Goal: Ask a question: Seek information or help from site administrators or community

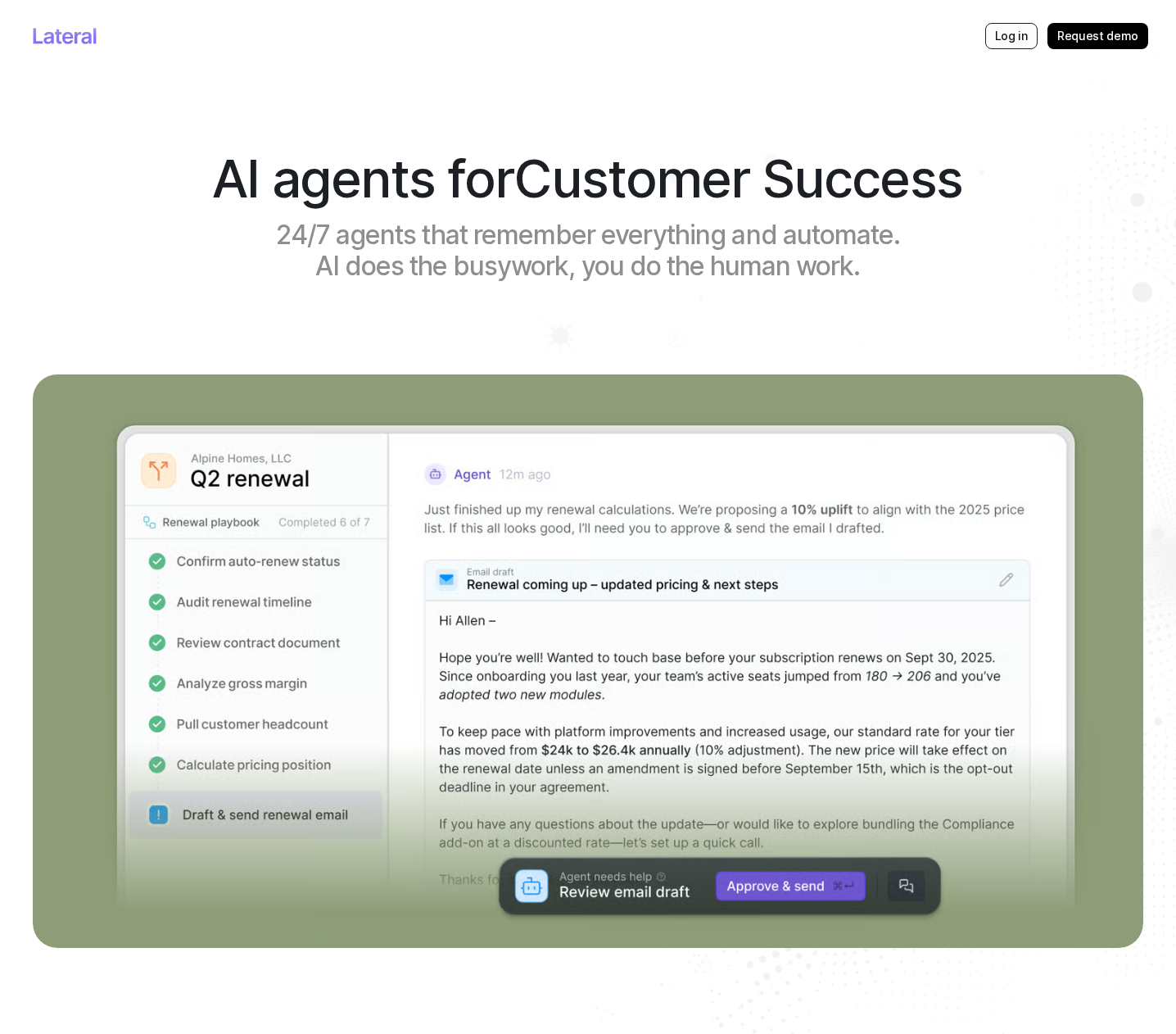
click at [1009, 36] on p "Log in" at bounding box center [1011, 36] width 33 height 16
click at [997, 49] on nav "Log in Request demo" at bounding box center [588, 60] width 1110 height 121
click at [1000, 42] on p "Log in" at bounding box center [1011, 36] width 33 height 16
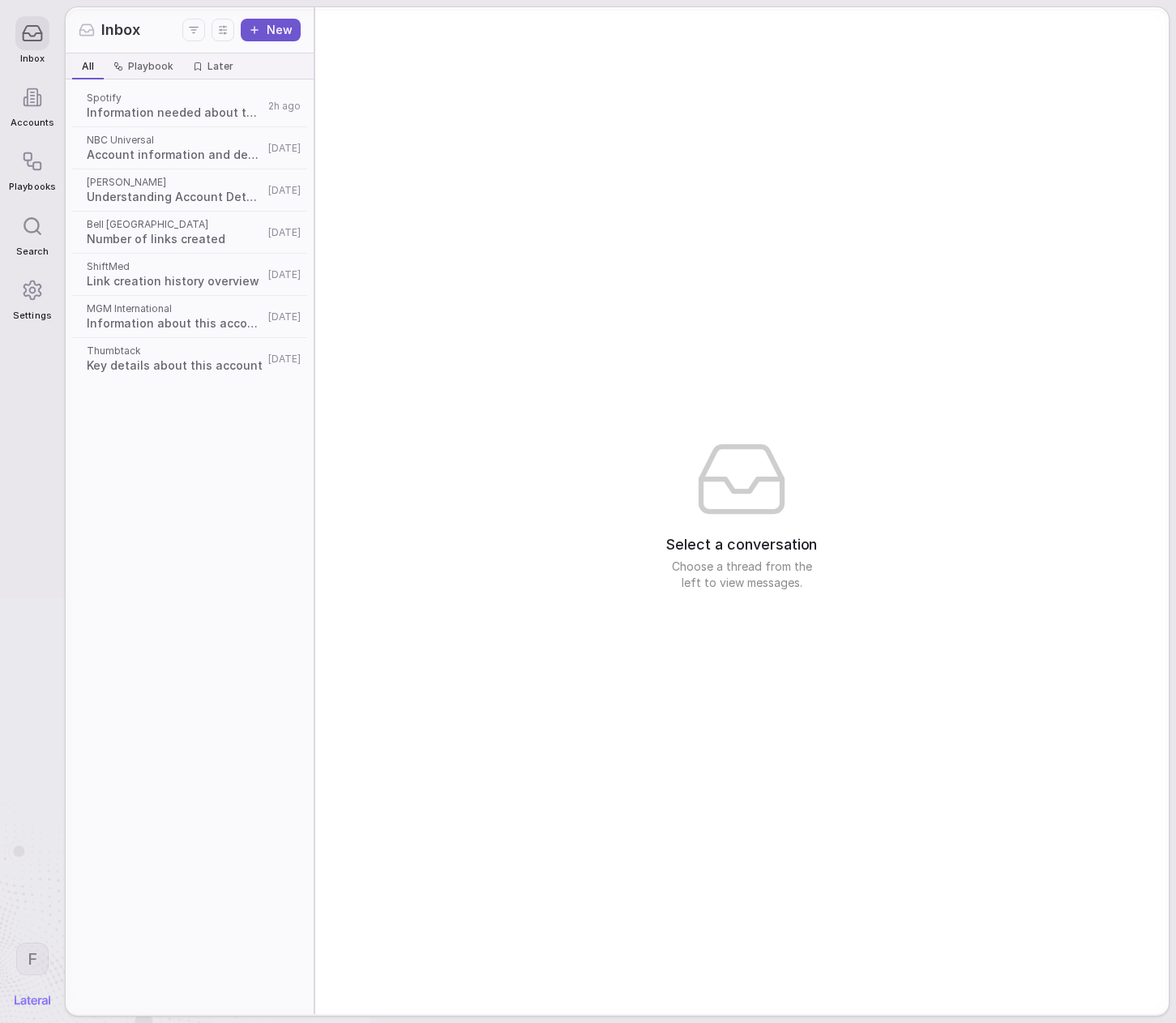
click at [536, 369] on div "Select a conversation Choose a thread from the left to view messages." at bounding box center [742, 510] width 853 height 1006
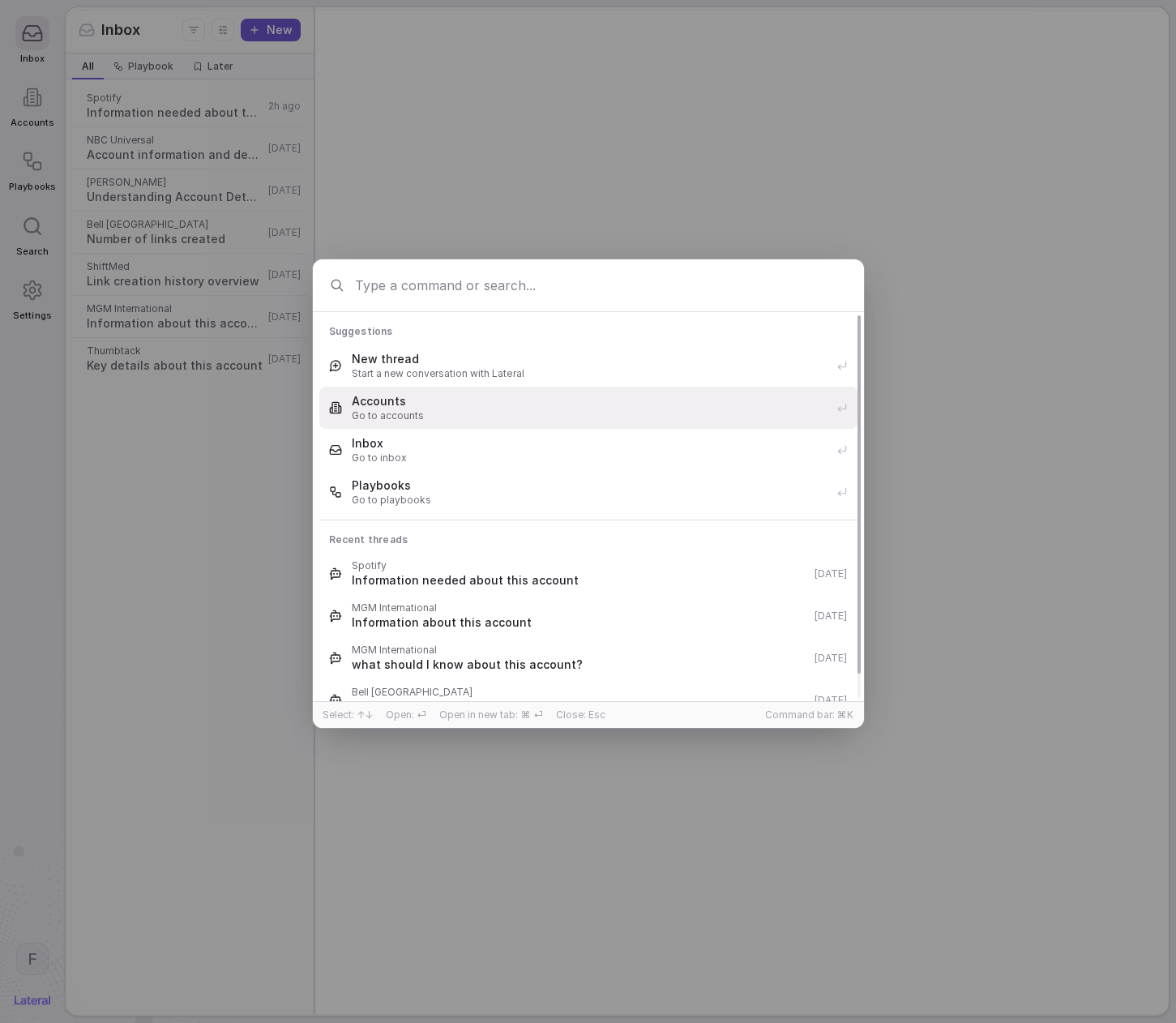
click at [509, 404] on span "Accounts" at bounding box center [589, 401] width 475 height 16
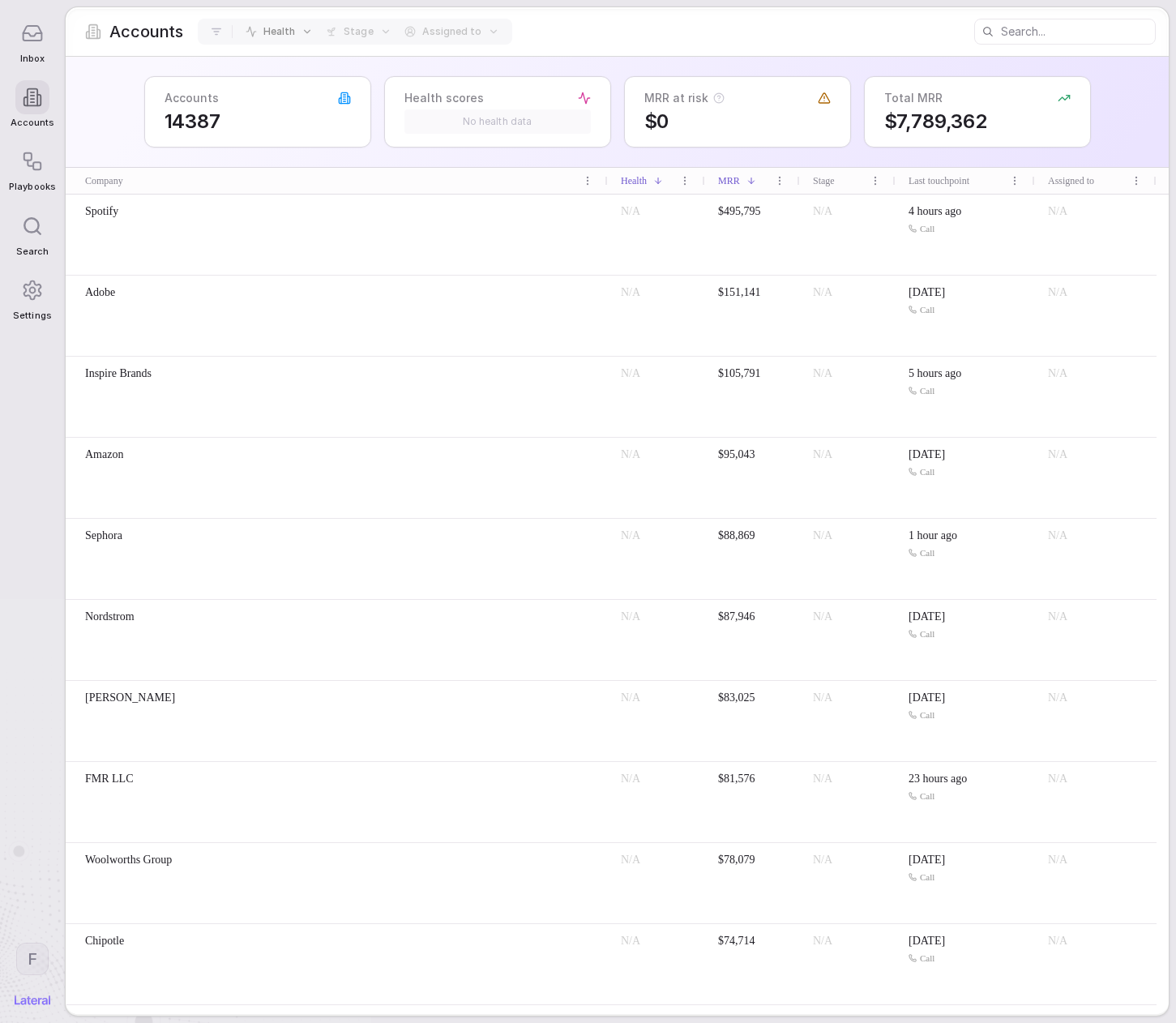
click at [128, 105] on div "Accounts 14387 Health scores No health data MRR at risk $0 Total MRR $7,789,362" at bounding box center [617, 112] width 1103 height 111
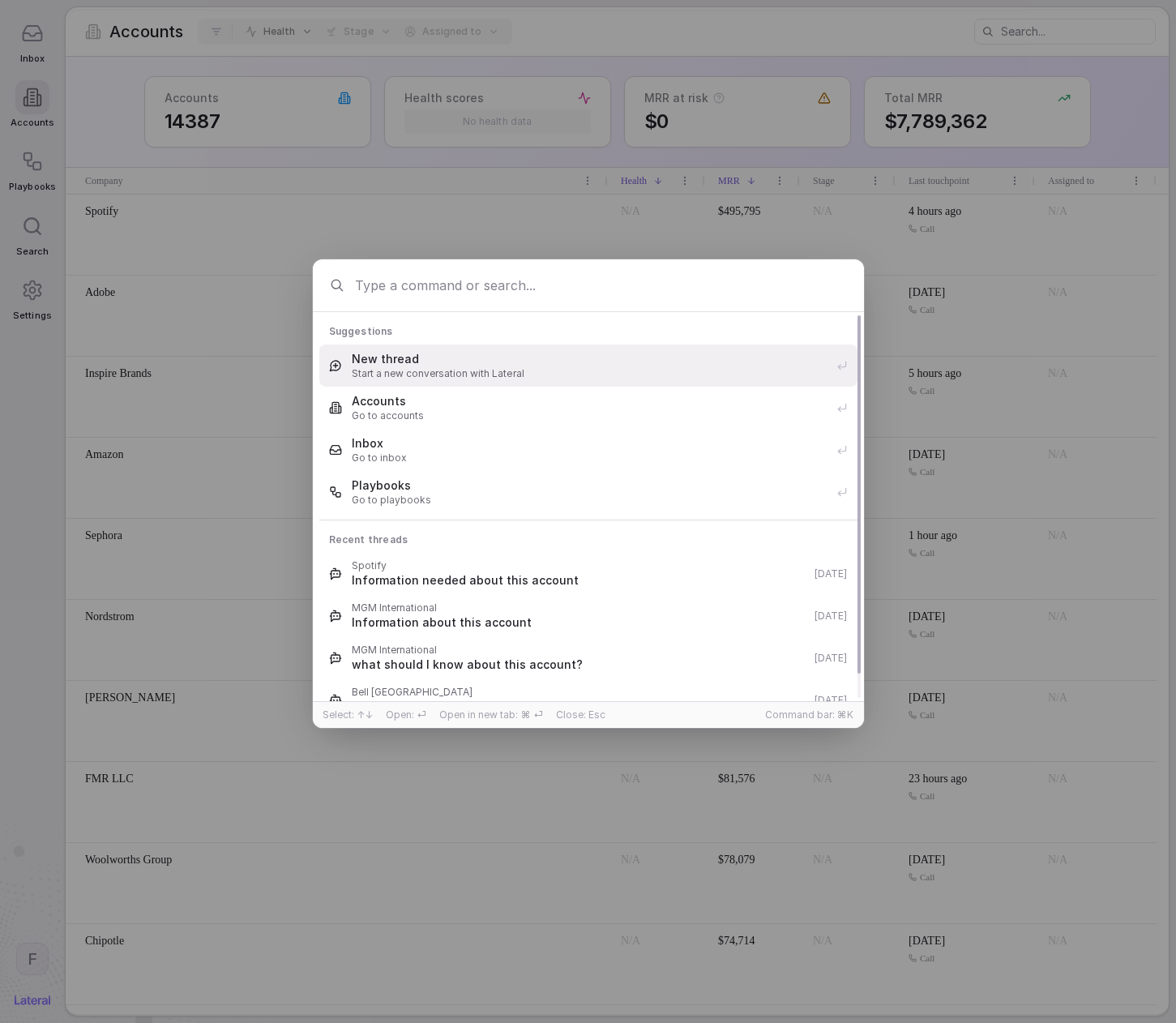
click at [421, 359] on span "New thread" at bounding box center [589, 359] width 475 height 16
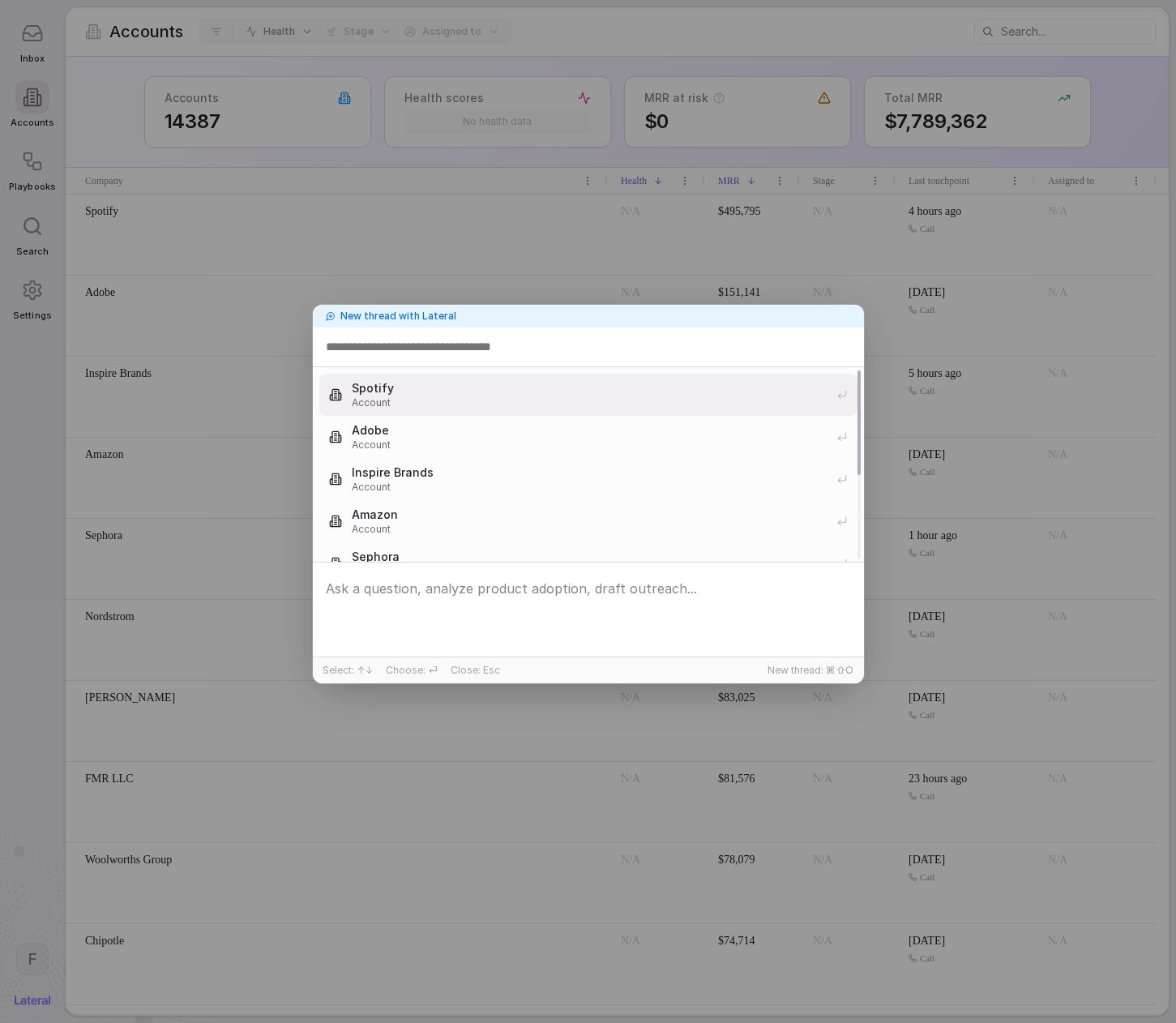
click at [418, 348] on input at bounding box center [588, 347] width 532 height 26
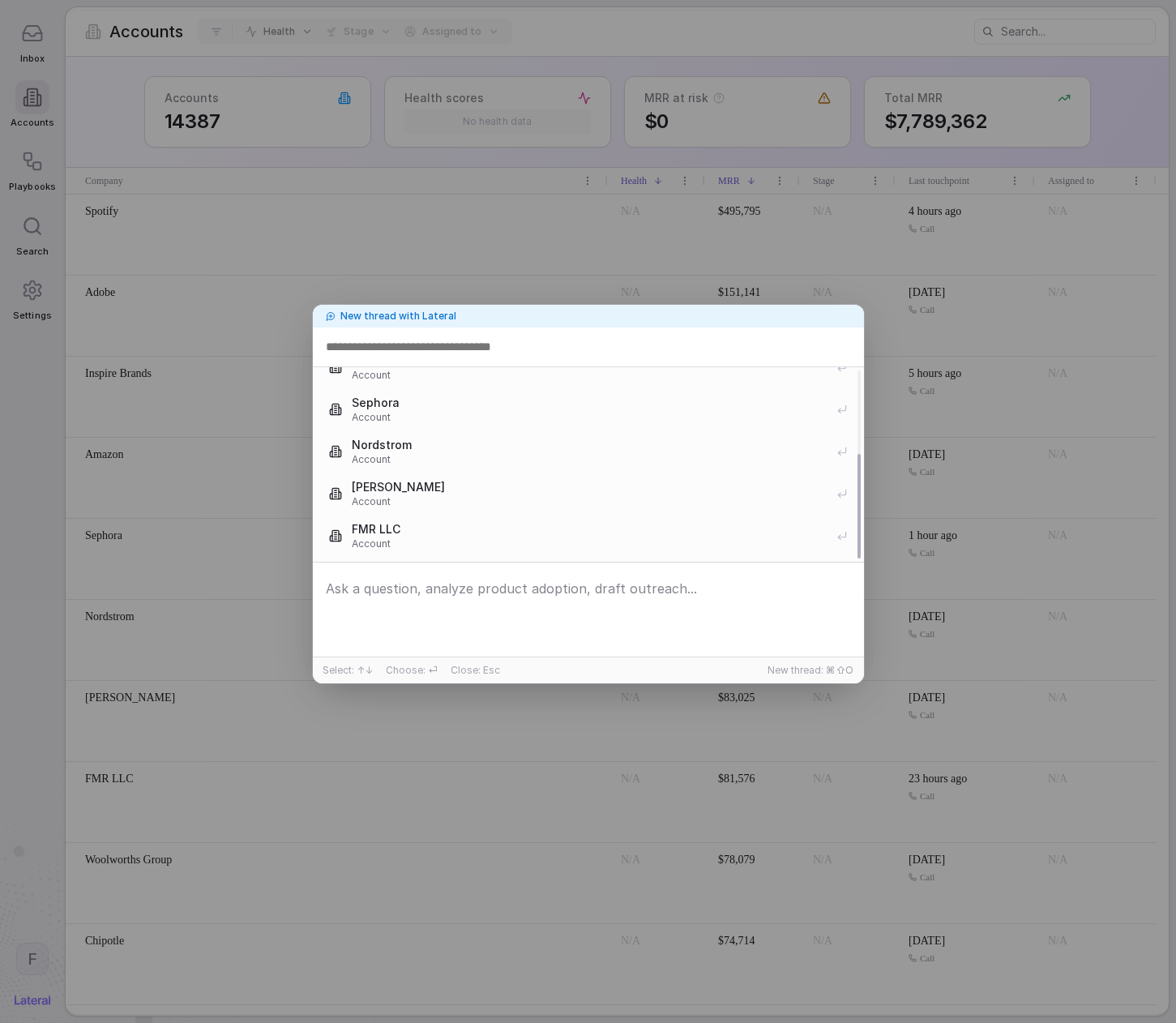
scroll to position [156, 0]
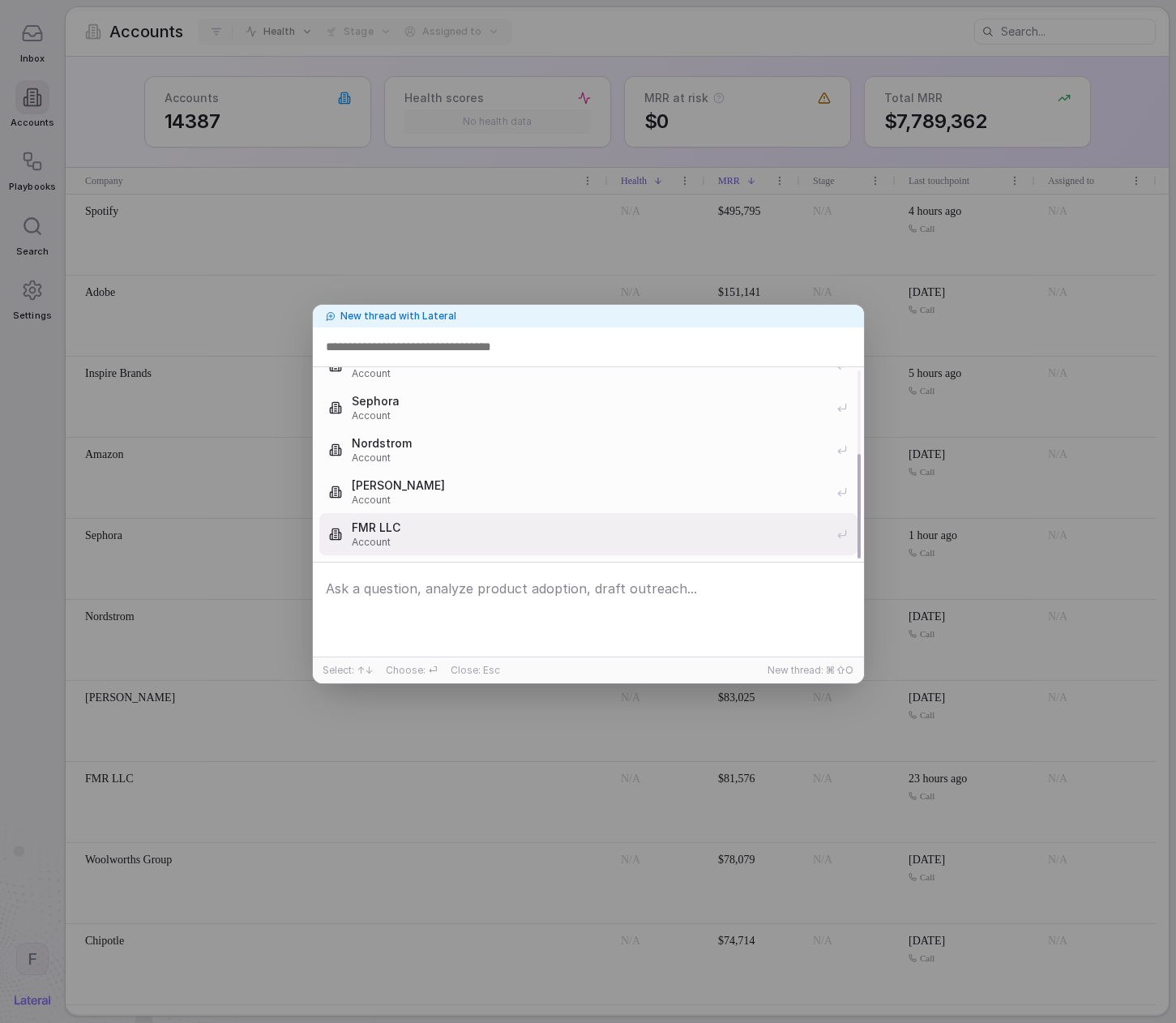
click at [434, 607] on textarea at bounding box center [589, 611] width 543 height 76
click at [433, 606] on textarea at bounding box center [589, 611] width 543 height 76
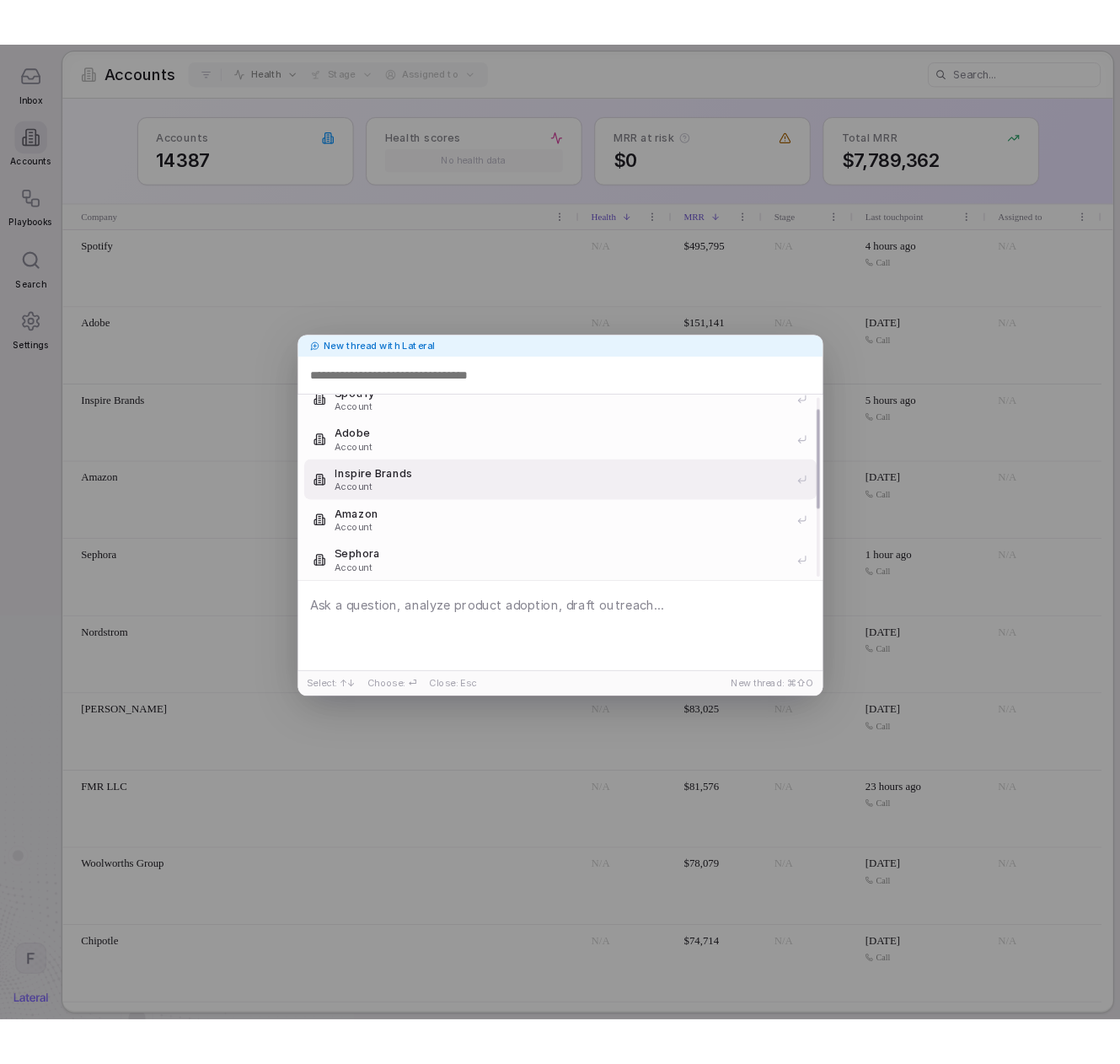
scroll to position [0, 0]
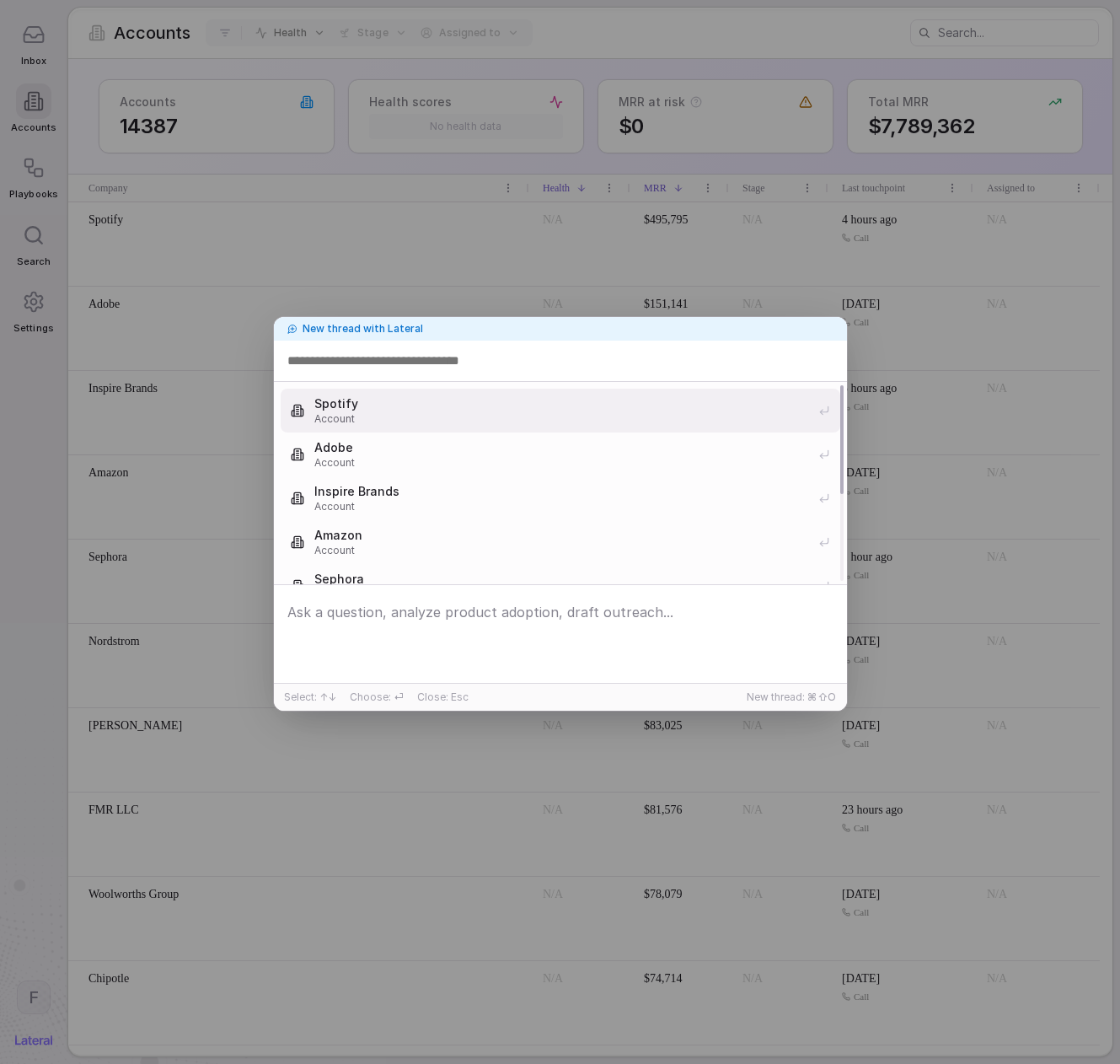
click at [463, 362] on input at bounding box center [560, 361] width 553 height 27
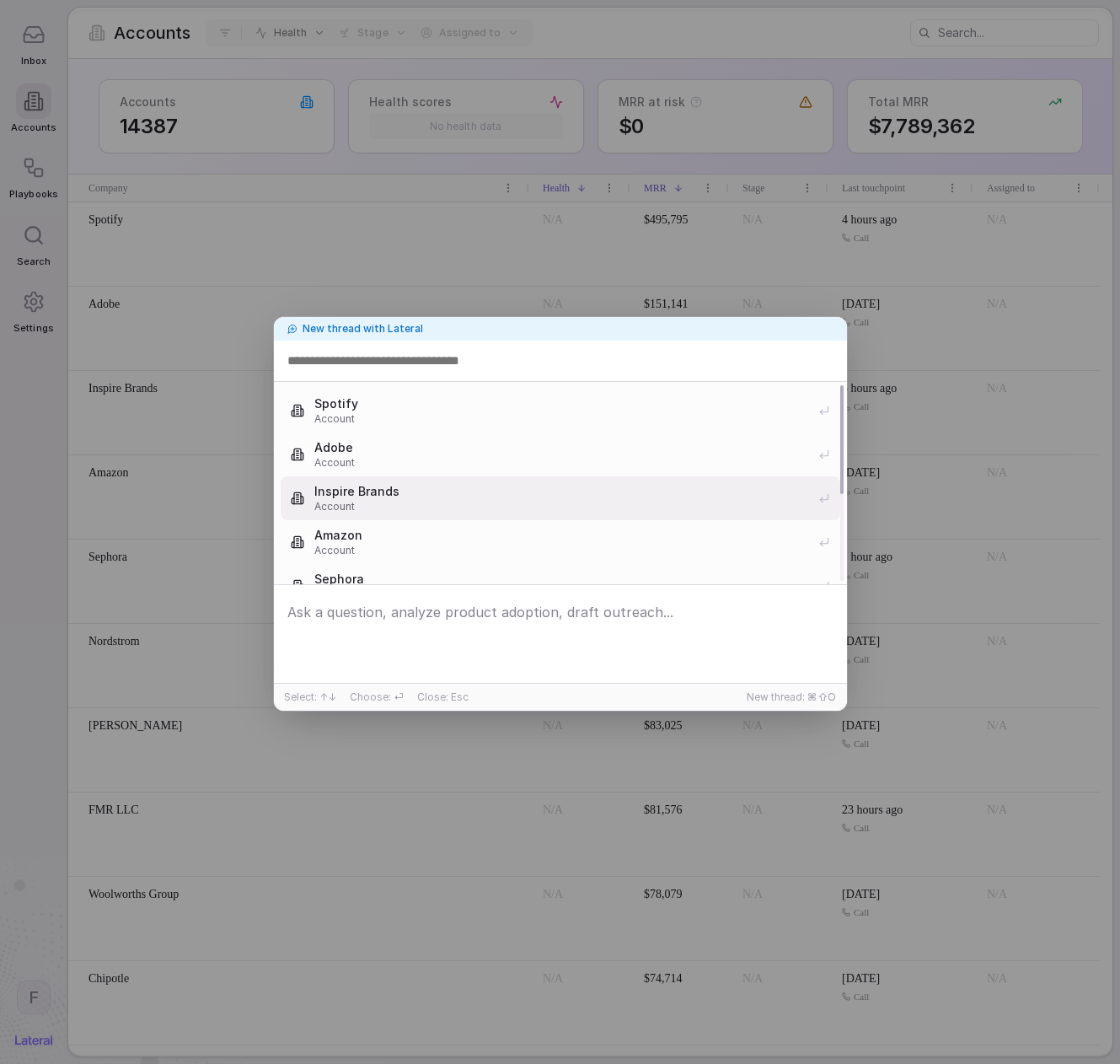
click at [471, 499] on span "Inspire Brands" at bounding box center [561, 491] width 494 height 16
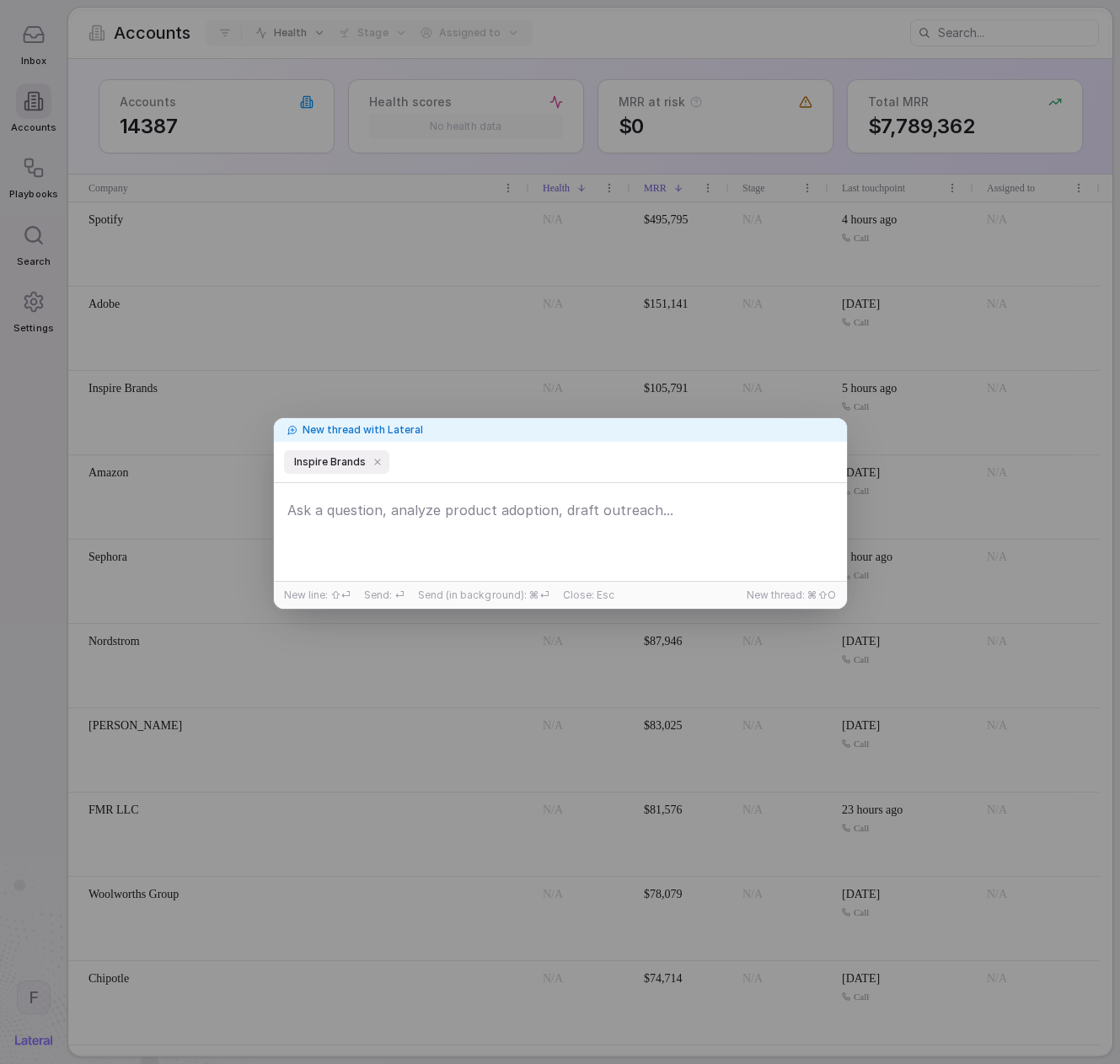
click at [448, 465] on input at bounding box center [616, 463] width 441 height 27
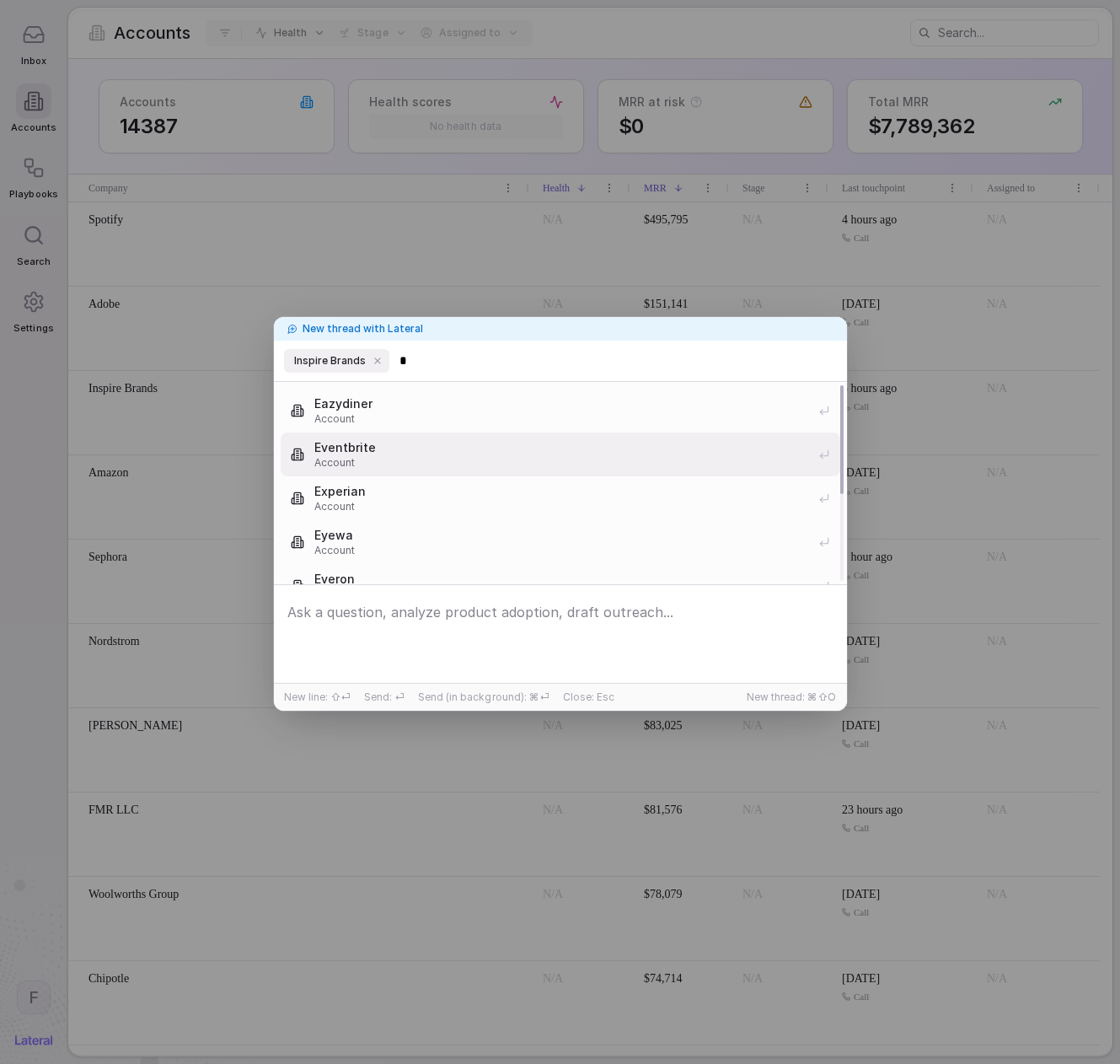
type input "*"
click at [485, 457] on span "Account" at bounding box center [561, 463] width 494 height 14
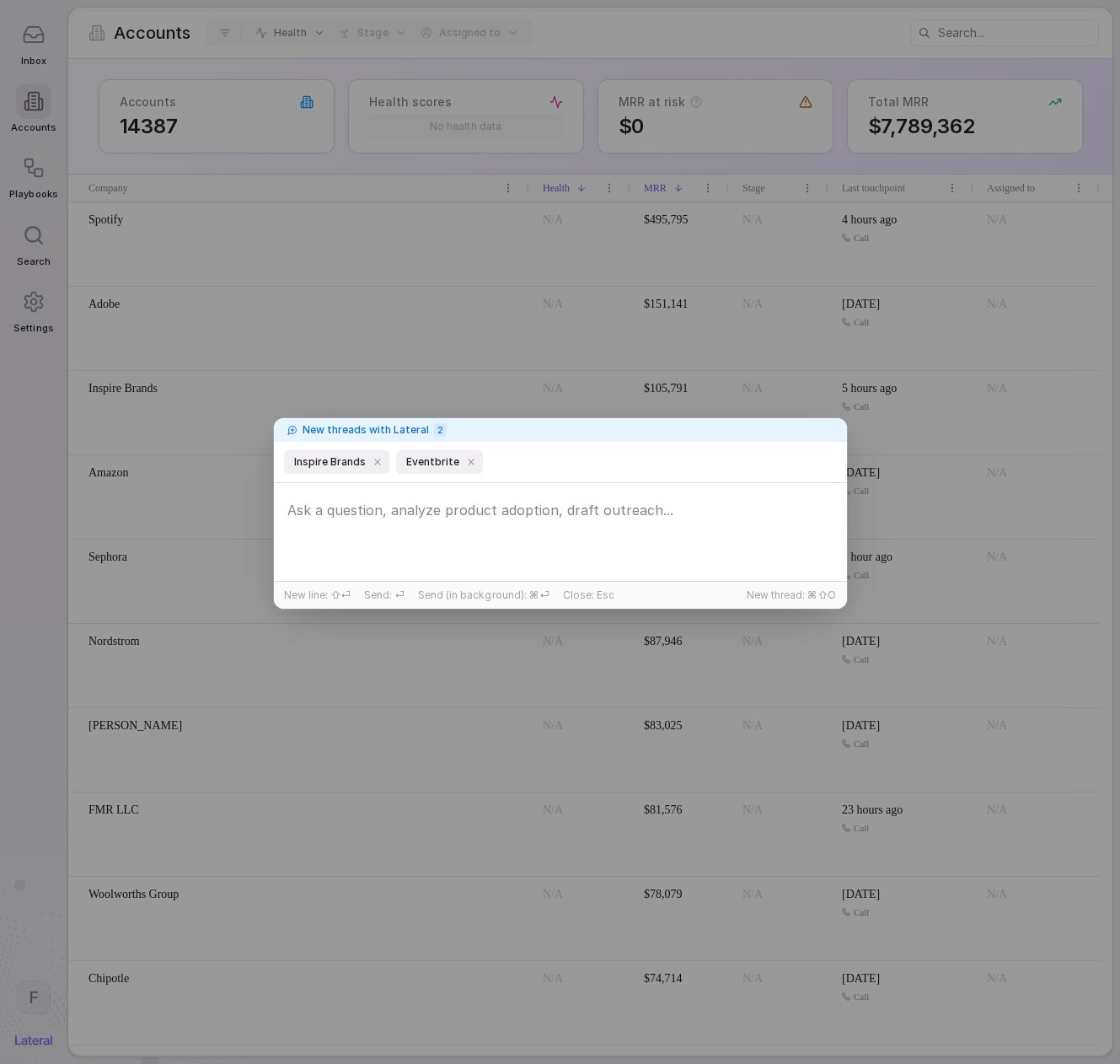
click at [532, 455] on input at bounding box center [663, 463] width 347 height 27
type input "*"
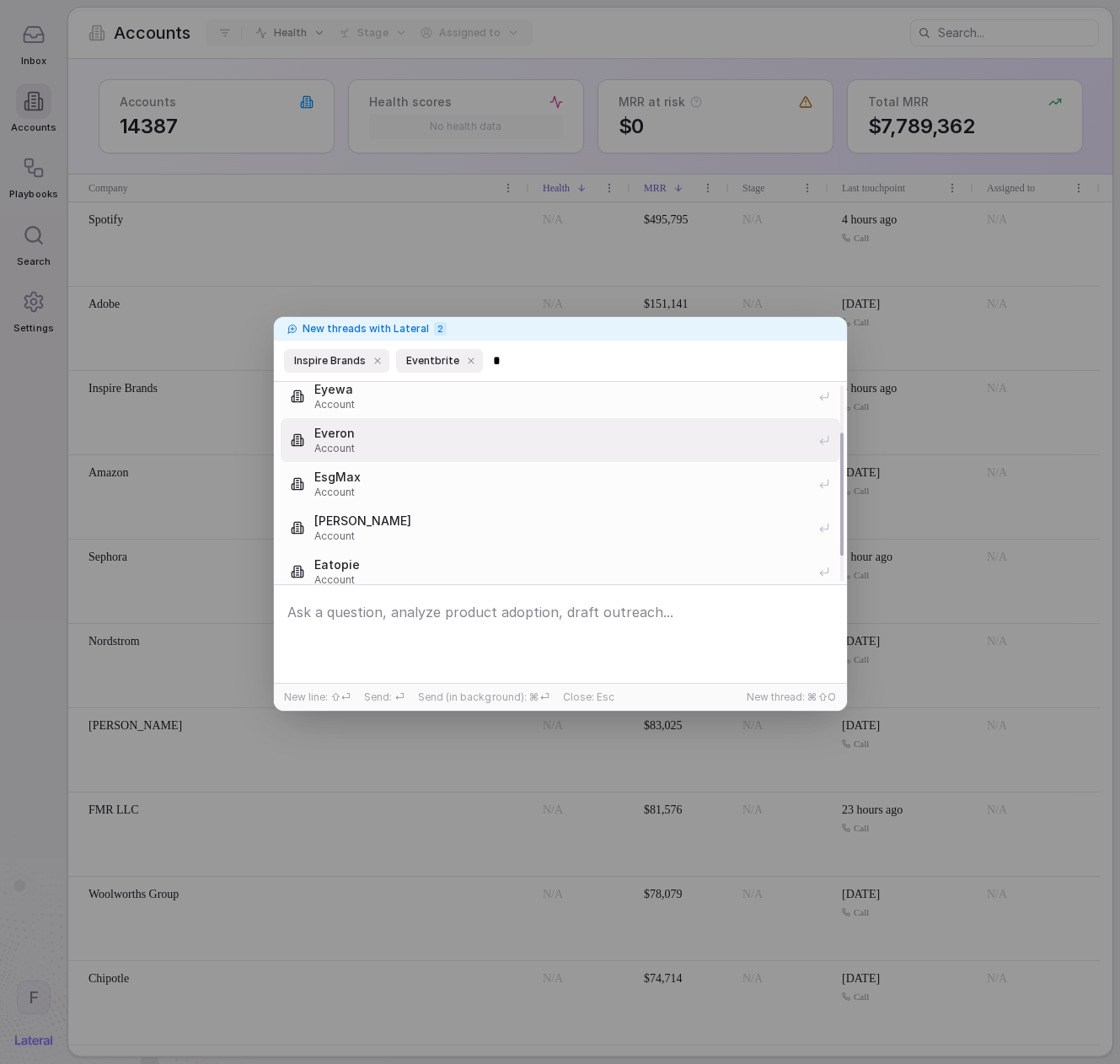
scroll to position [118, 0]
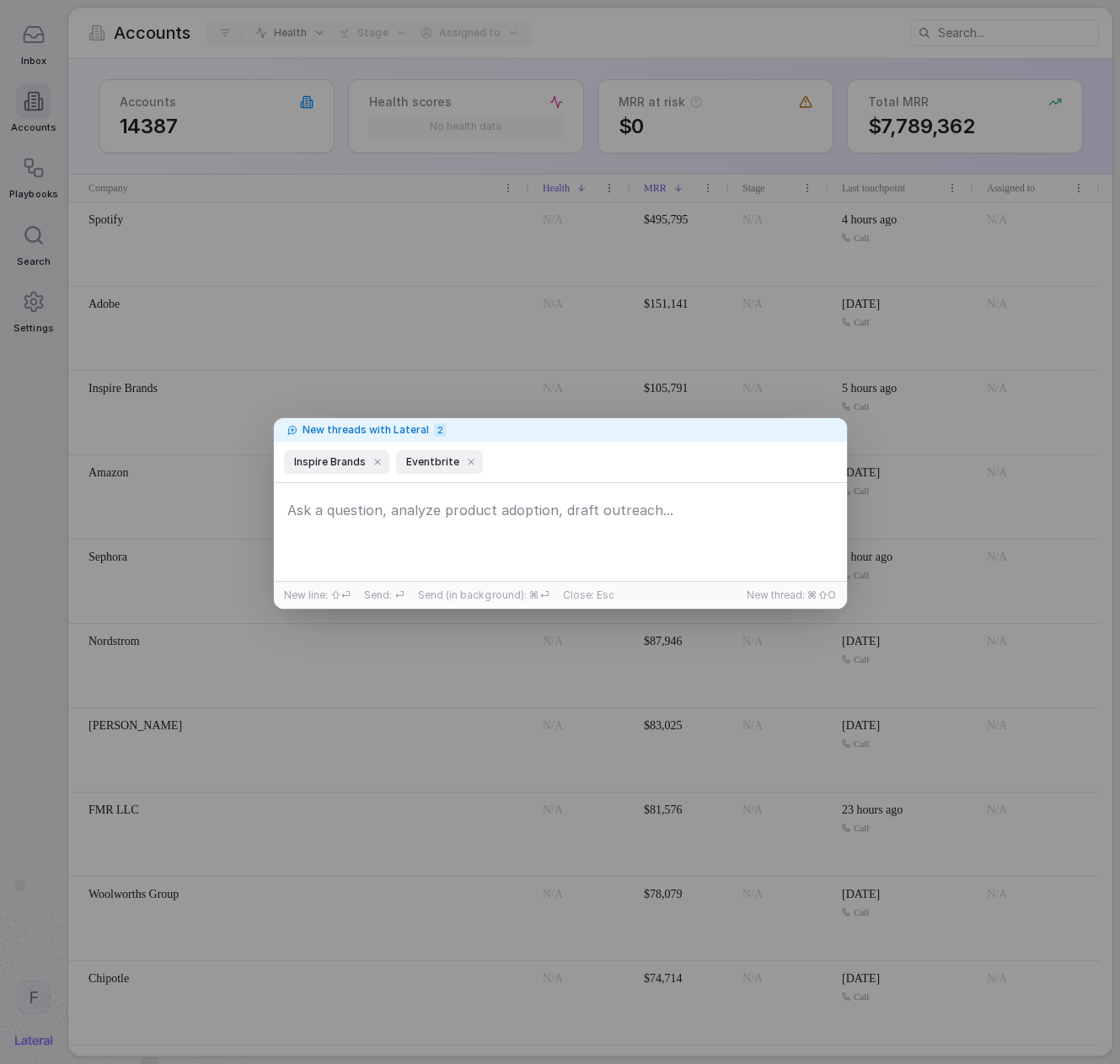
type input "*"
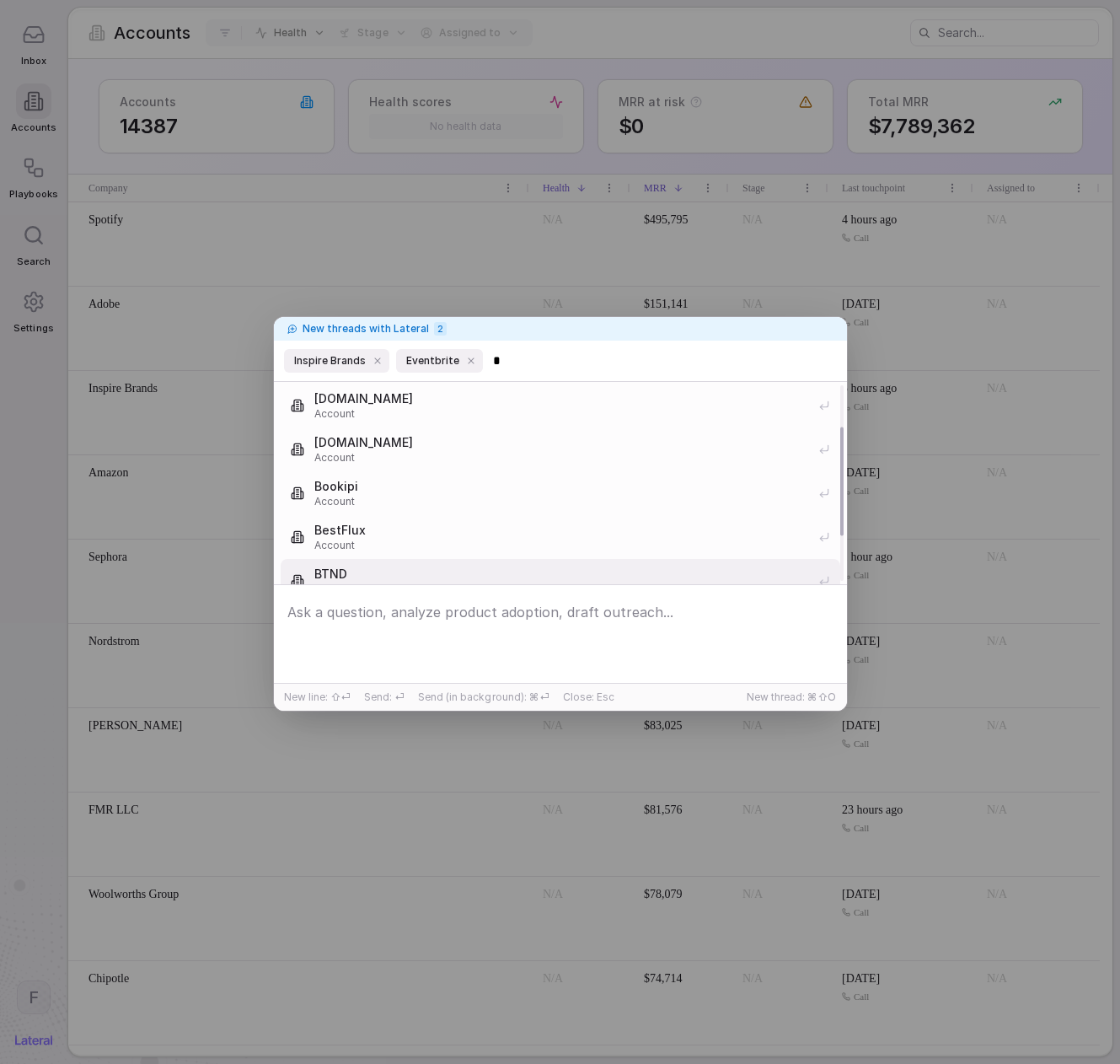
scroll to position [0, 0]
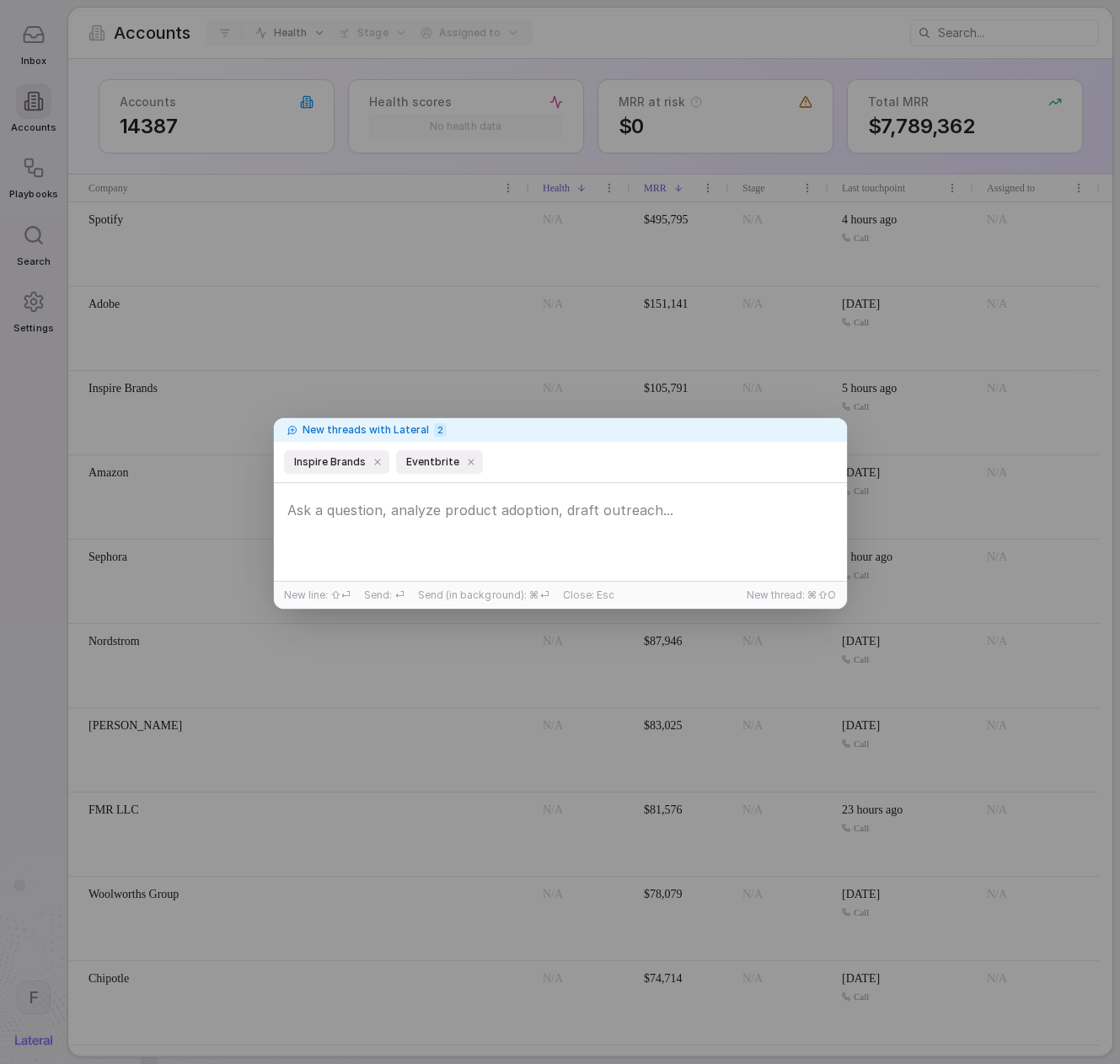
type input "*"
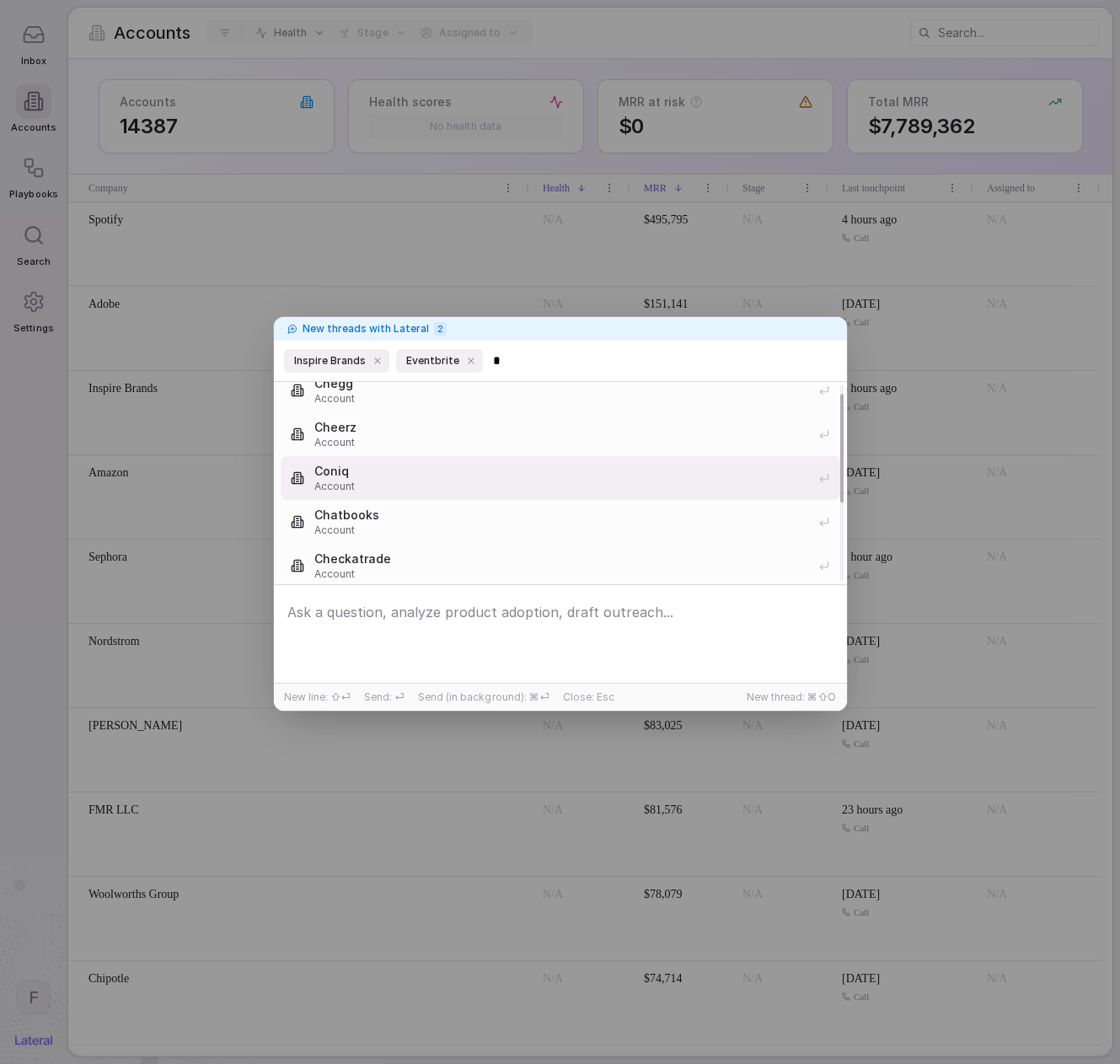
scroll to position [6, 0]
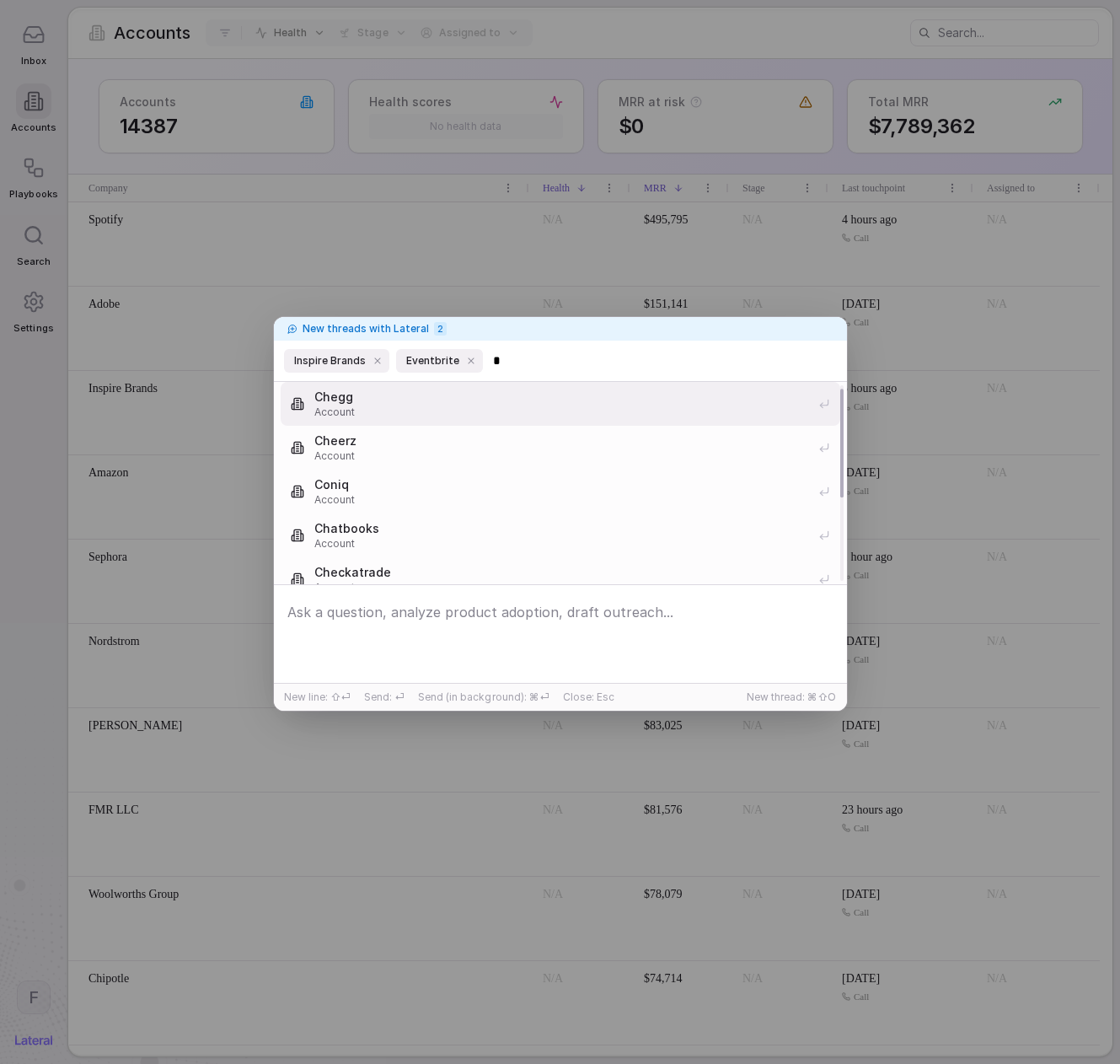
type input "*"
click at [453, 402] on span "Chegg" at bounding box center [561, 397] width 494 height 16
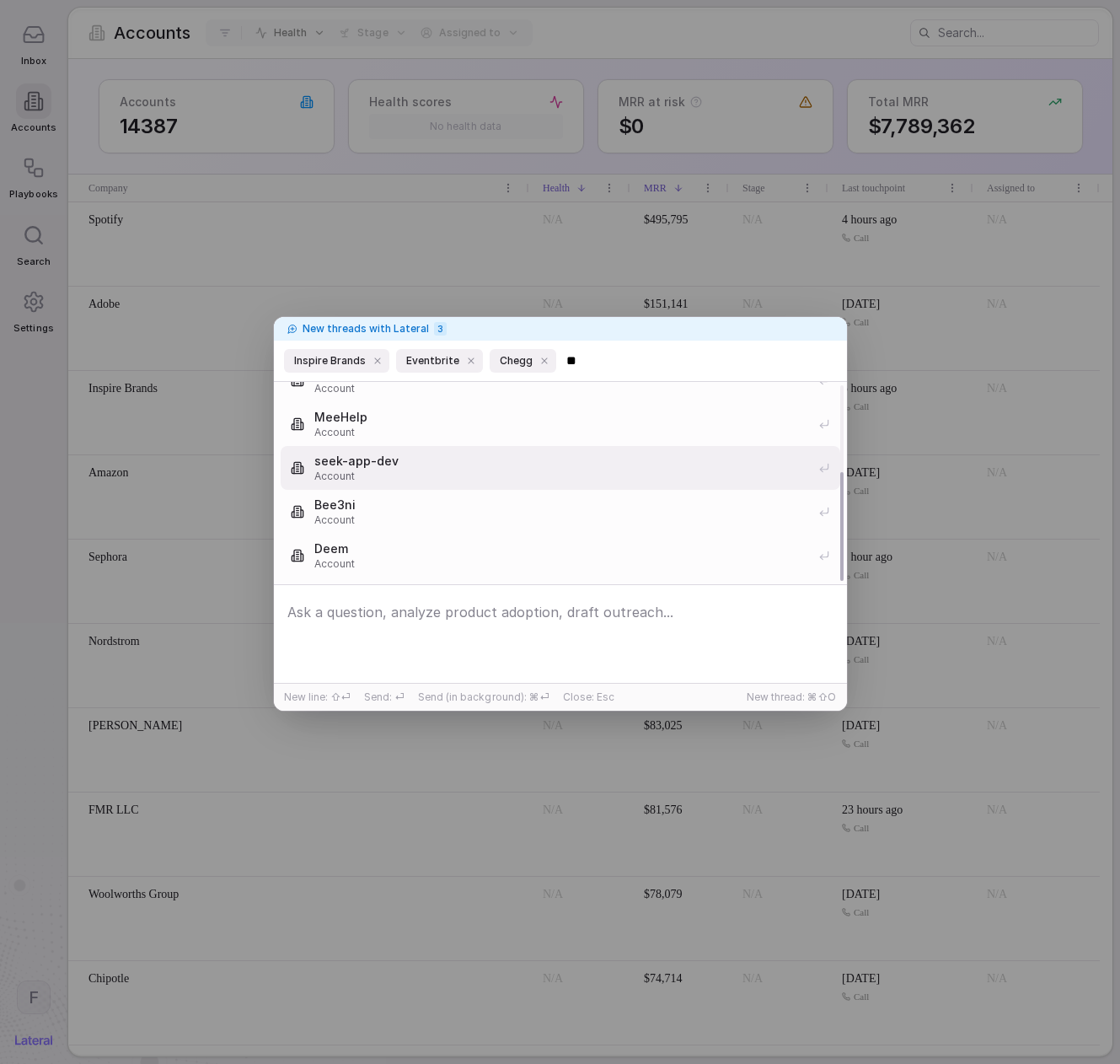
type input "***"
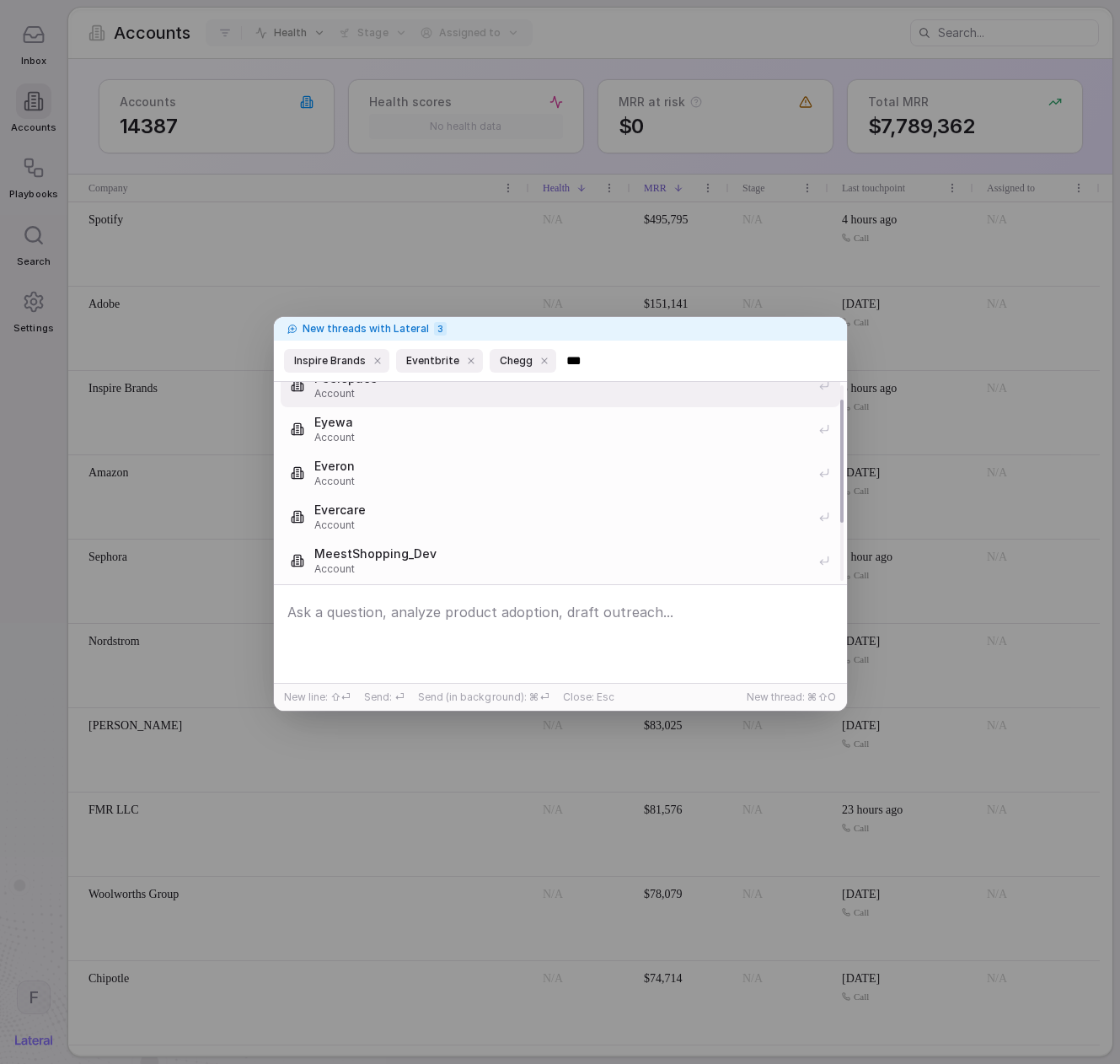
scroll to position [118, 0]
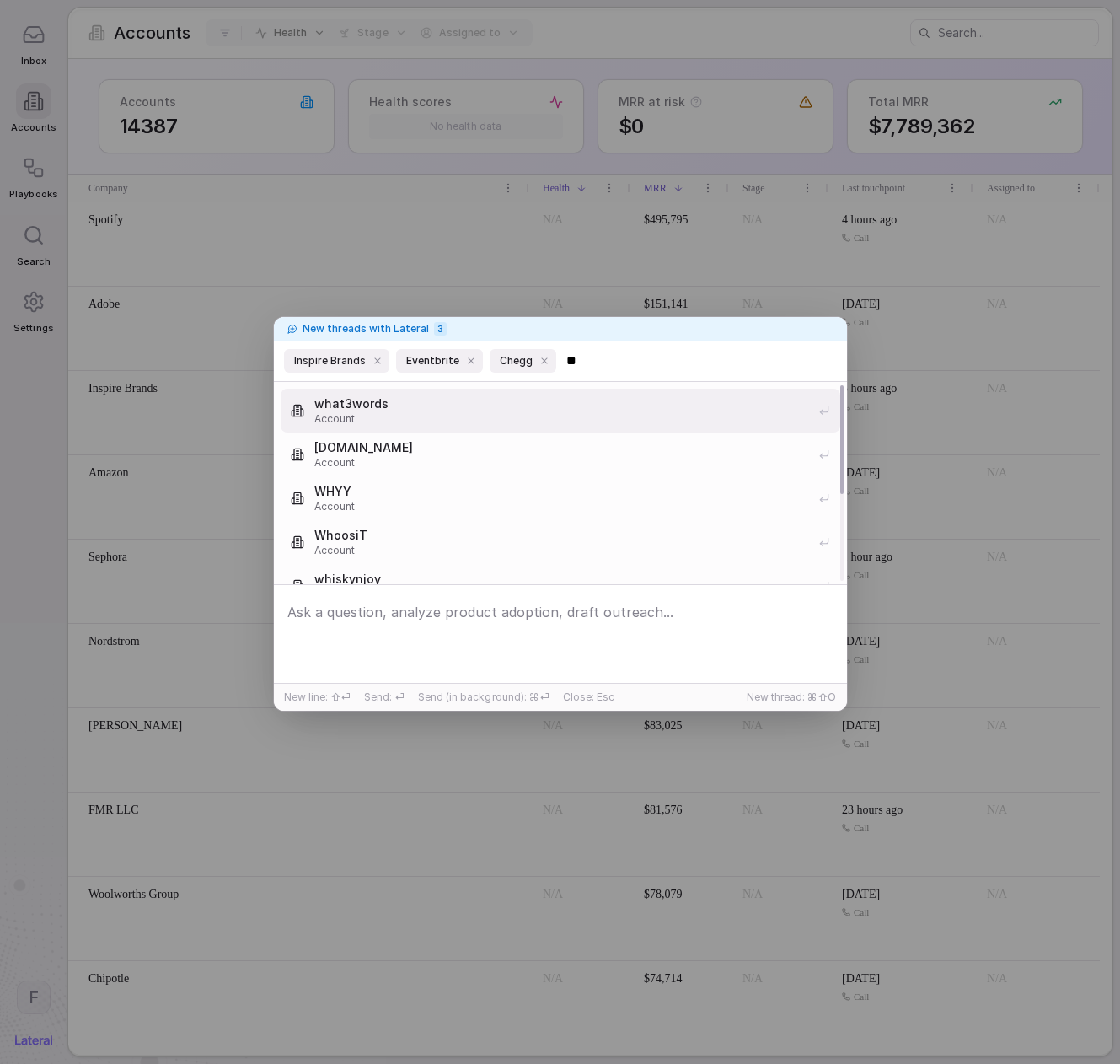
type input "***"
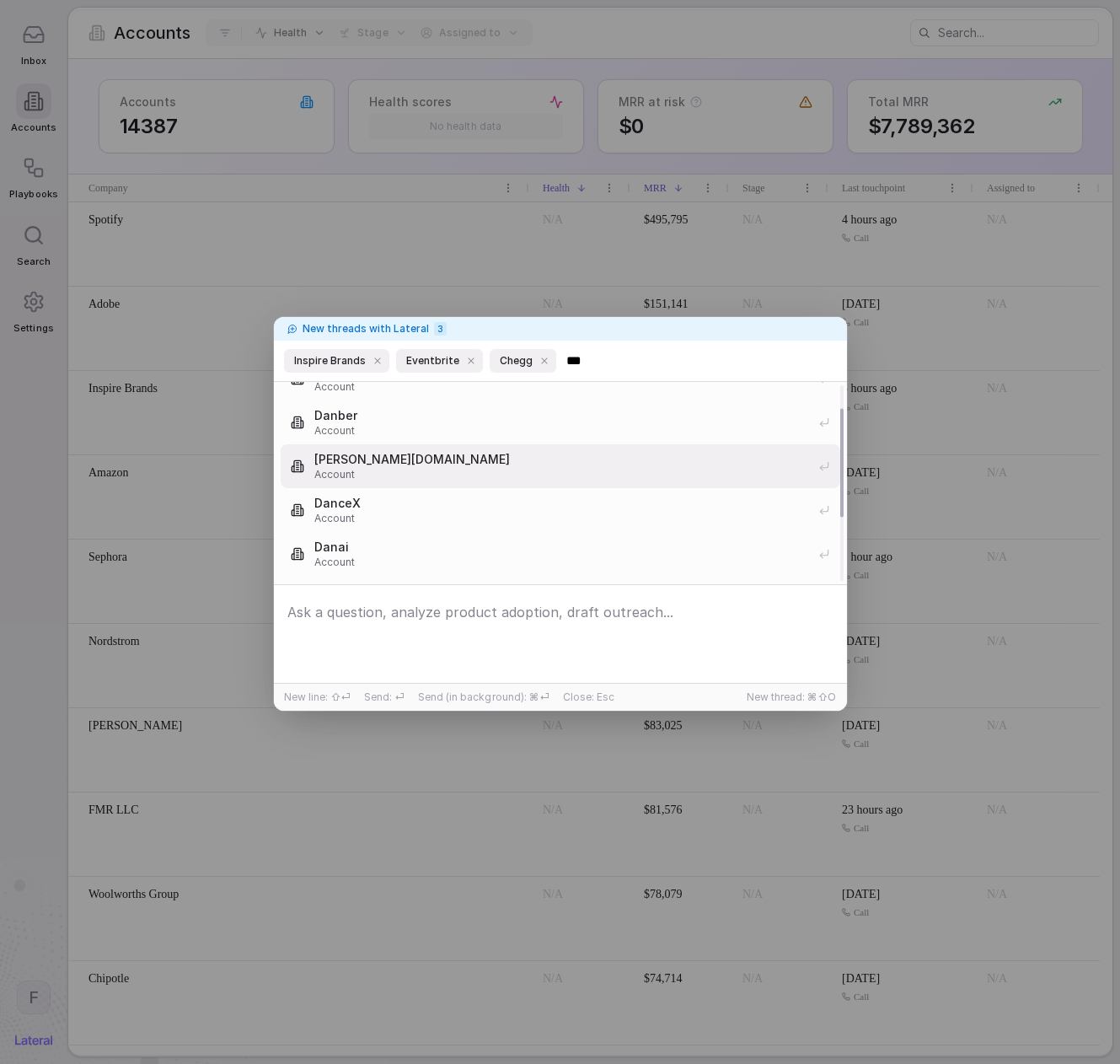
scroll to position [0, 0]
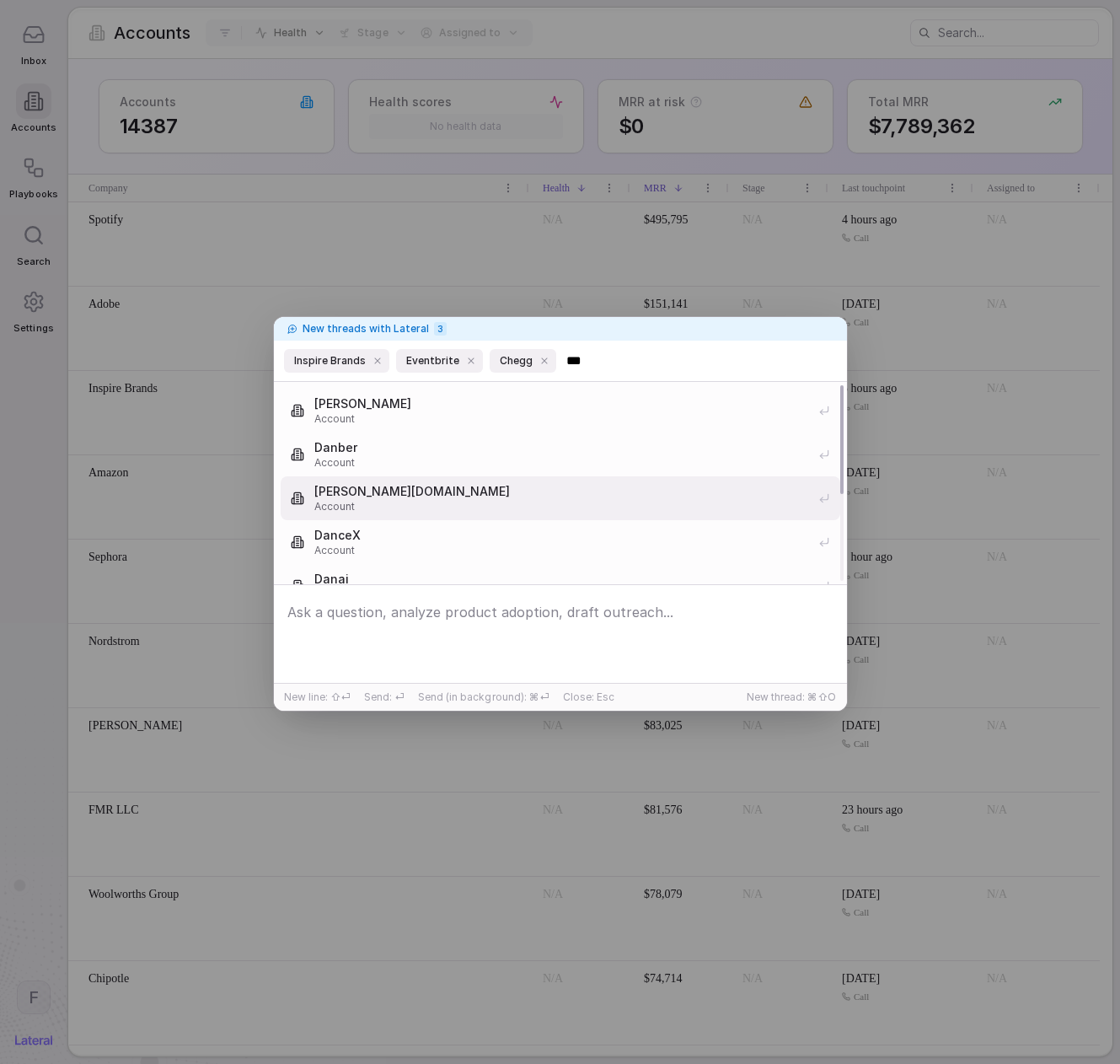
type input "****"
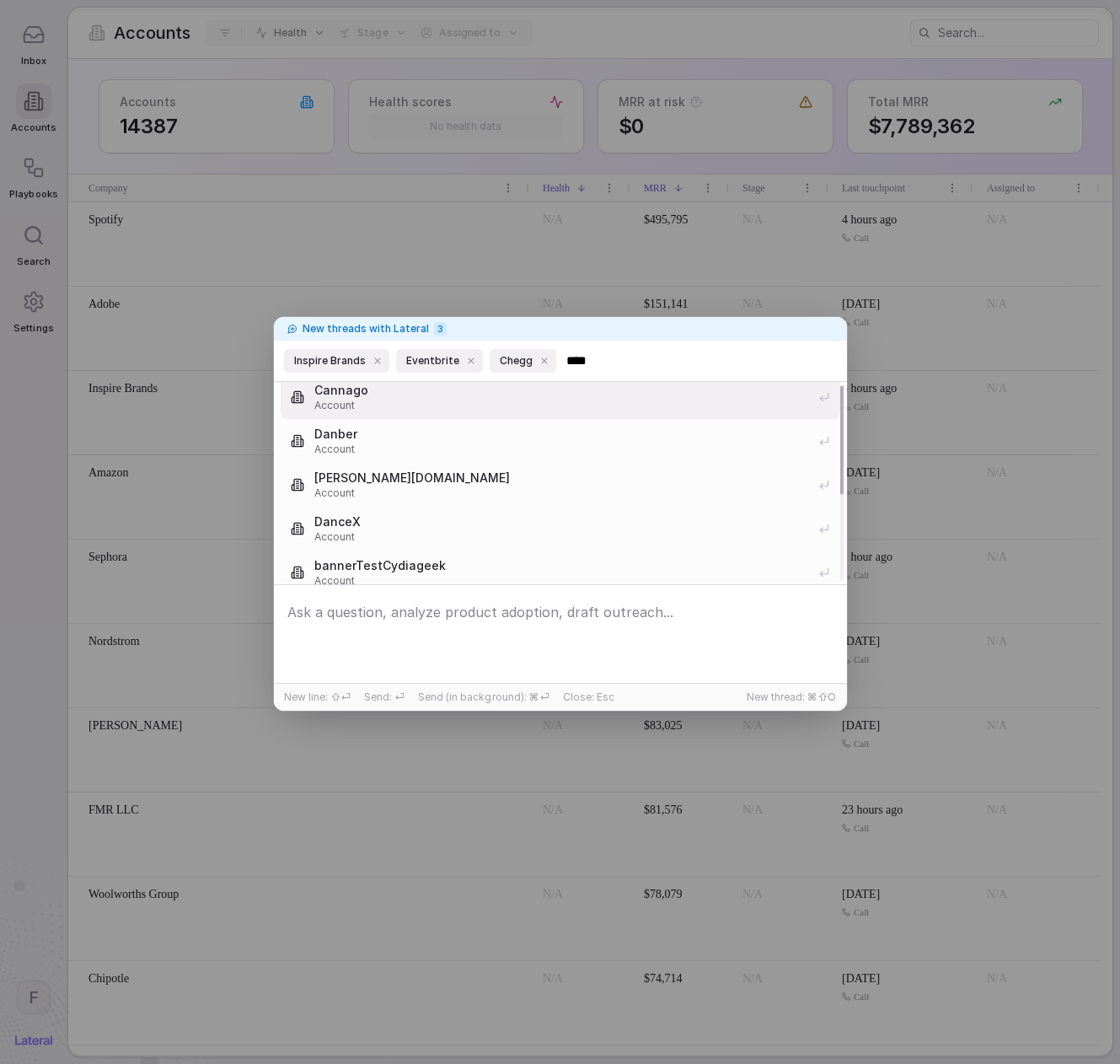
scroll to position [162, 0]
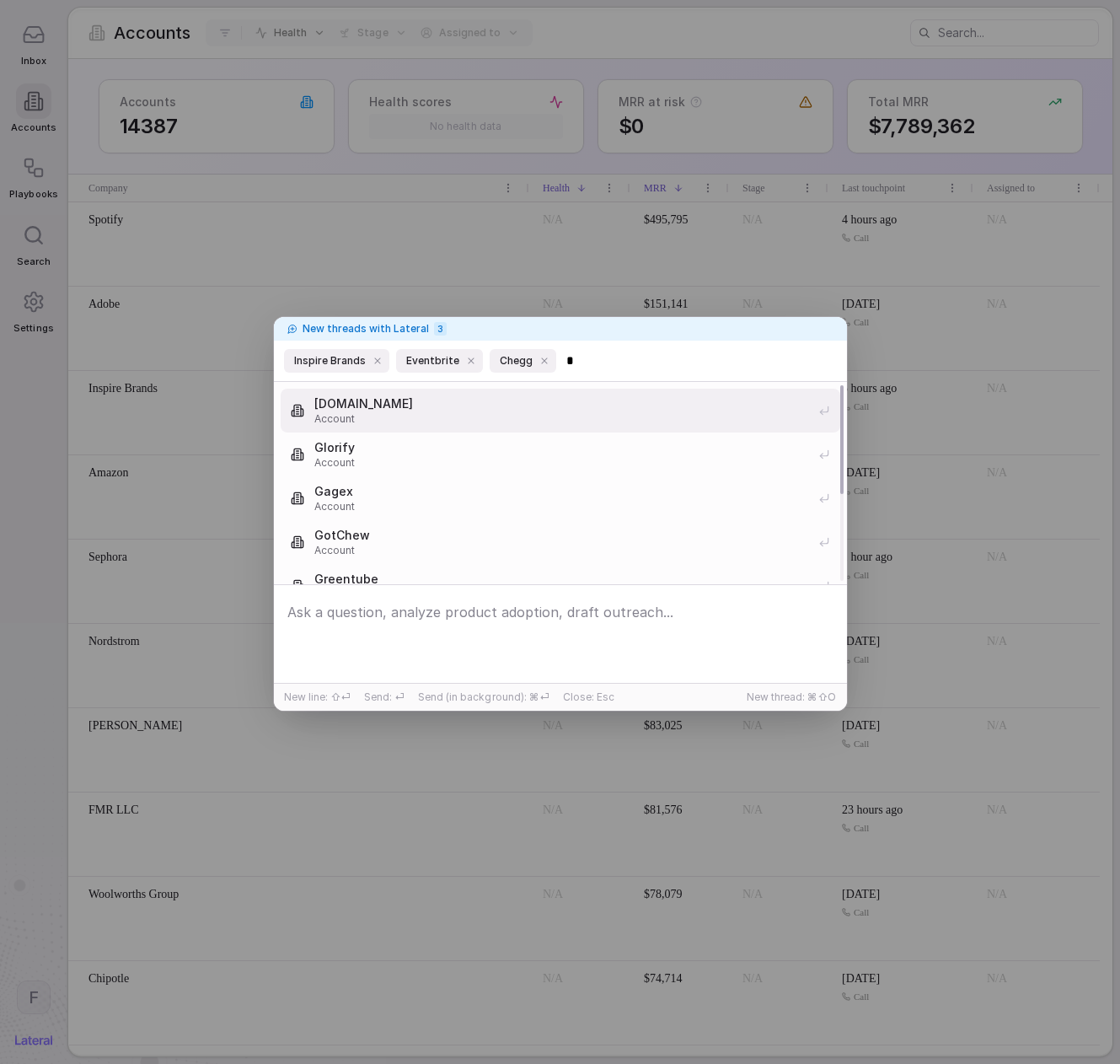
type input "*"
click at [520, 403] on span "Glossgenius.com" at bounding box center [561, 403] width 494 height 16
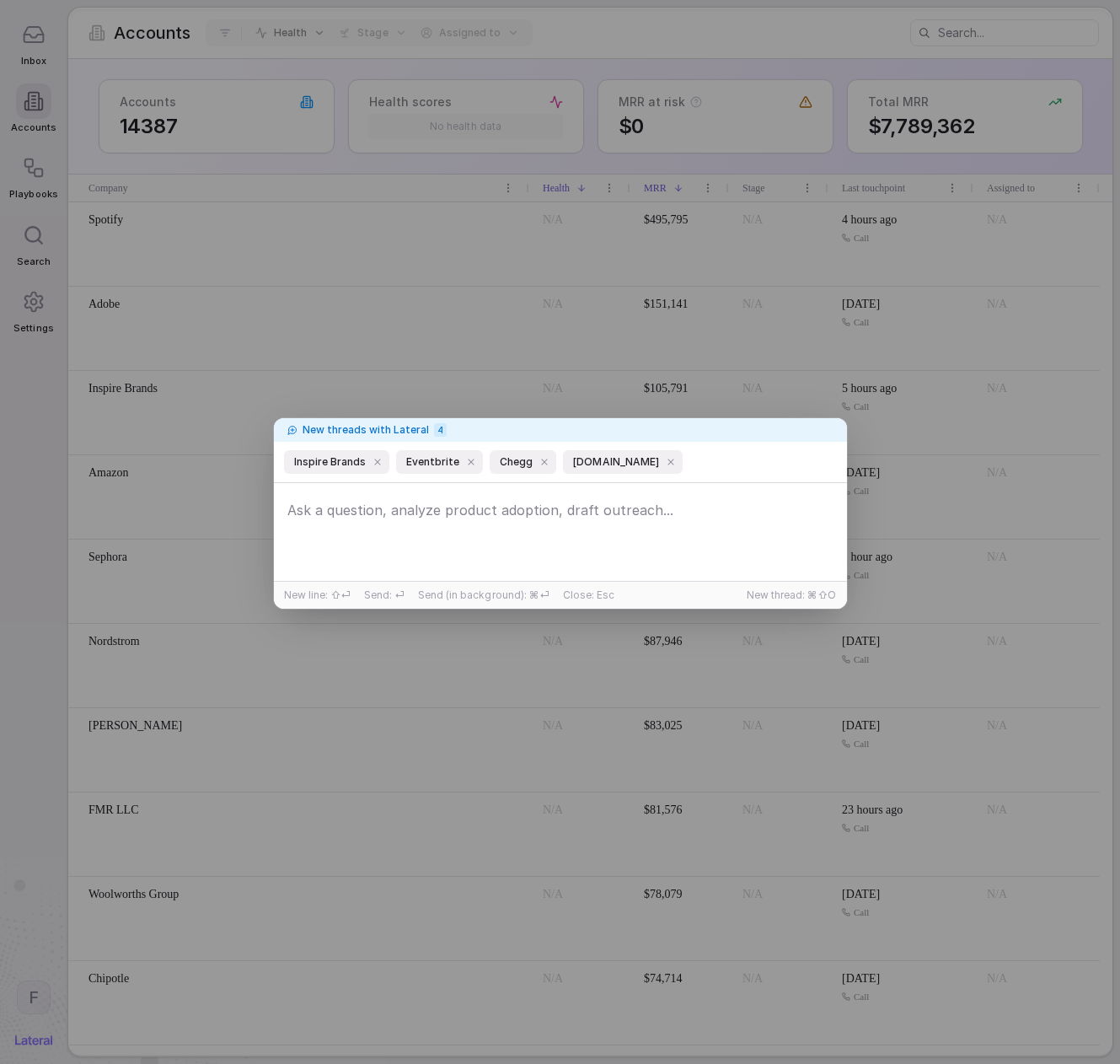
click at [588, 524] on textarea at bounding box center [560, 533] width 565 height 80
type textarea "What are commonalities across these a"
type textarea "When was the last time someone had a touchpoint with these accounts?"
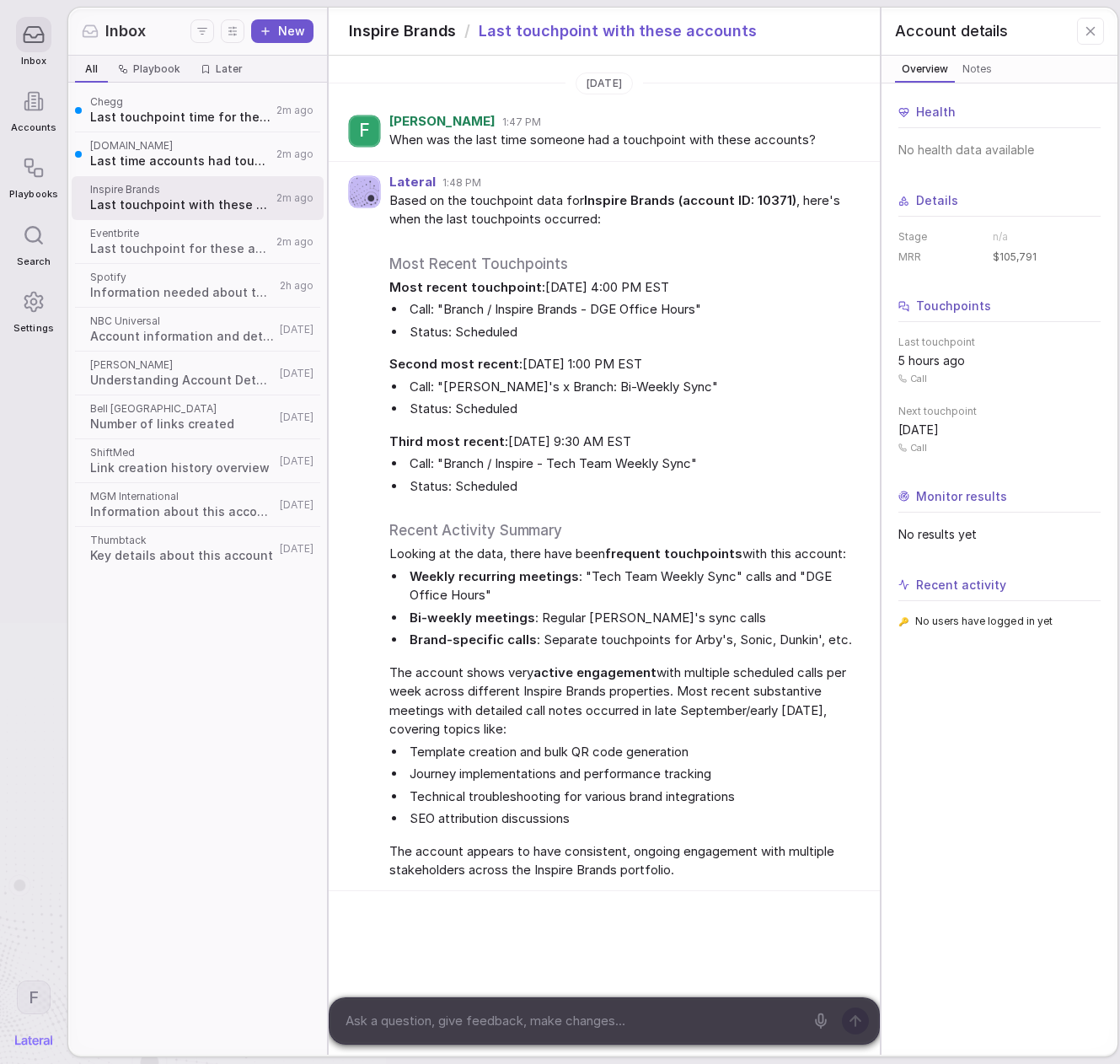
click at [775, 438] on span "Third most recent: December 17, 2025 at 9:30 AM EST" at bounding box center [621, 442] width 464 height 19
click at [774, 438] on span "Third most recent: December 17, 2025 at 9:30 AM EST" at bounding box center [621, 442] width 464 height 19
click at [794, 586] on li "Weekly recurring meetings : "Tech Team Weekly Sync" calls and "DGE Office Hours"" at bounding box center [629, 586] width 447 height 37
drag, startPoint x: 916, startPoint y: 357, endPoint x: 984, endPoint y: 362, distance: 68.2
click at [984, 362] on div "5 hours ago Call" at bounding box center [999, 367] width 202 height 32
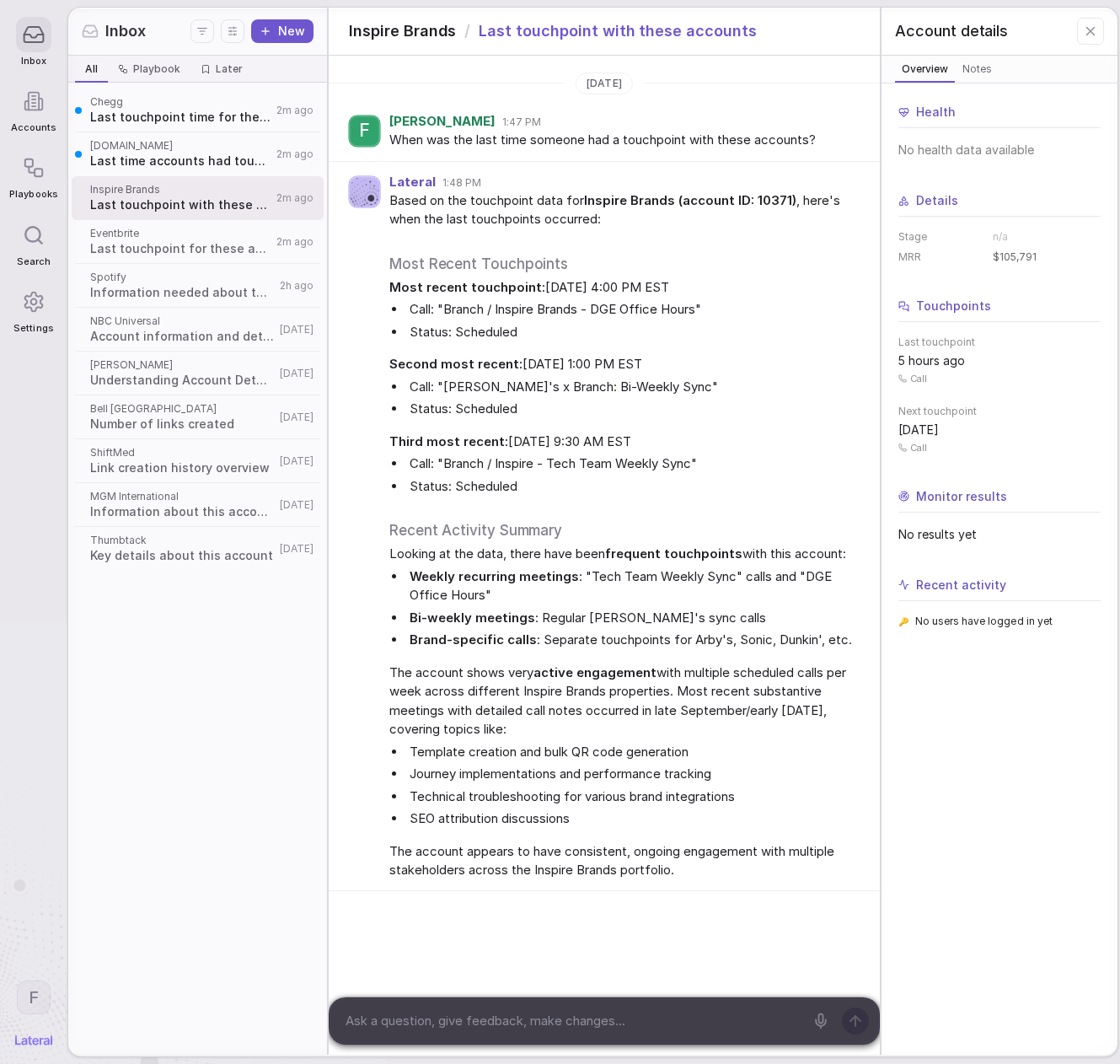
click at [984, 362] on div "5 hours ago Call" at bounding box center [999, 367] width 202 height 32
drag, startPoint x: 926, startPoint y: 363, endPoint x: 909, endPoint y: 362, distance: 17.0
click at [909, 362] on div "5 hours ago Call" at bounding box center [999, 367] width 202 height 32
click at [1000, 363] on div "5 hours ago Call" at bounding box center [999, 367] width 202 height 32
drag, startPoint x: 969, startPoint y: 381, endPoint x: 922, endPoint y: 356, distance: 53.2
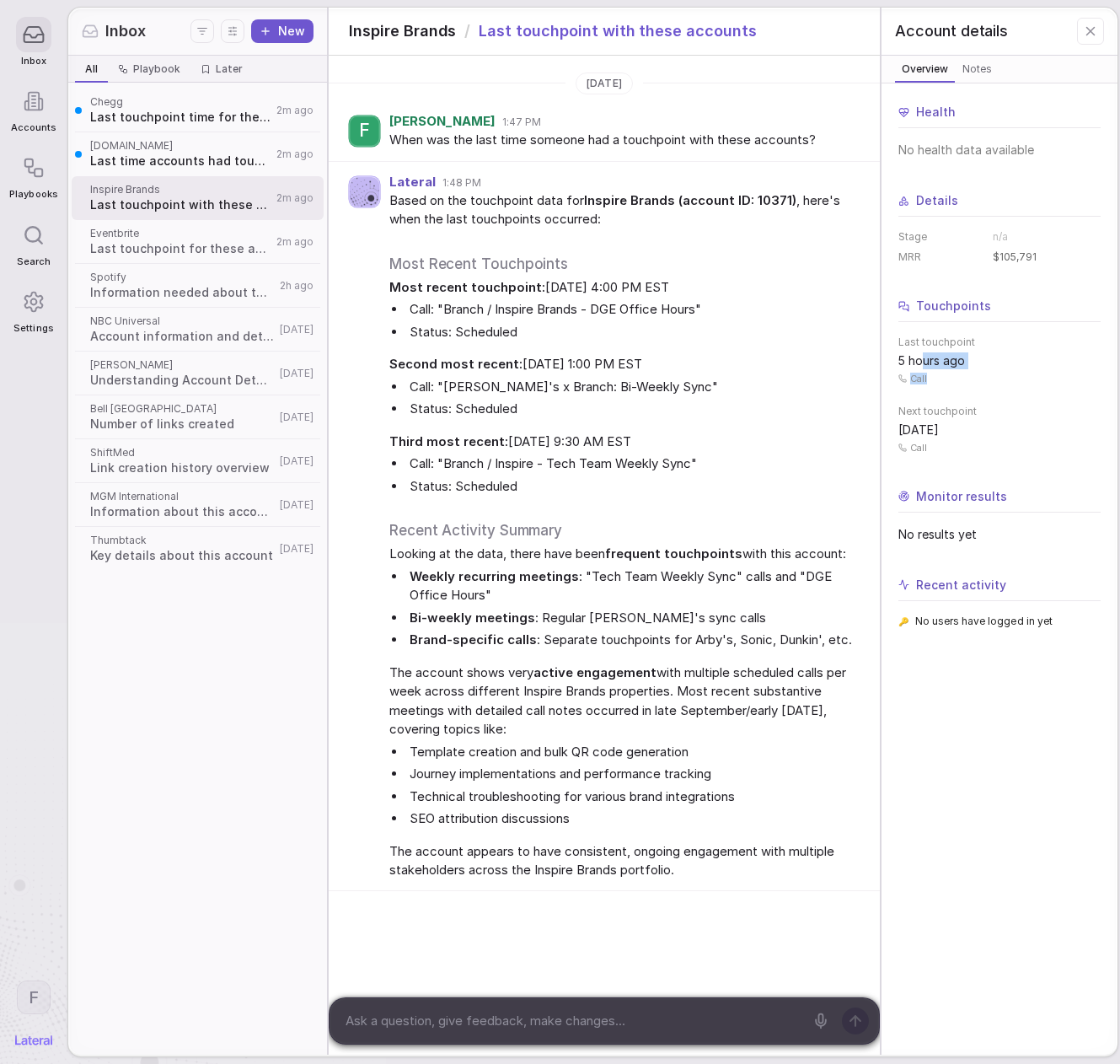
click at [922, 356] on div "5 hours ago Call" at bounding box center [999, 367] width 202 height 32
click at [922, 356] on span "5 hours ago" at bounding box center [932, 360] width 67 height 16
click at [655, 720] on span "The account shows very active engagement with multiple scheduled calls per week…" at bounding box center [621, 701] width 464 height 76
click at [262, 148] on span "Glossgenius.com" at bounding box center [181, 145] width 181 height 14
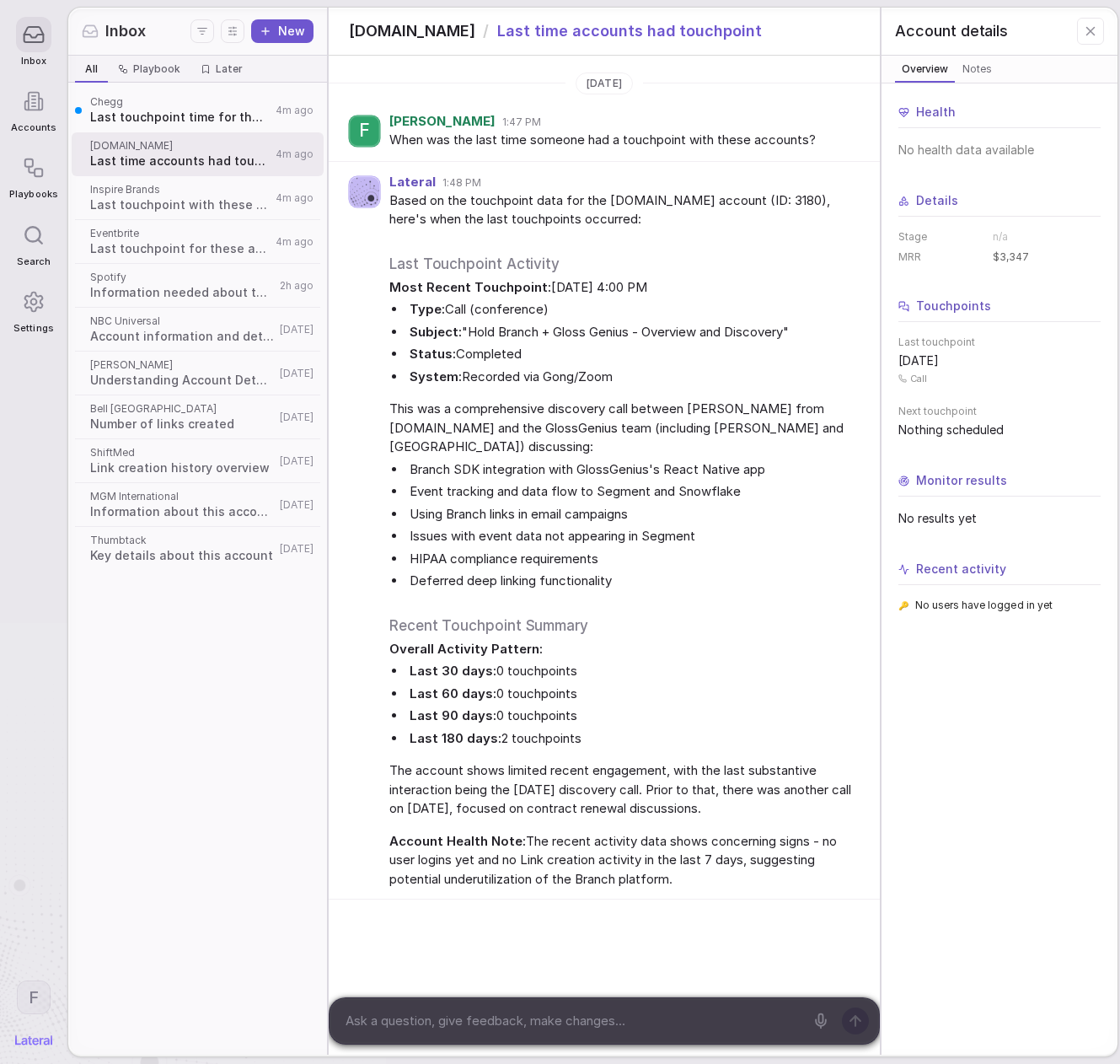
click at [240, 111] on span "Last touchpoint time for these accounts" at bounding box center [180, 117] width 180 height 16
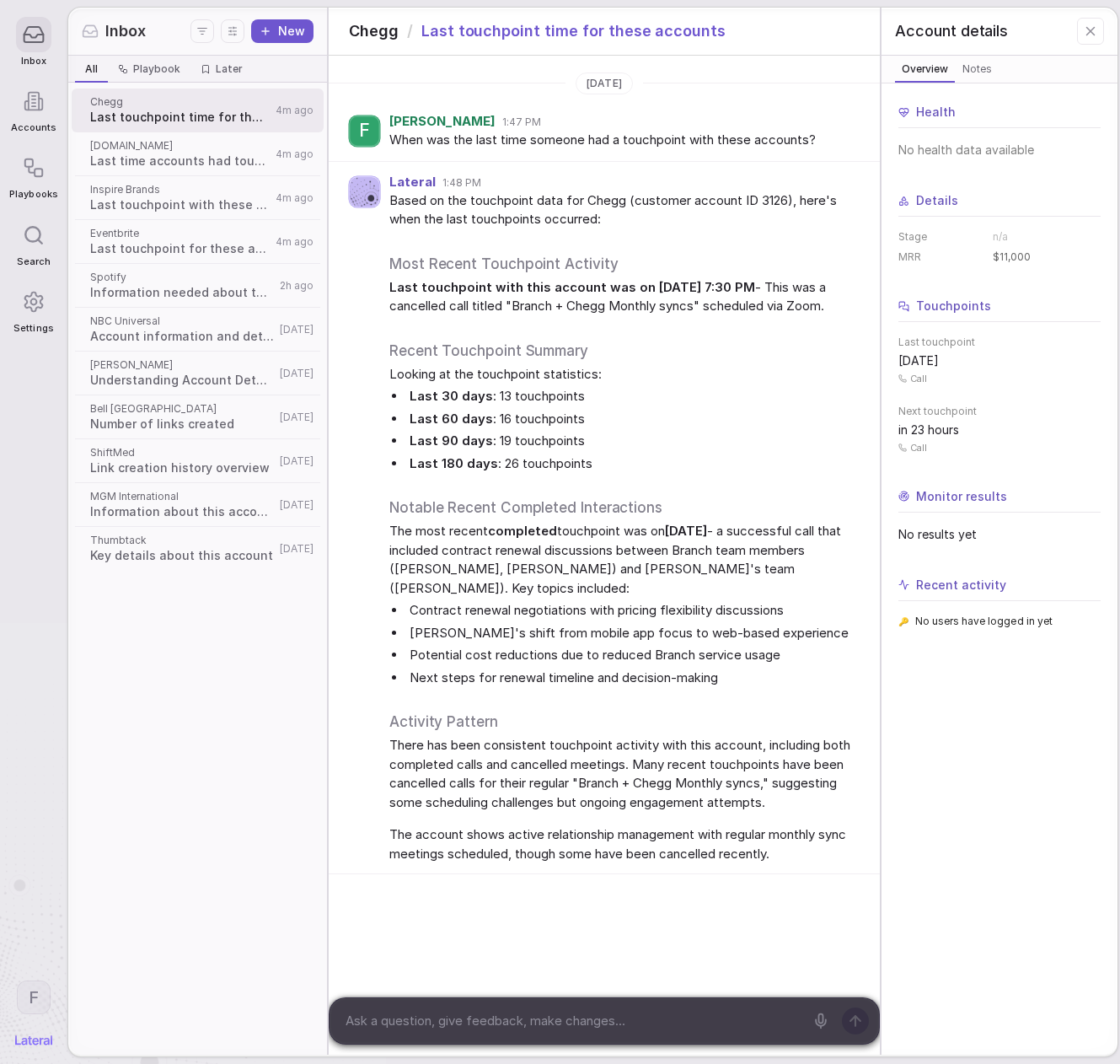
click at [564, 1023] on textarea at bounding box center [572, 1021] width 464 height 26
type textarea "what's the next 3 touchpoints from today look like?"
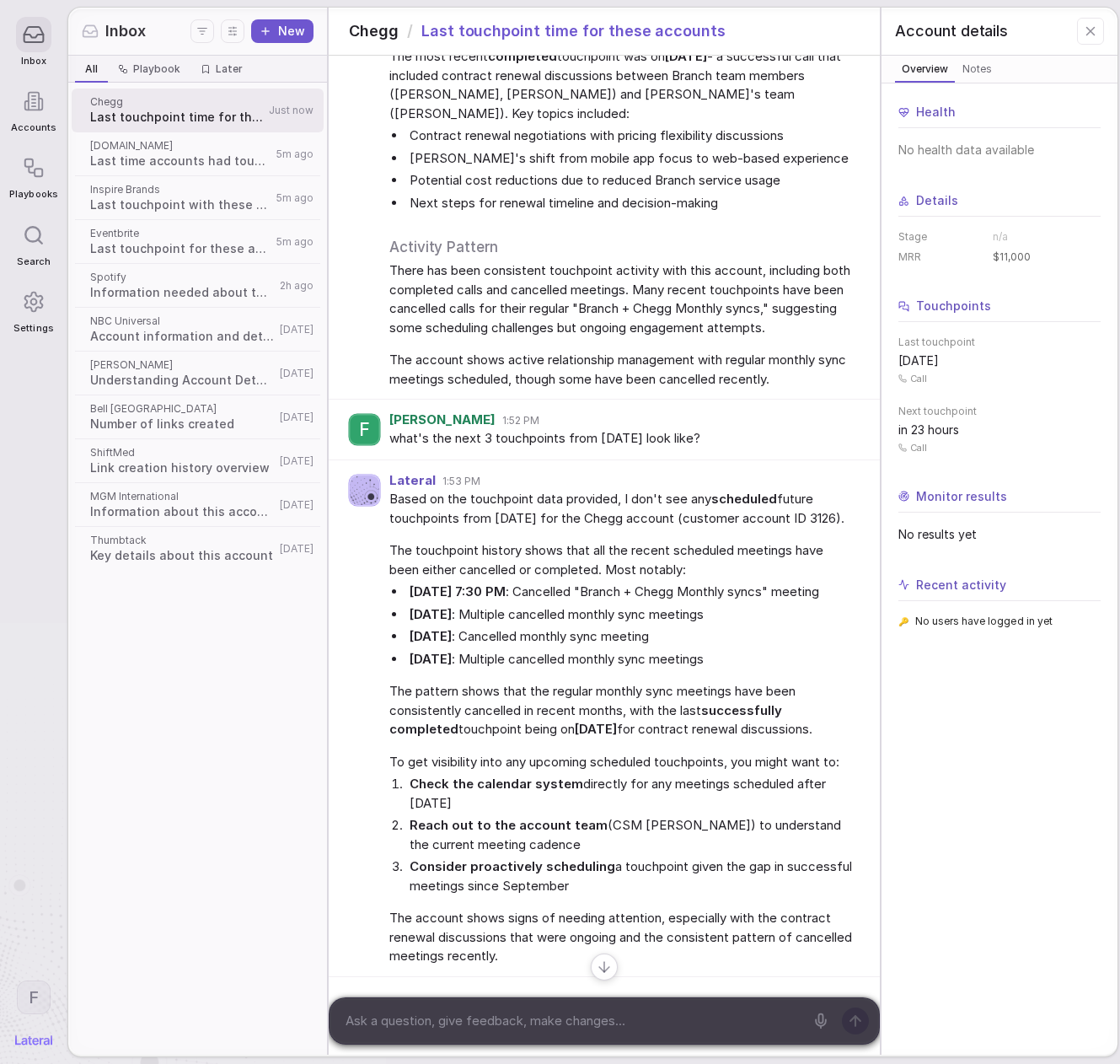
scroll to position [572, 0]
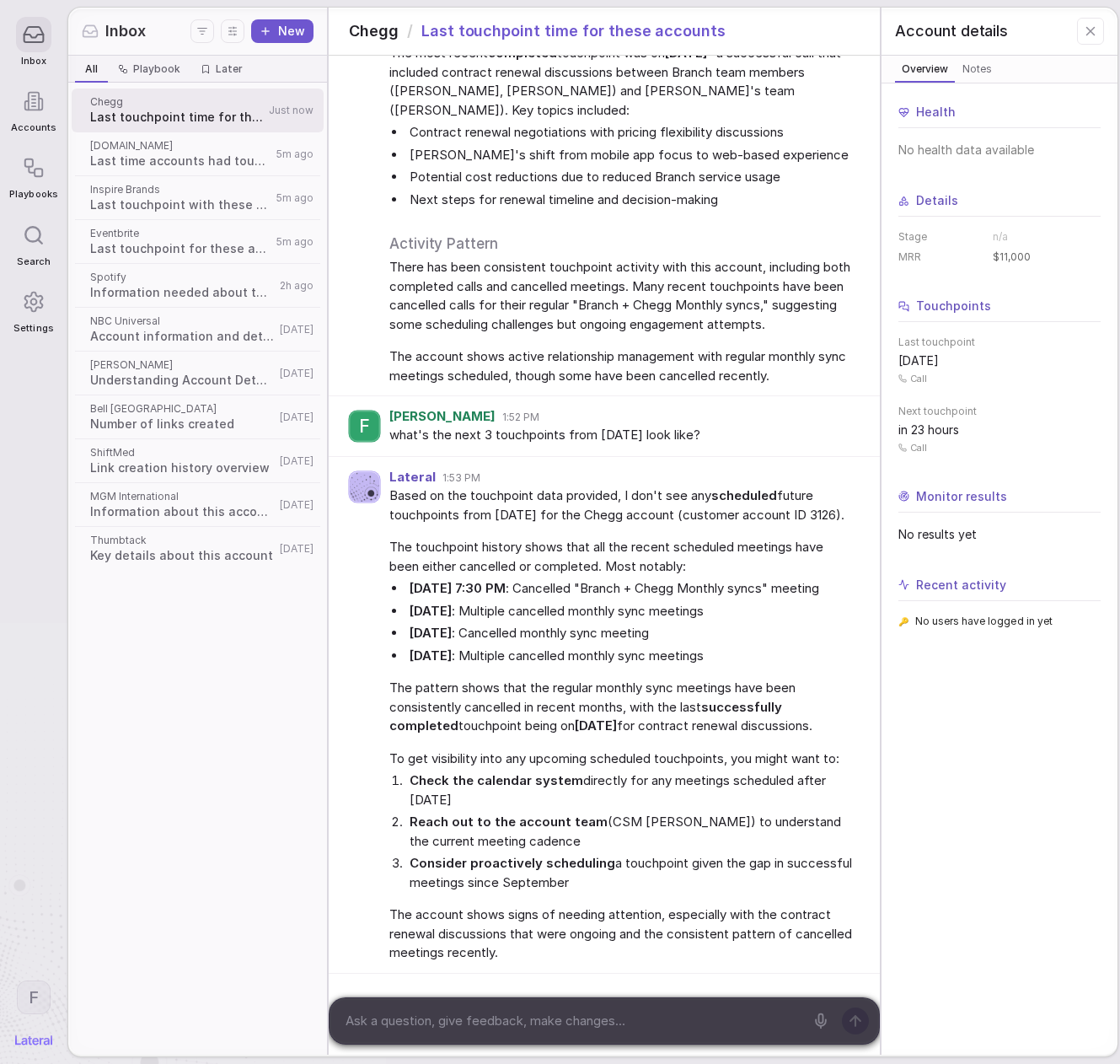
click at [709, 1013] on textarea at bounding box center [572, 1021] width 464 height 26
click at [692, 1011] on textarea at bounding box center [572, 1021] width 464 height 26
type textarea "are they still actively using us?"
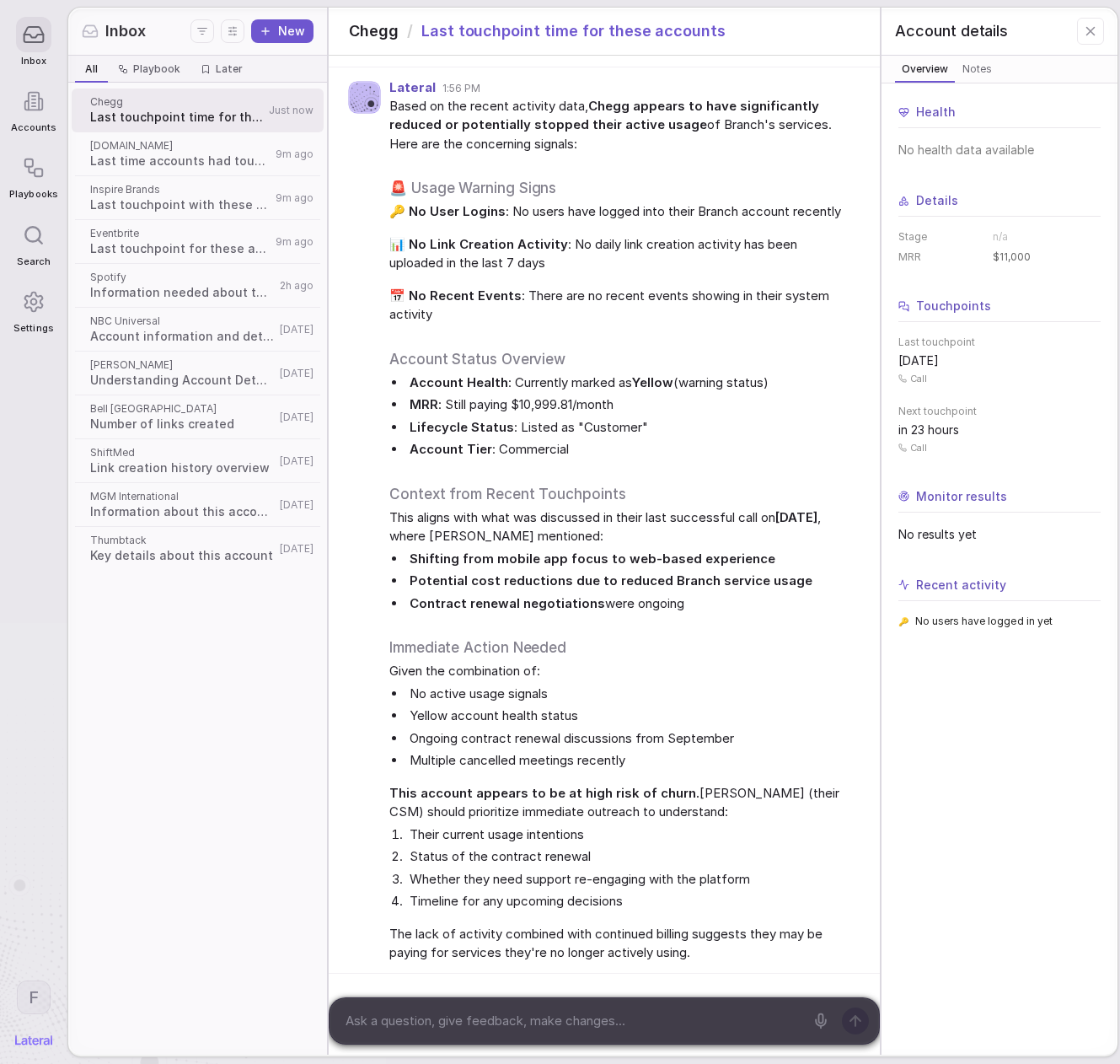
scroll to position [1559, 0]
click at [141, 165] on span "Last time accounts had touchpoint" at bounding box center [180, 161] width 180 height 16
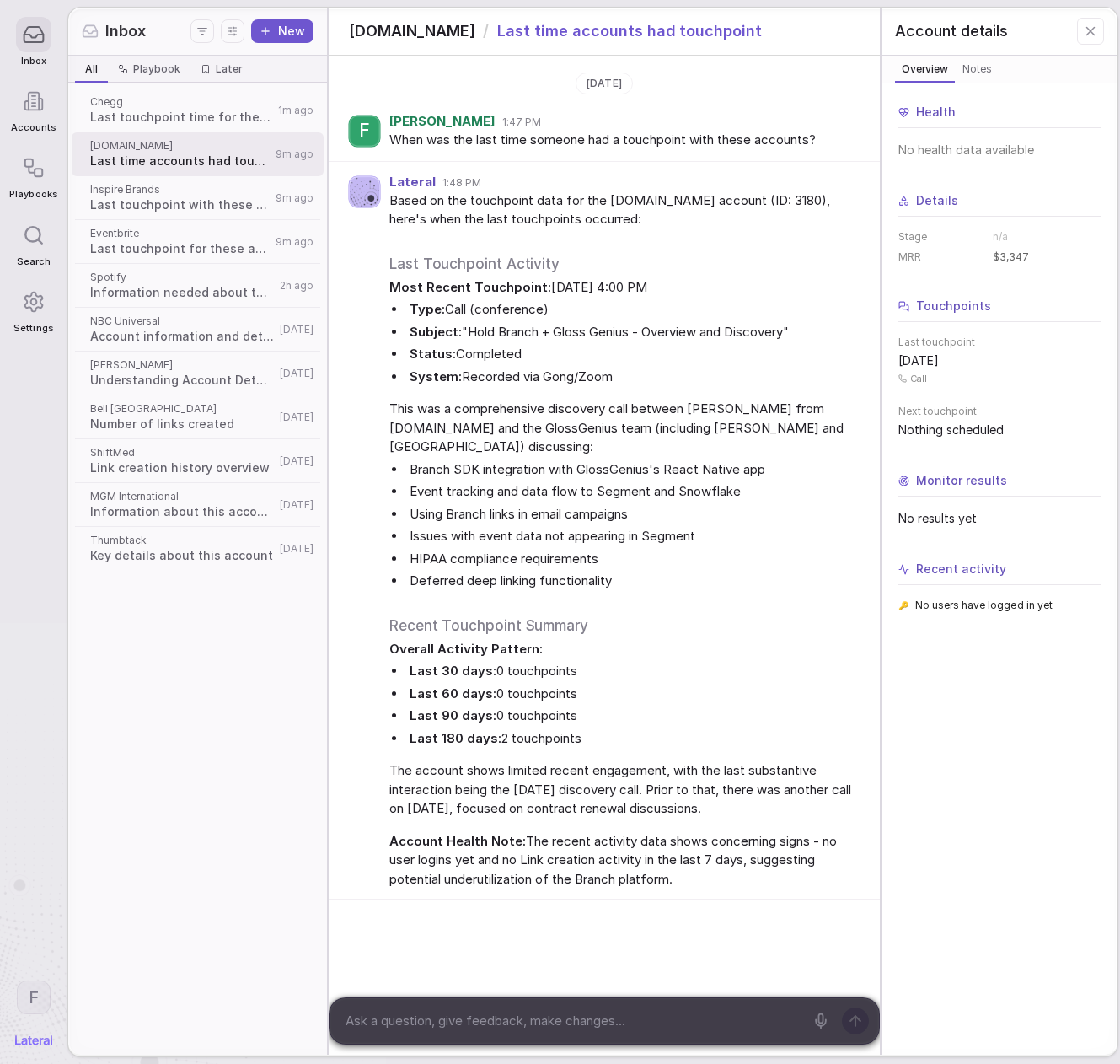
click at [544, 1005] on div at bounding box center [572, 1021] width 485 height 46
click at [548, 1009] on textarea at bounding box center [572, 1021] width 464 height 26
click at [549, 1011] on textarea at bounding box center [572, 1021] width 464 height 26
click at [551, 1013] on textarea at bounding box center [572, 1021] width 464 height 26
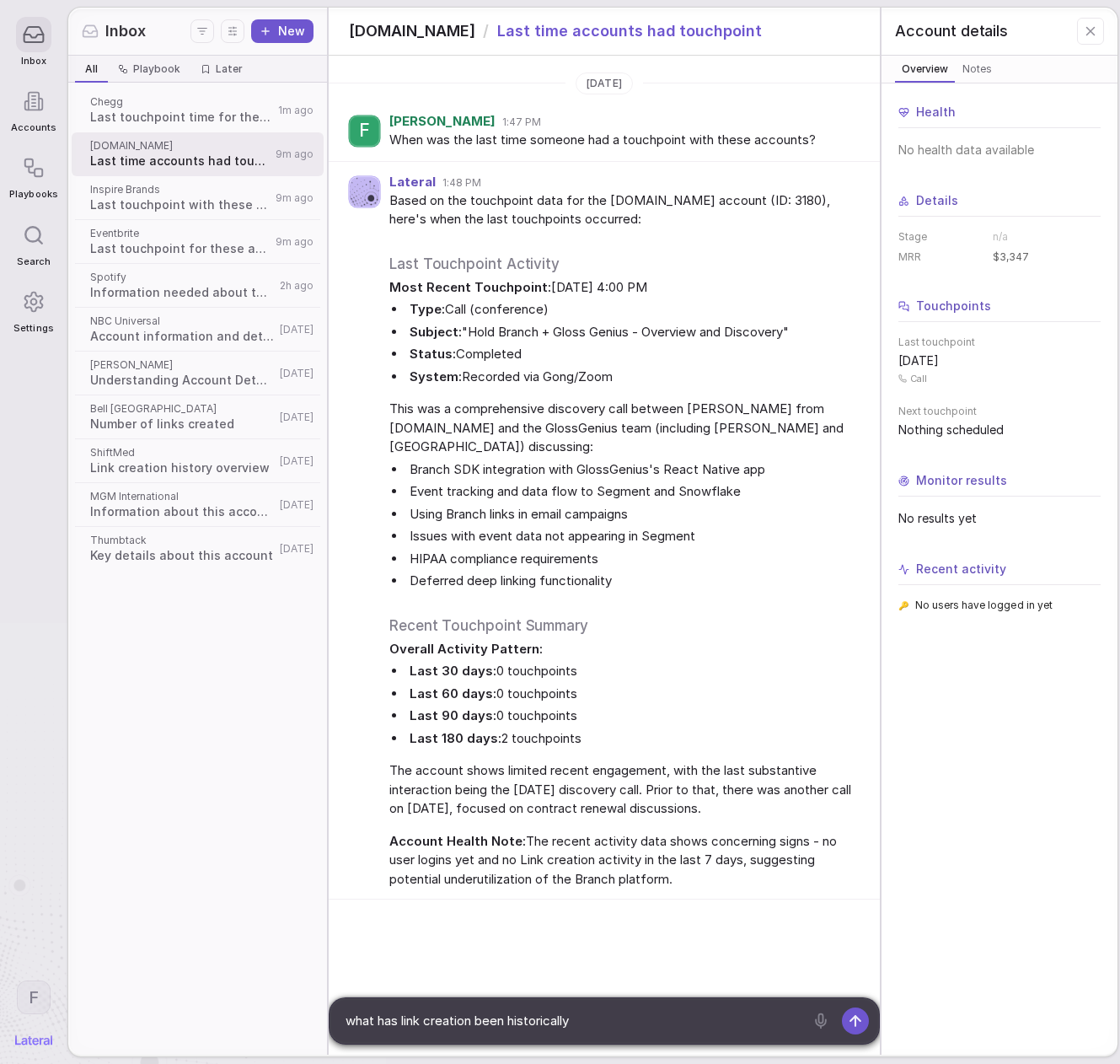
type textarea "what has link creation been historically?"
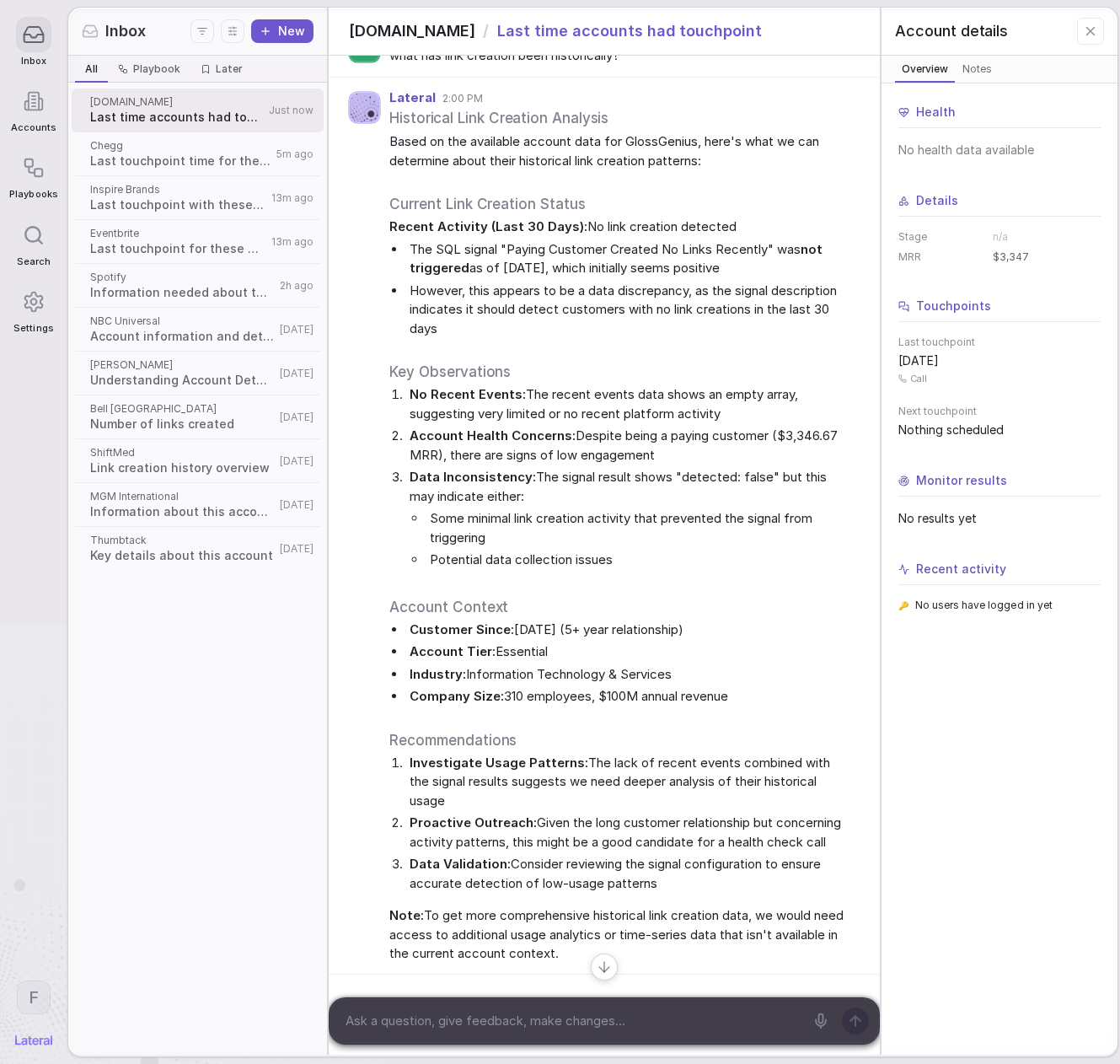
scroll to position [883, 0]
click at [516, 1022] on textarea at bounding box center [572, 1021] width 464 height 26
type textarea "when did they actually sign up?"
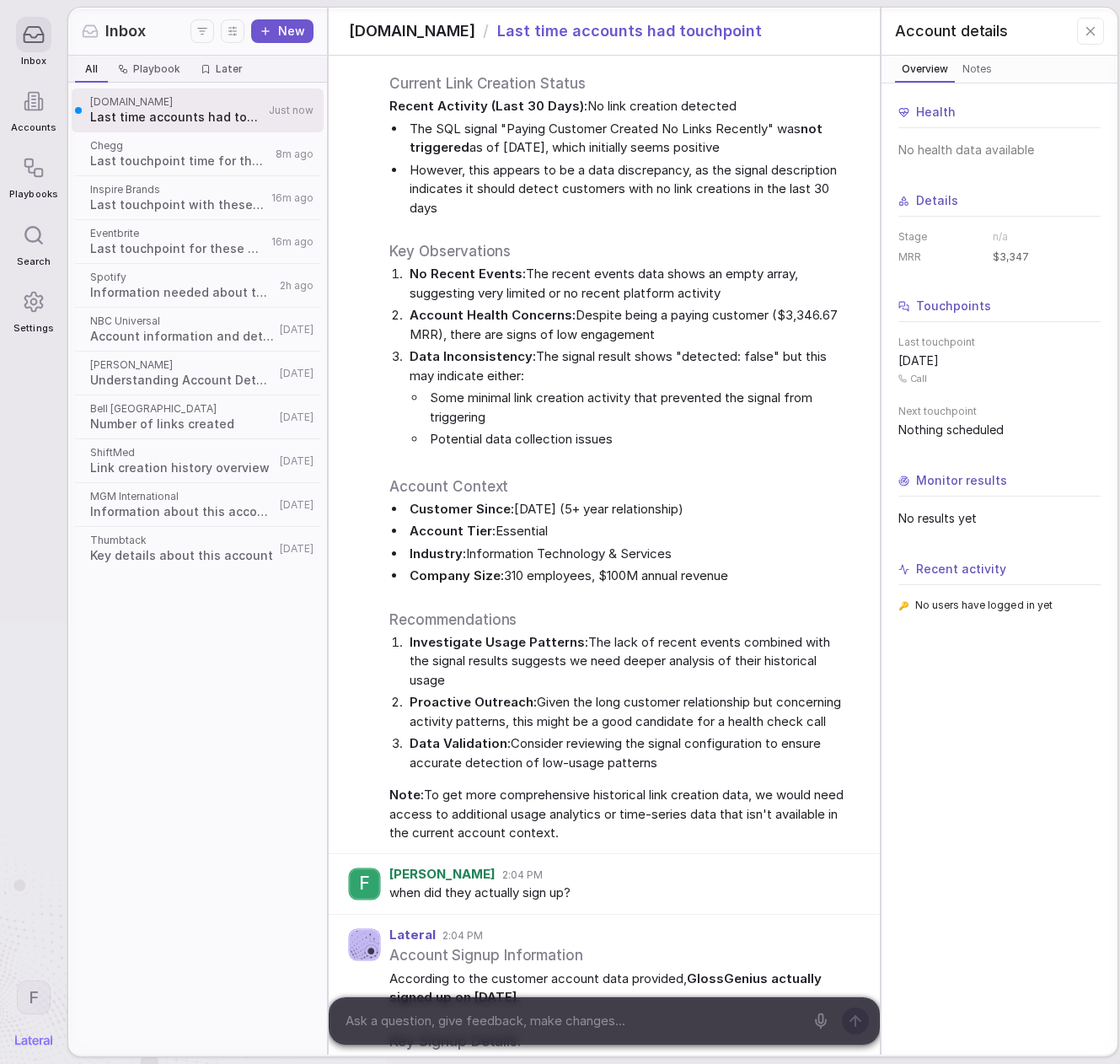
scroll to position [1470, 0]
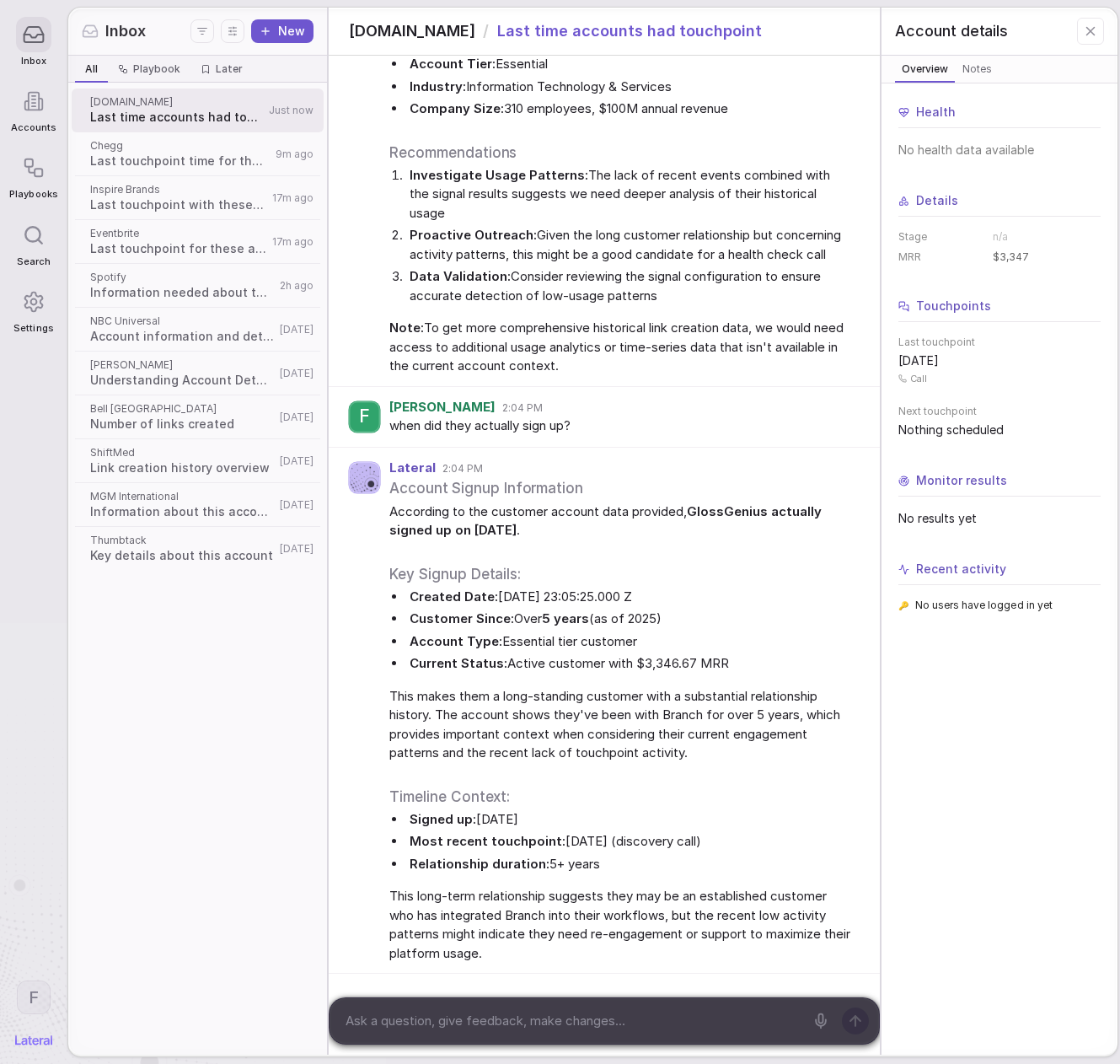
click at [557, 1030] on textarea at bounding box center [572, 1021] width 464 height 26
click at [556, 1030] on textarea at bounding box center [572, 1021] width 464 height 26
click at [555, 1029] on textarea at bounding box center [572, 1021] width 464 height 26
click at [549, 1027] on textarea at bounding box center [572, 1021] width 464 height 26
type textarea "w"
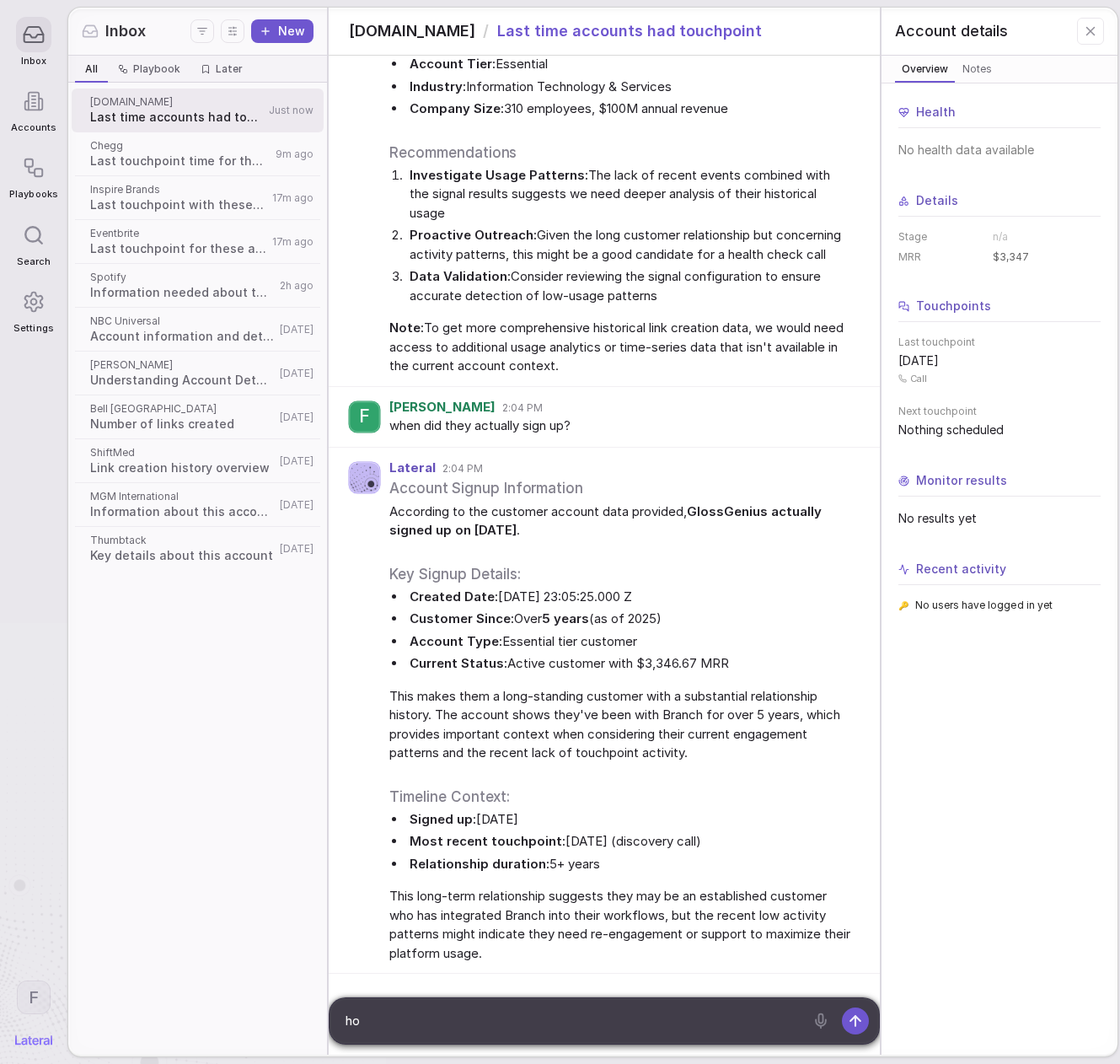
type textarea "h"
type textarea "do we have touchpoints from 2020 or 2021?"
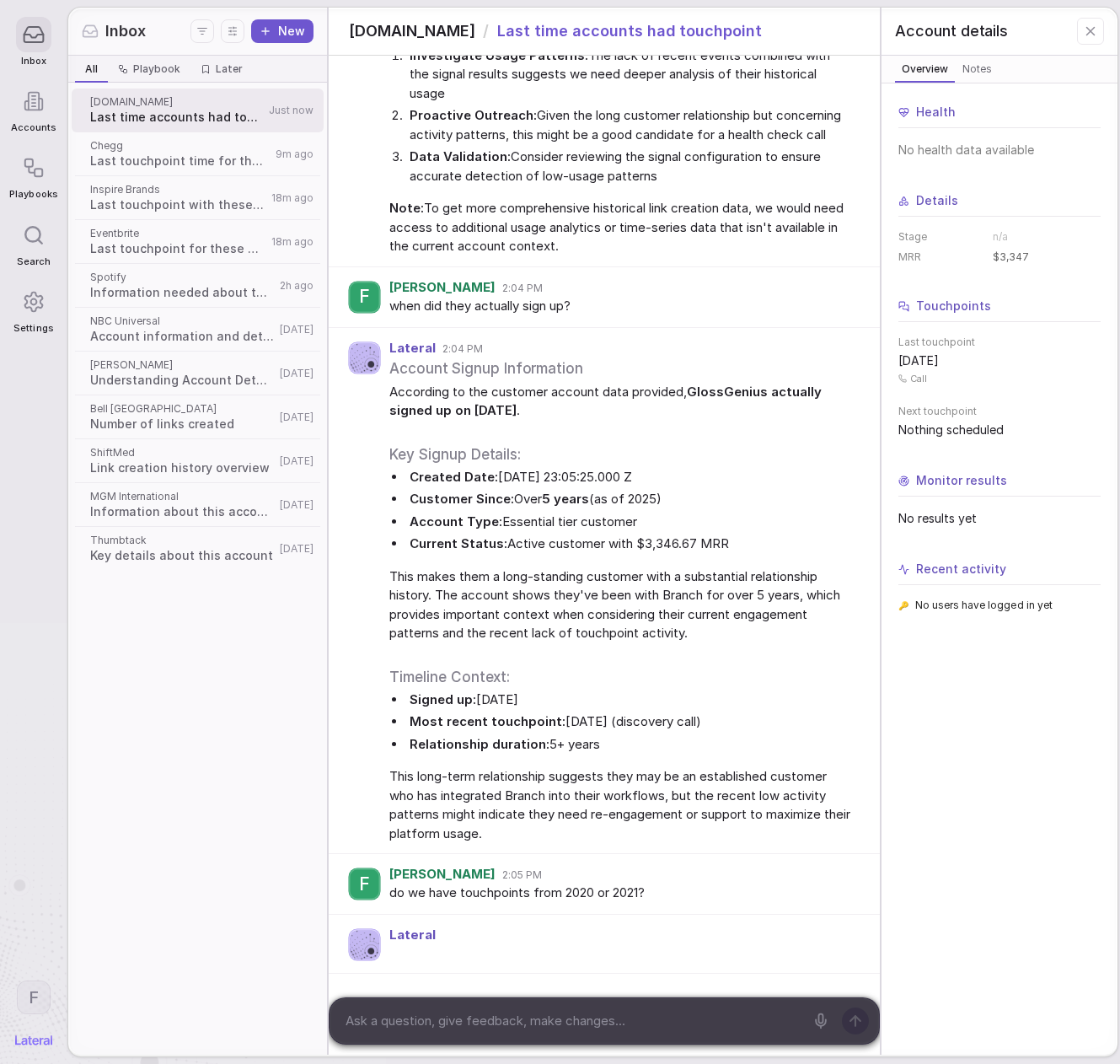
scroll to position [2379, 0]
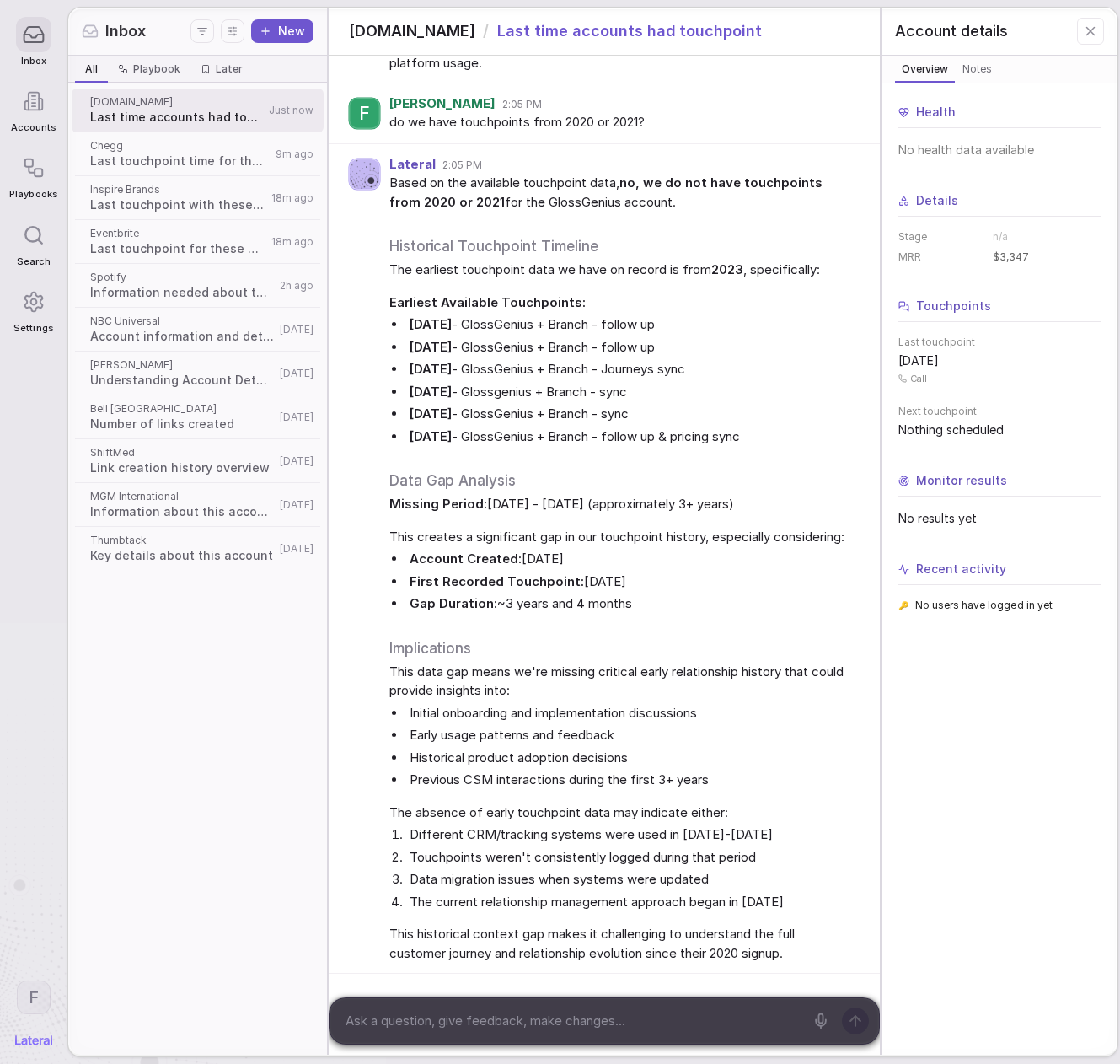
click at [111, 162] on span "Last touchpoint time for these accounts" at bounding box center [180, 161] width 180 height 16
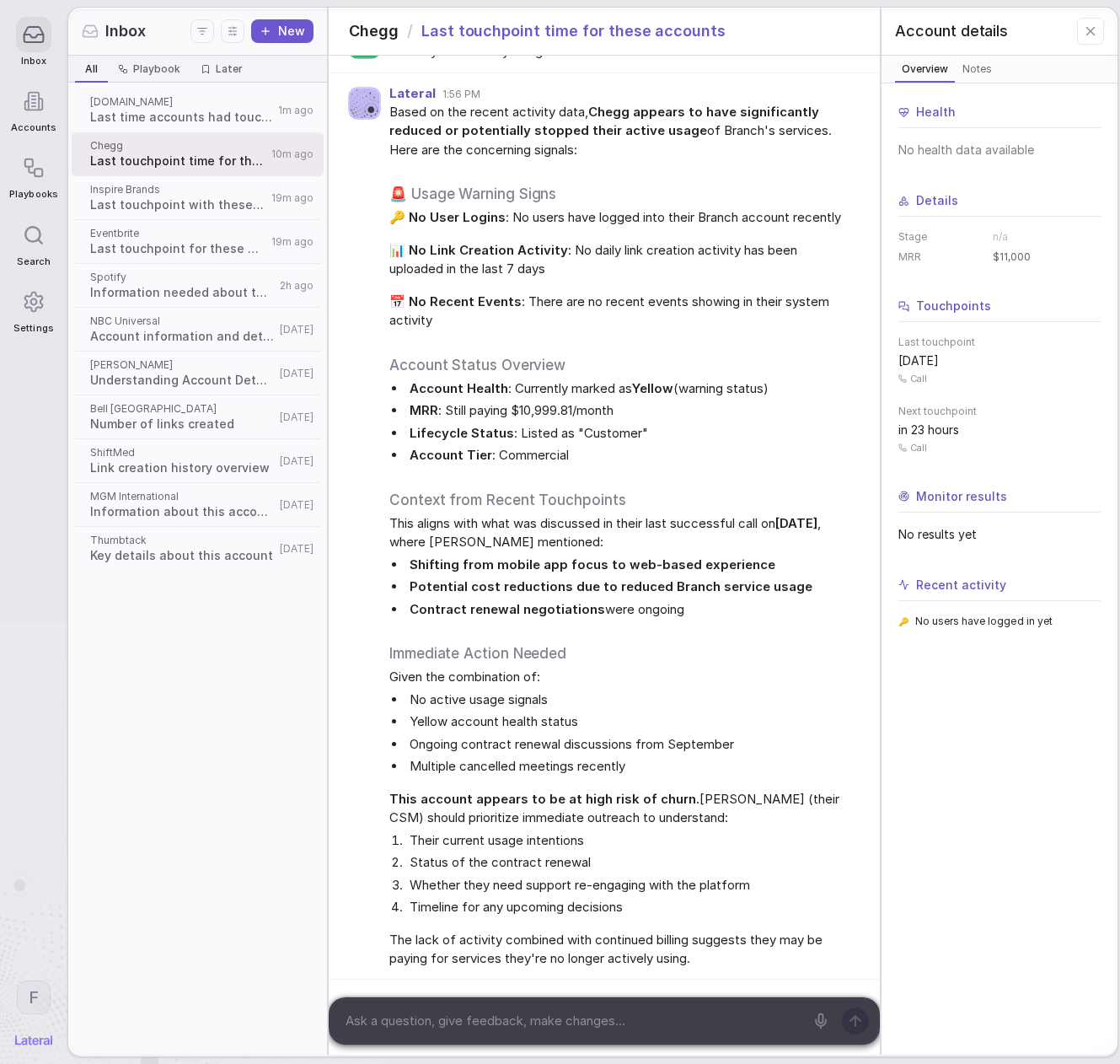
scroll to position [1559, 0]
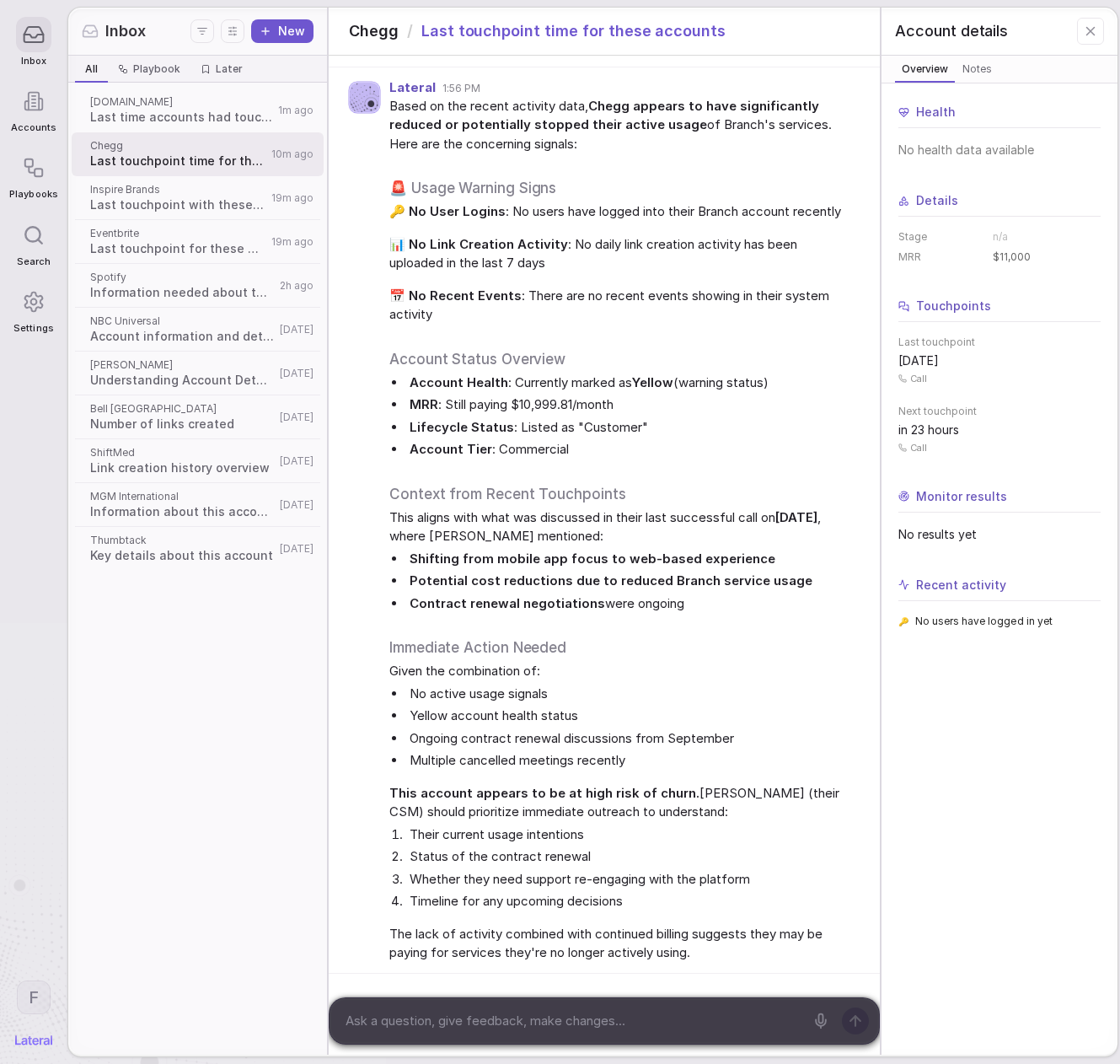
click at [536, 1016] on textarea at bounding box center [572, 1021] width 464 height 26
type textarea "h"
type textarea "has this triggered any thing on our side?"
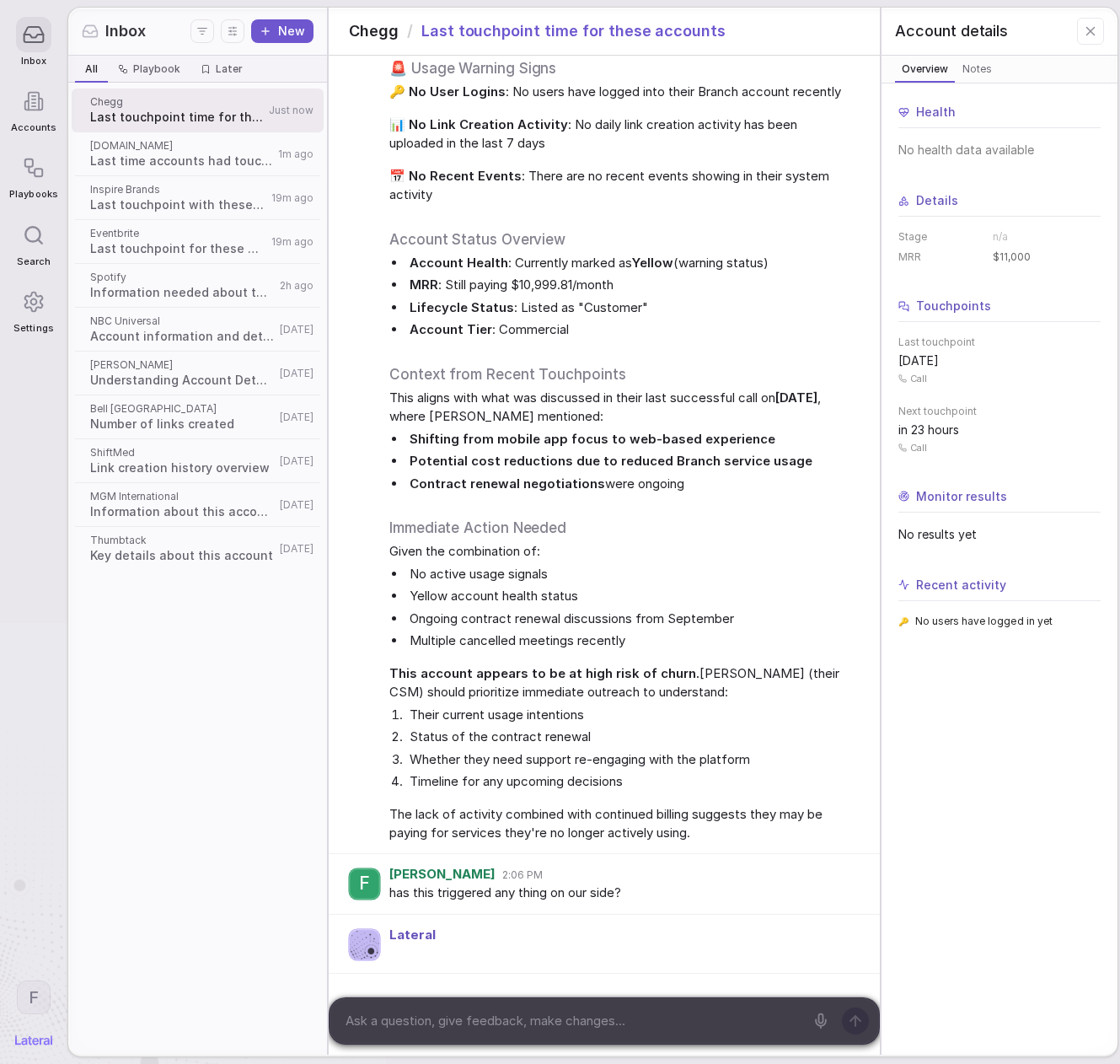
scroll to position [1678, 0]
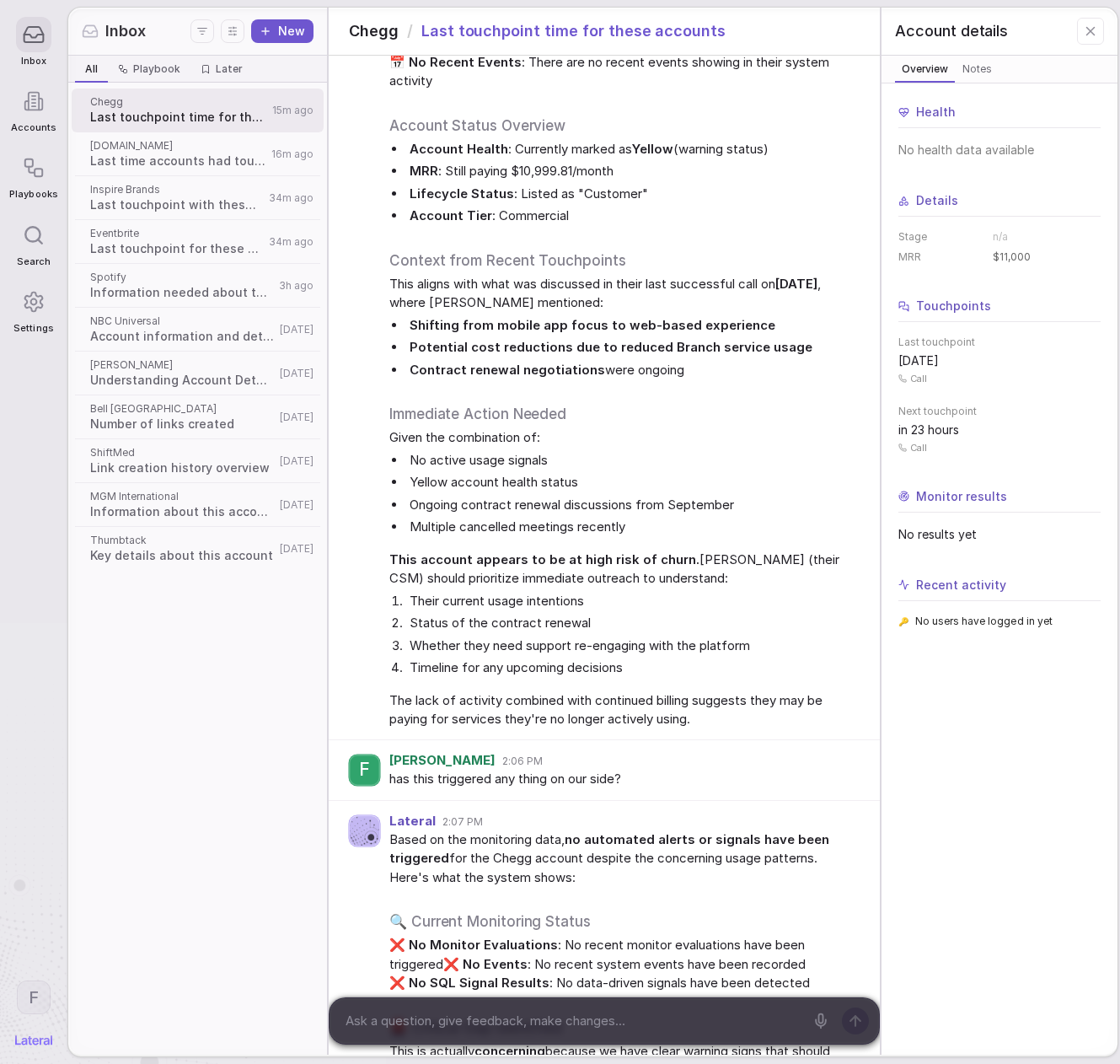
click at [262, 35] on icon "New thread" at bounding box center [265, 31] width 12 height 12
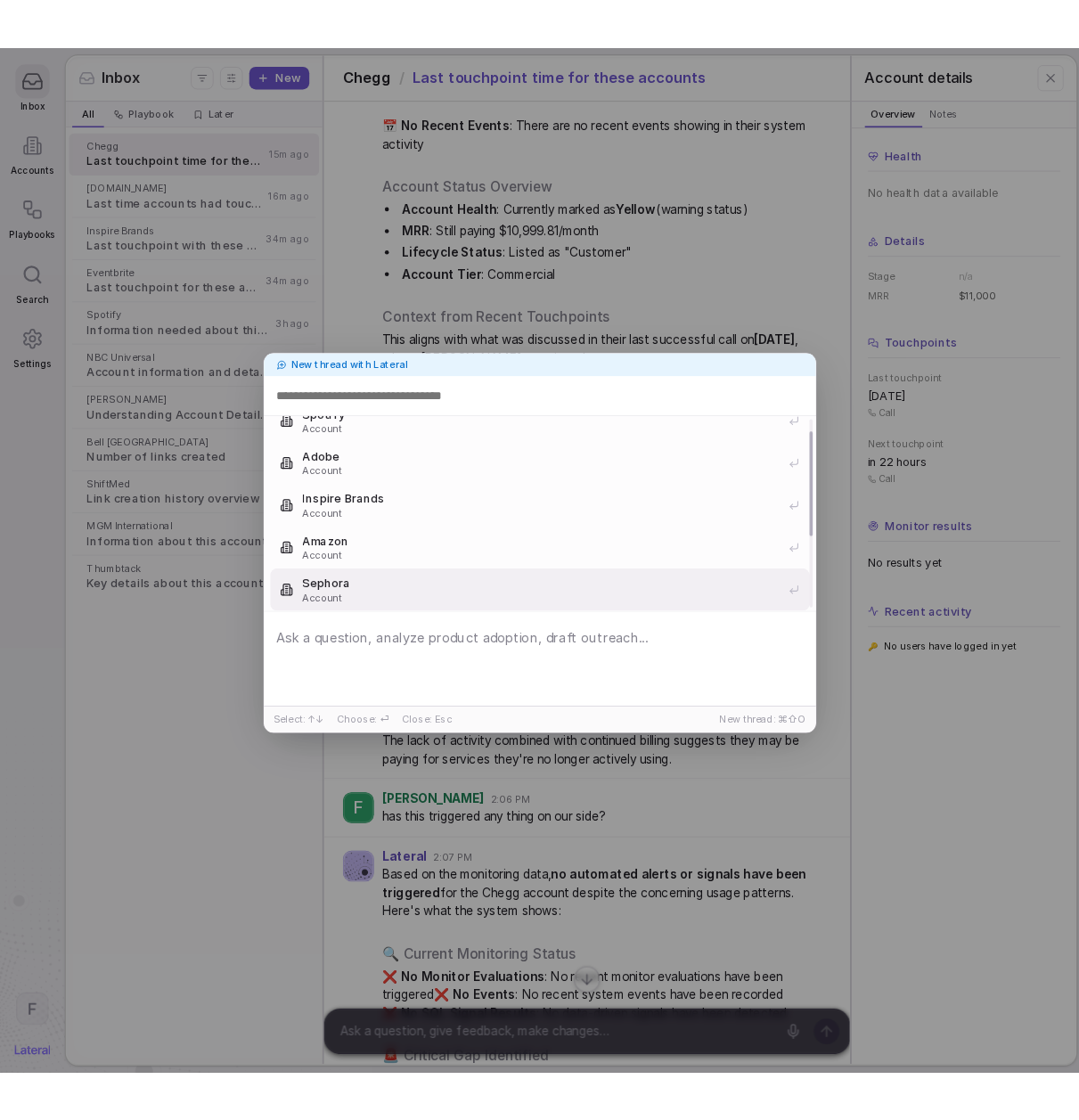
scroll to position [1814, 0]
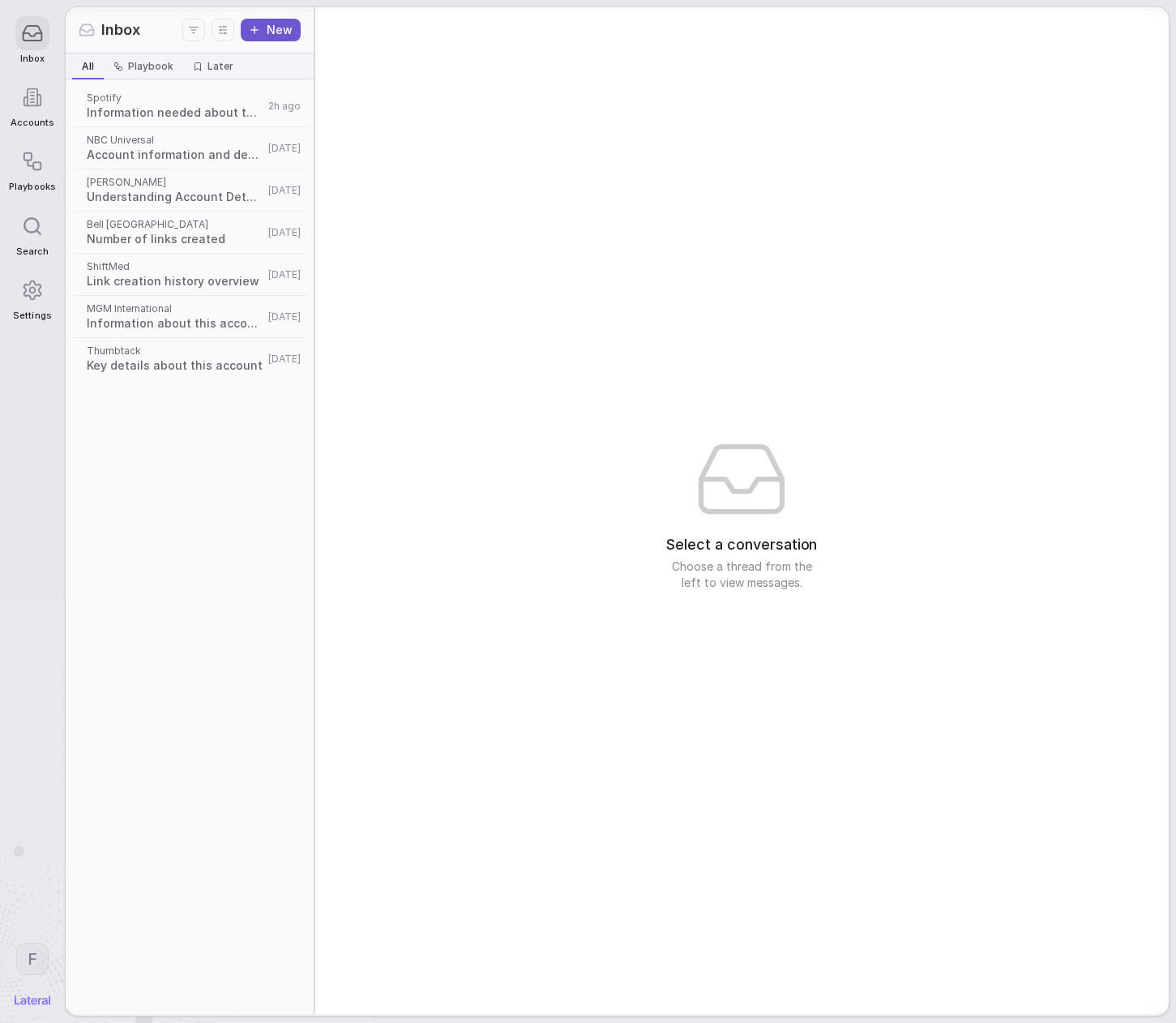
click at [708, 5] on div "Inbox Accounts Playbooks Search Settings F Inbox New All All Playbook Playbook …" at bounding box center [588, 512] width 1176 height 1023
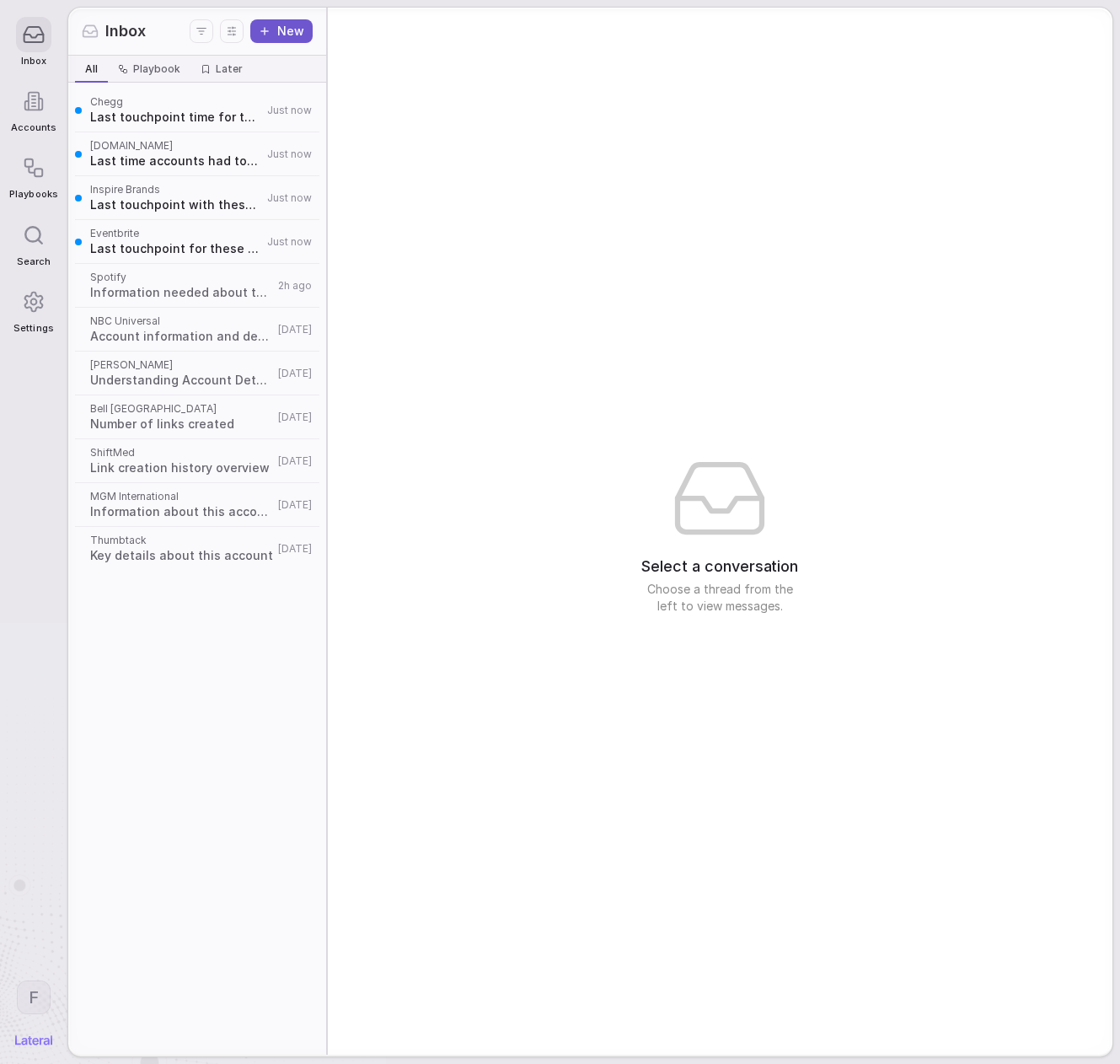
click at [157, 242] on span "Last touchpoint for these accounts" at bounding box center [176, 249] width 172 height 16
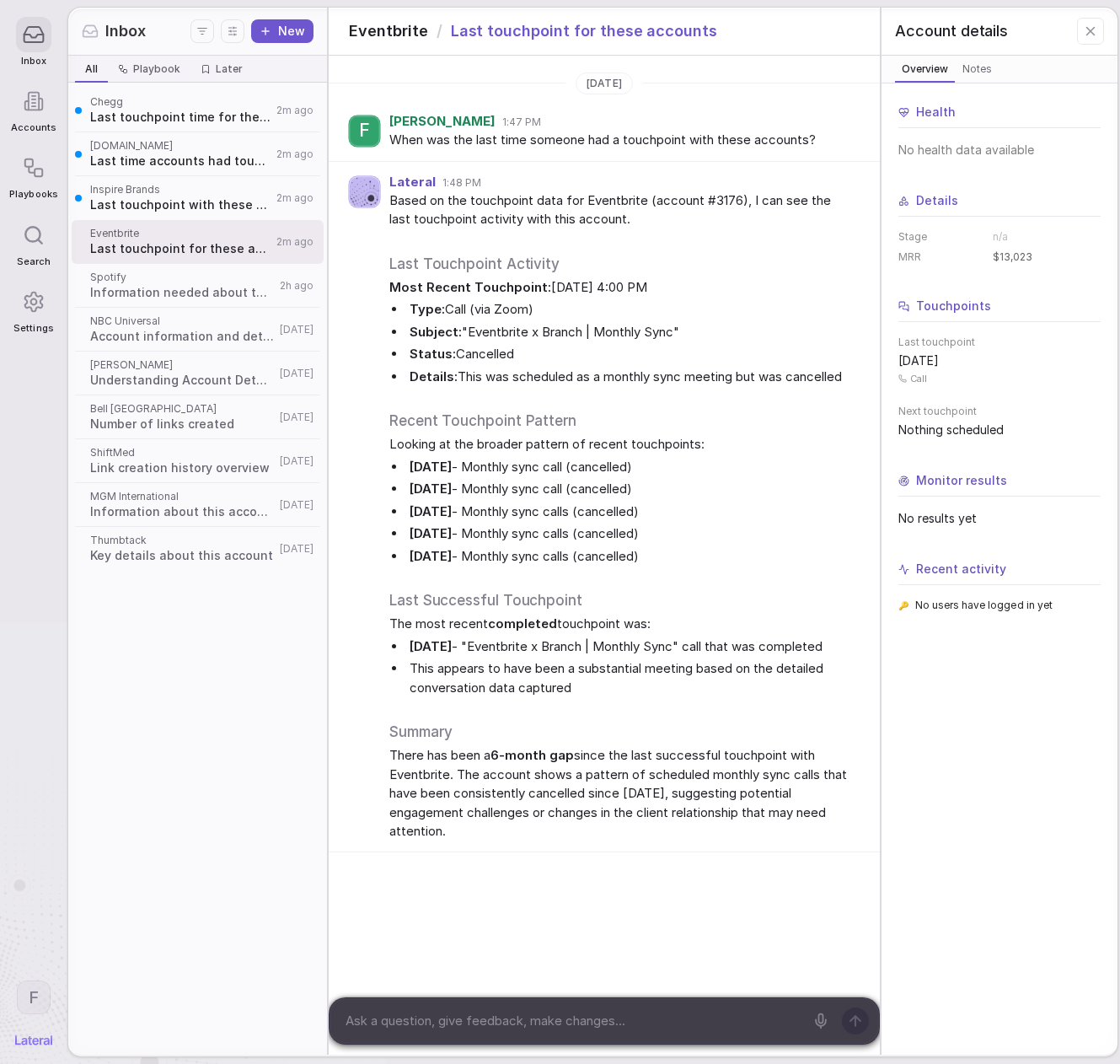
click at [189, 193] on span "Inspire Brands" at bounding box center [181, 189] width 181 height 14
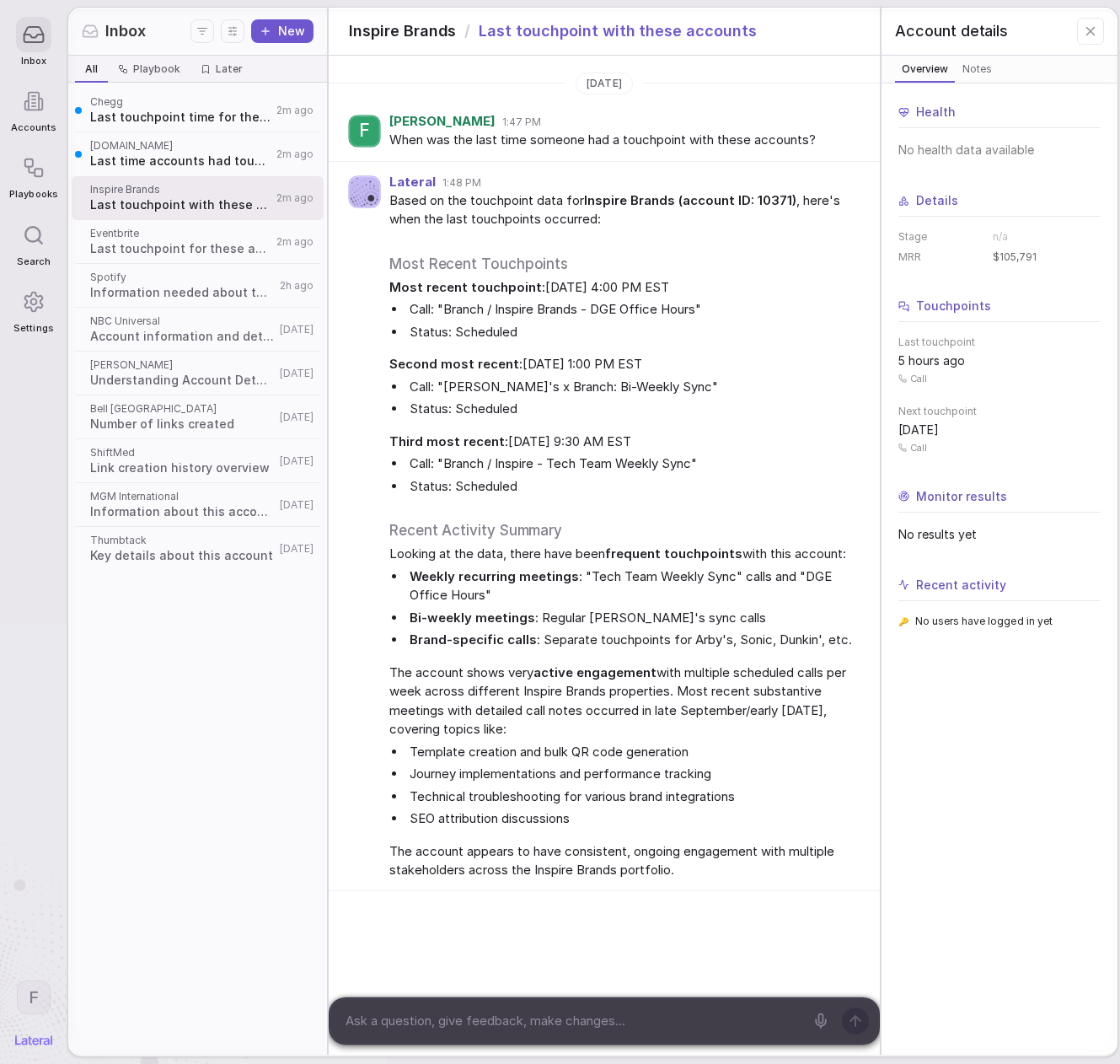
click at [176, 232] on span "Eventbrite" at bounding box center [181, 233] width 181 height 14
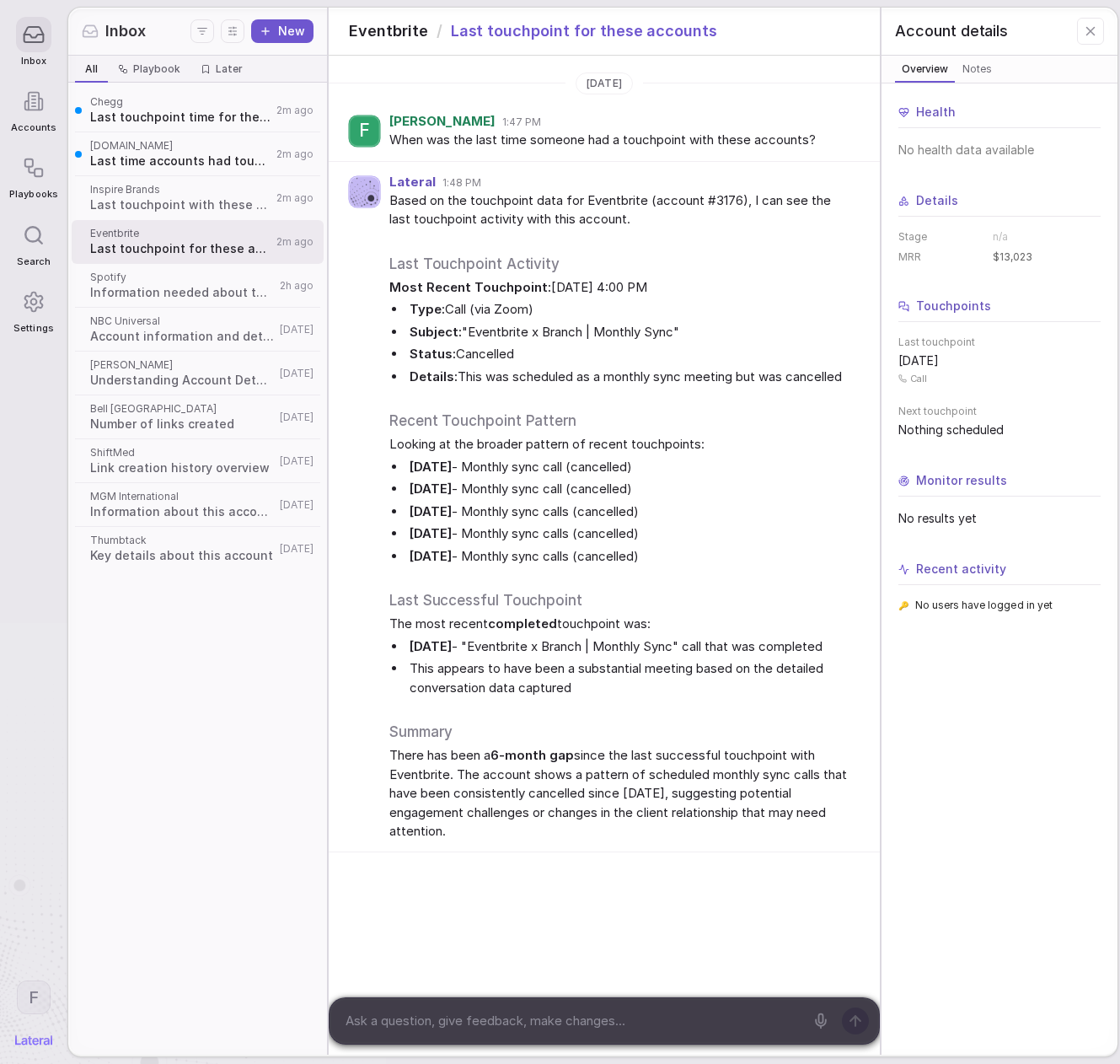
click at [178, 187] on span "Inspire Brands" at bounding box center [181, 189] width 181 height 14
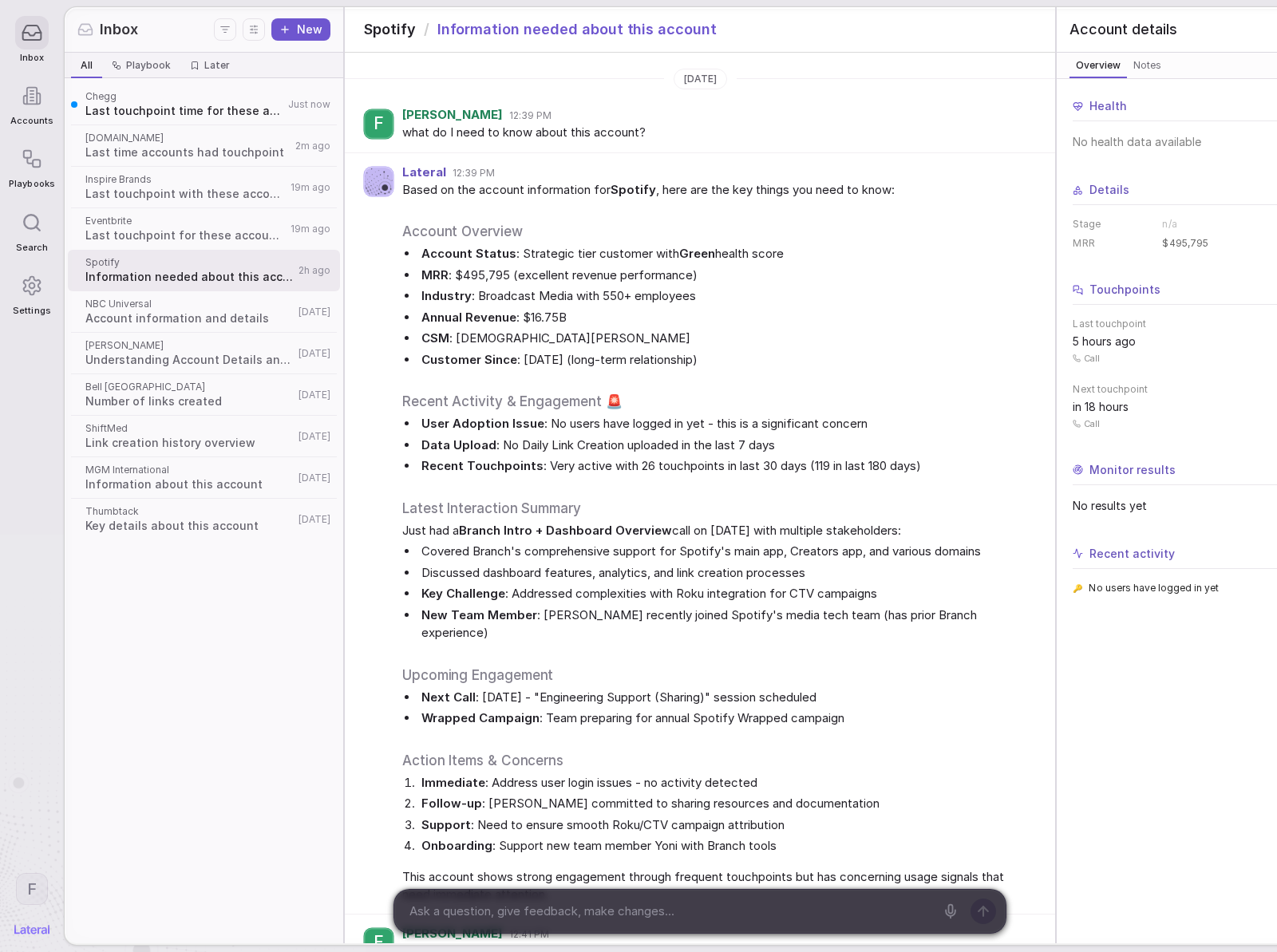
scroll to position [1973, 0]
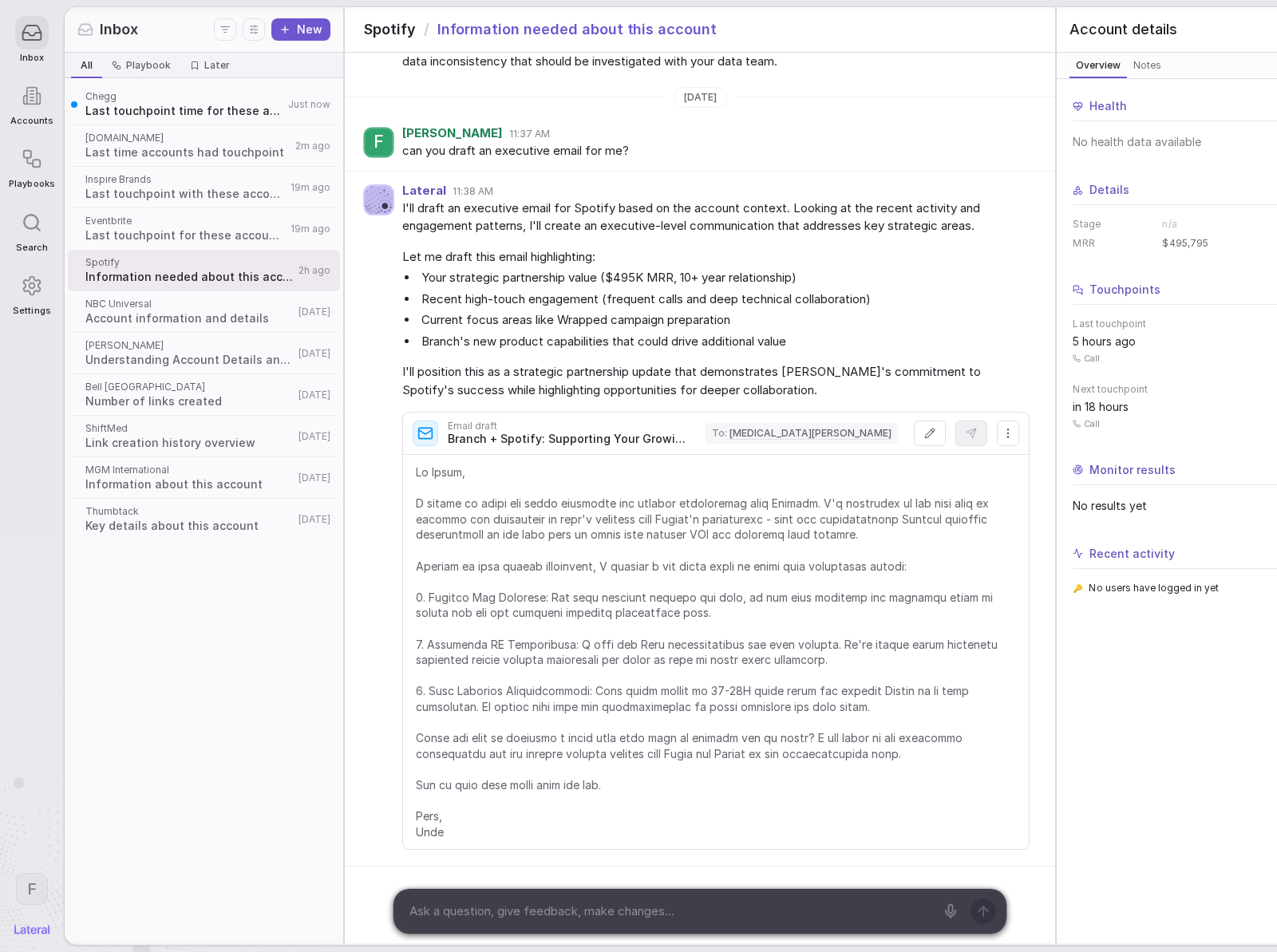
click at [609, 241] on div "I'll draft an executive email for Spotify based on the account context. Looking…" at bounding box center [717, 299] width 629 height 200
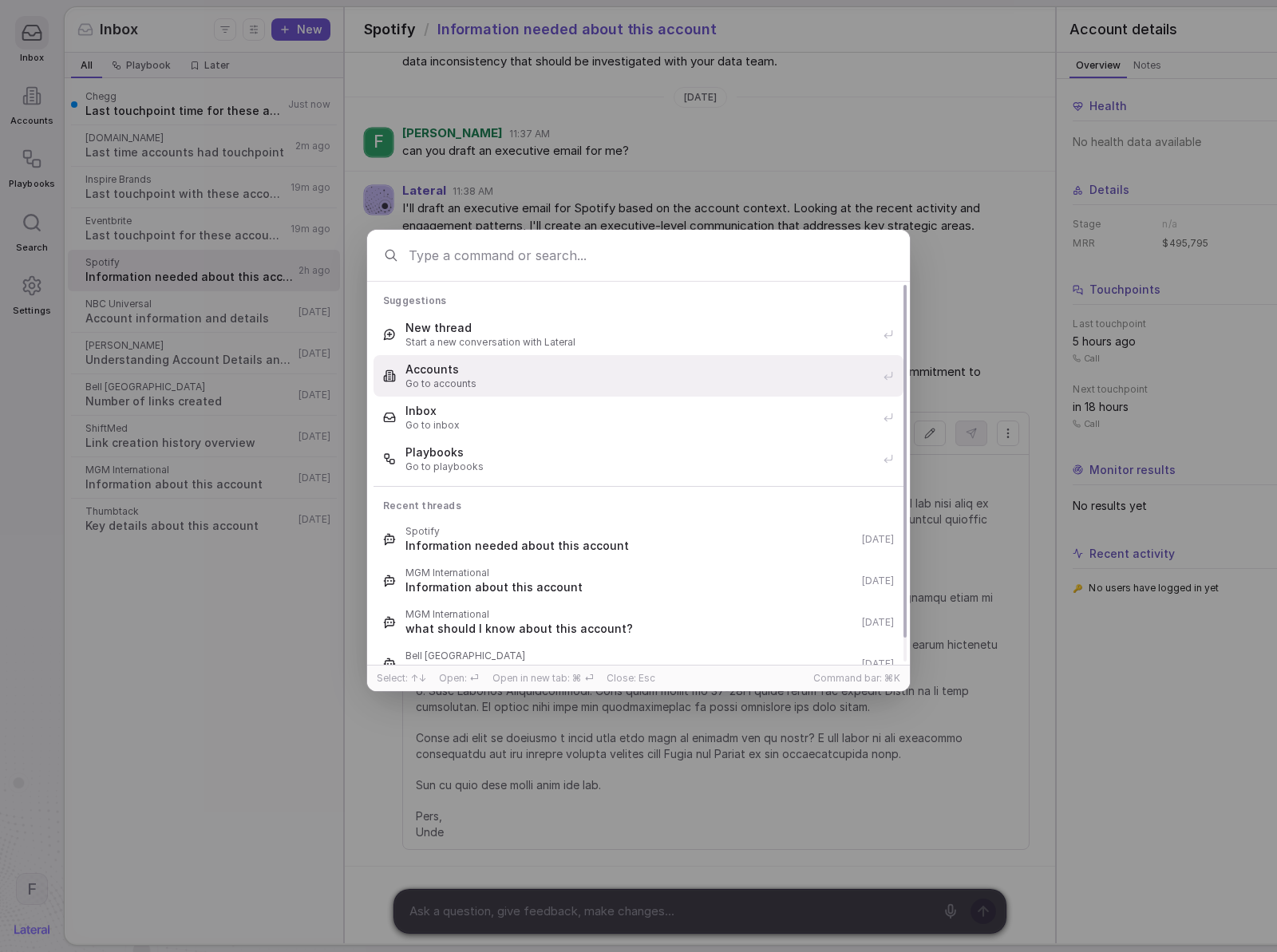
click at [473, 377] on span "Go to accounts" at bounding box center [639, 383] width 468 height 13
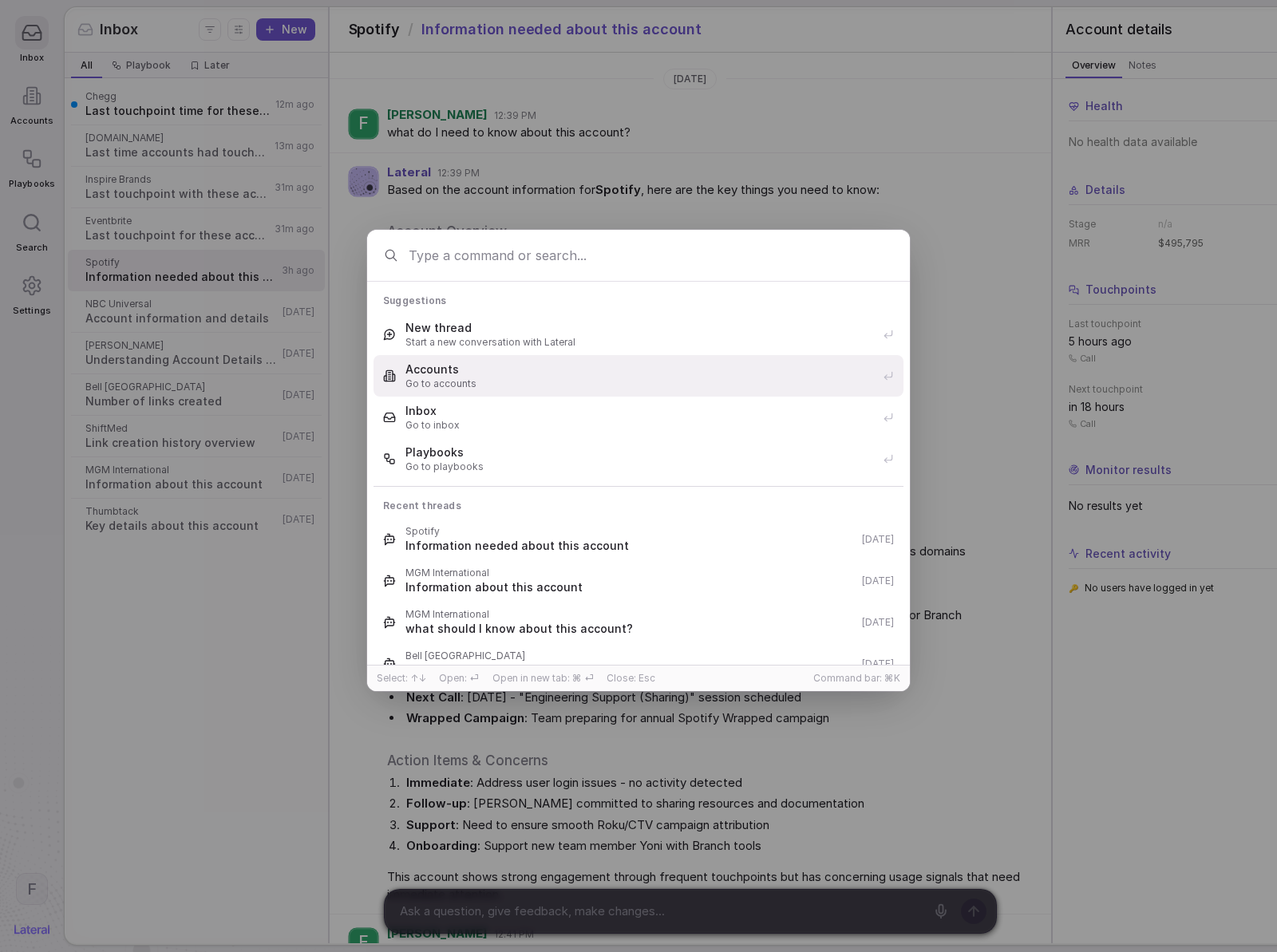
scroll to position [1938, 0]
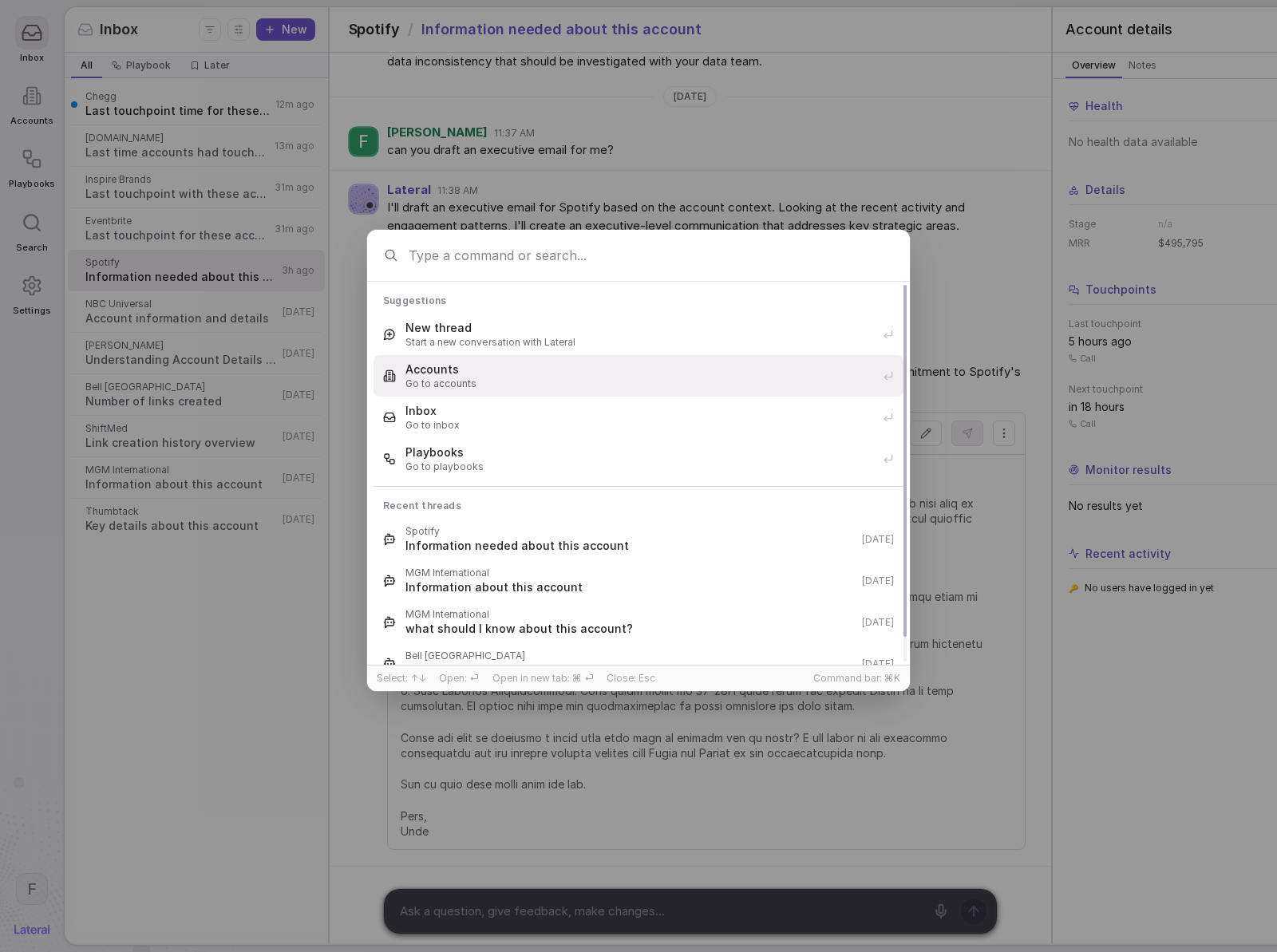
type input "c"
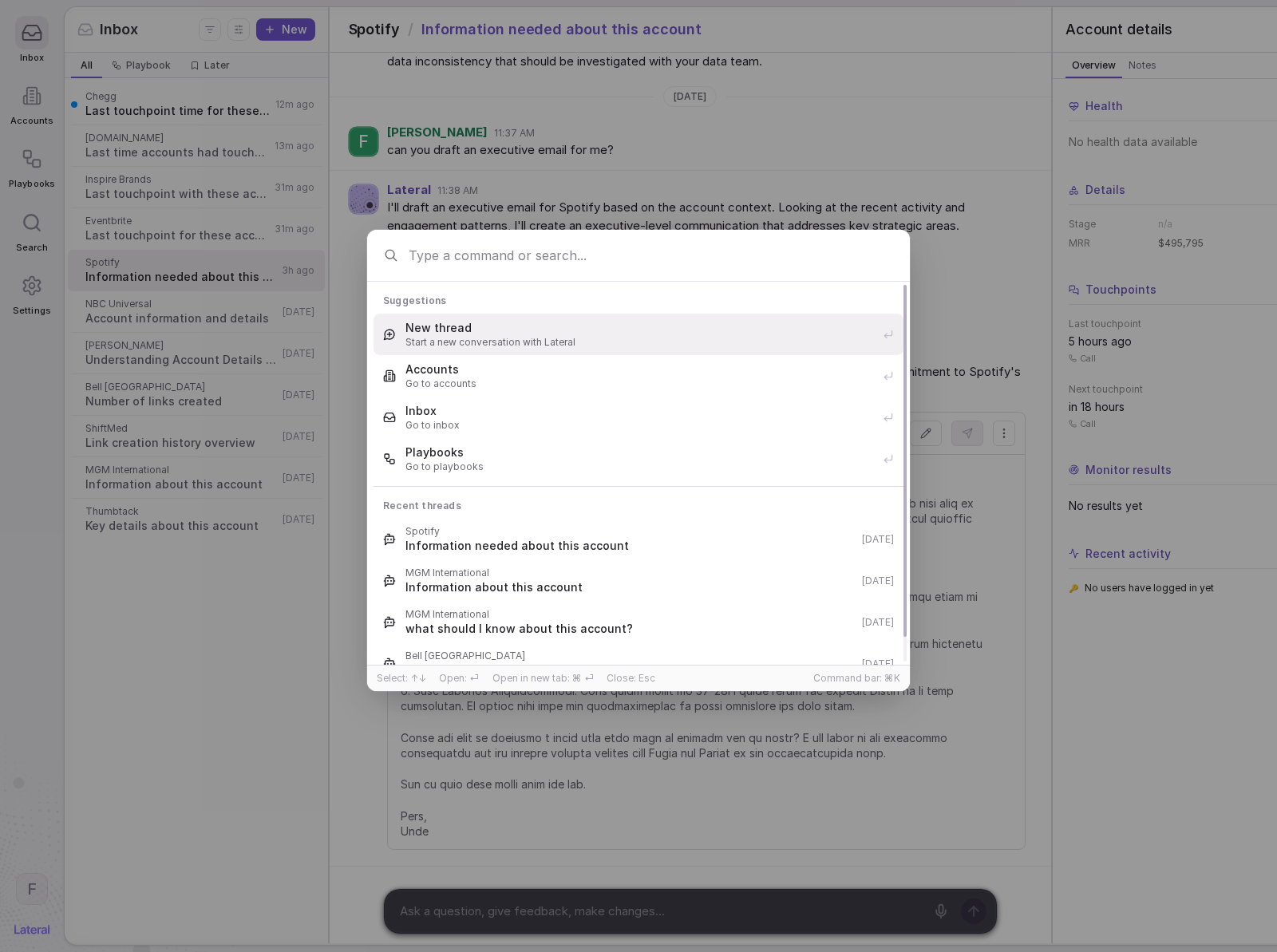
click at [477, 311] on div "Suggestions" at bounding box center [639, 301] width 530 height 26
click at [473, 325] on span "New thread" at bounding box center [639, 328] width 468 height 16
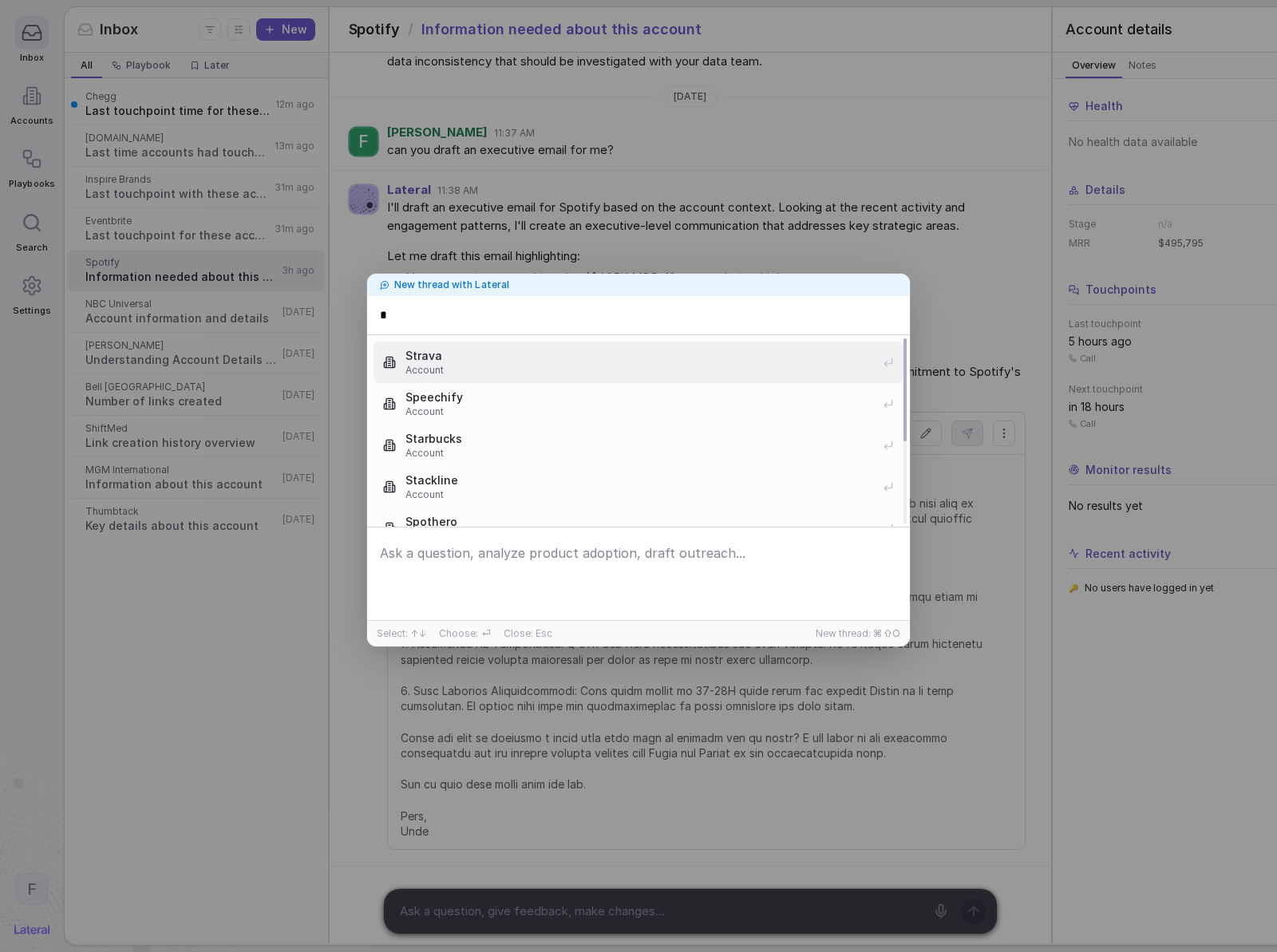
type input "*"
click at [442, 402] on span "Speechify" at bounding box center [639, 397] width 468 height 16
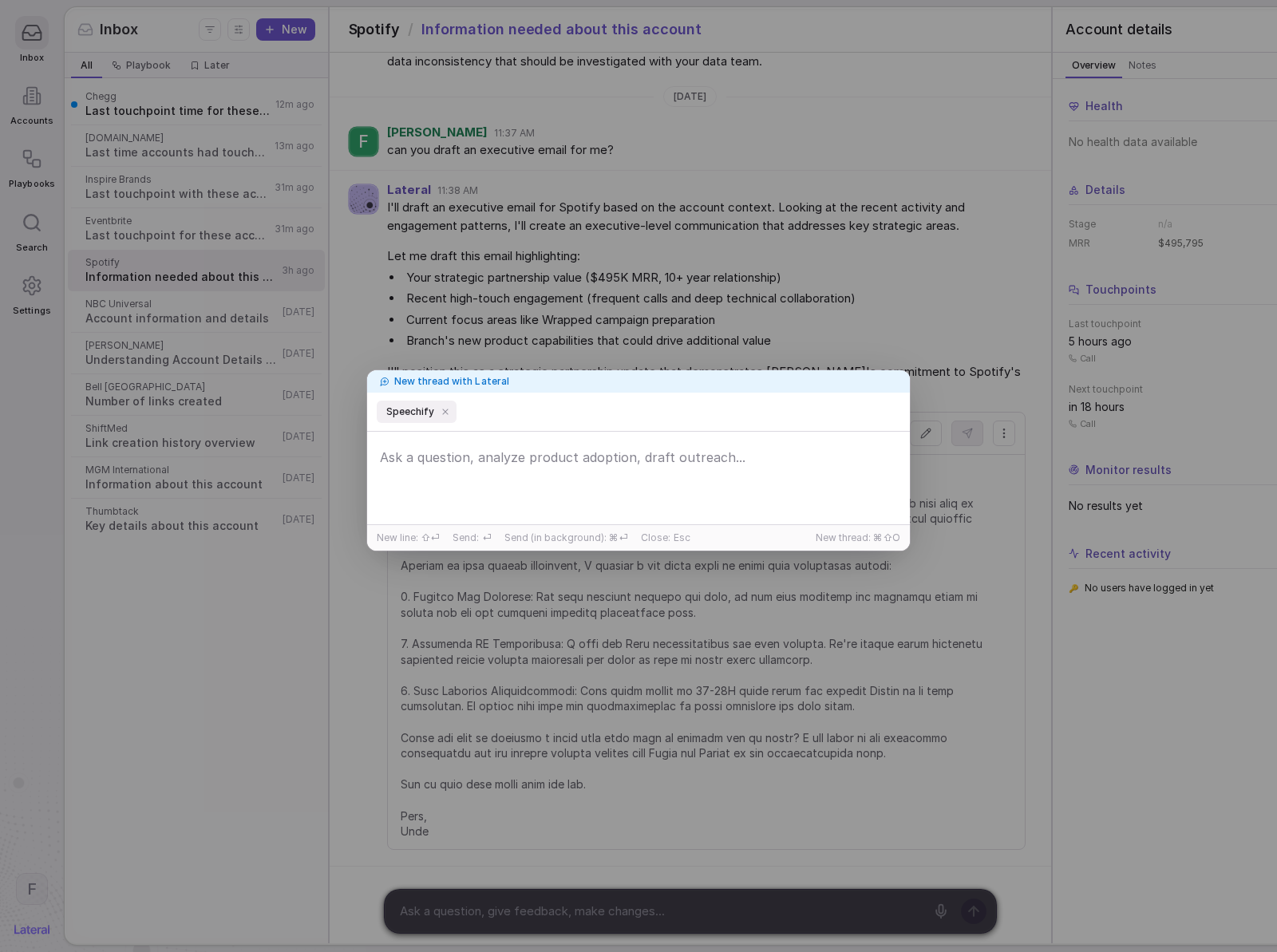
click at [616, 469] on textarea at bounding box center [639, 479] width 535 height 75
